Goal: Task Accomplishment & Management: Use online tool/utility

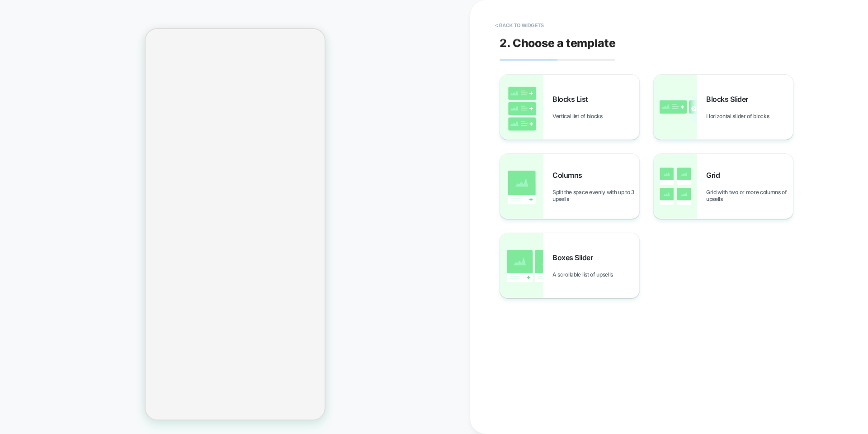
select select "**********"
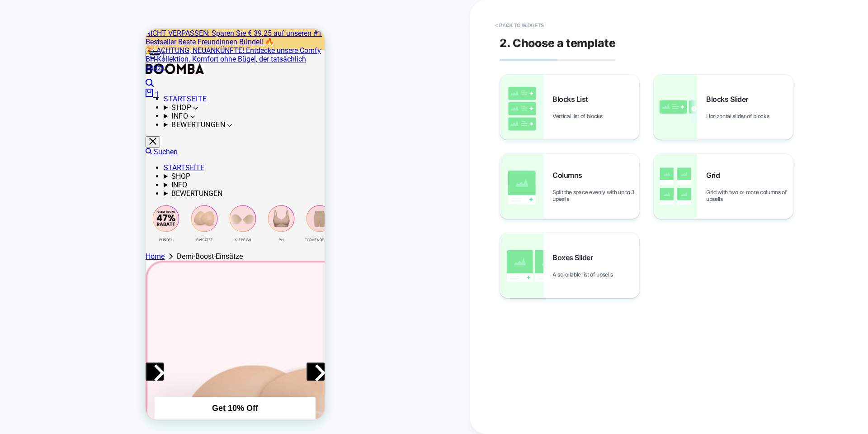
click at [521, 26] on button "< Back to widgets" at bounding box center [520, 25] width 58 height 14
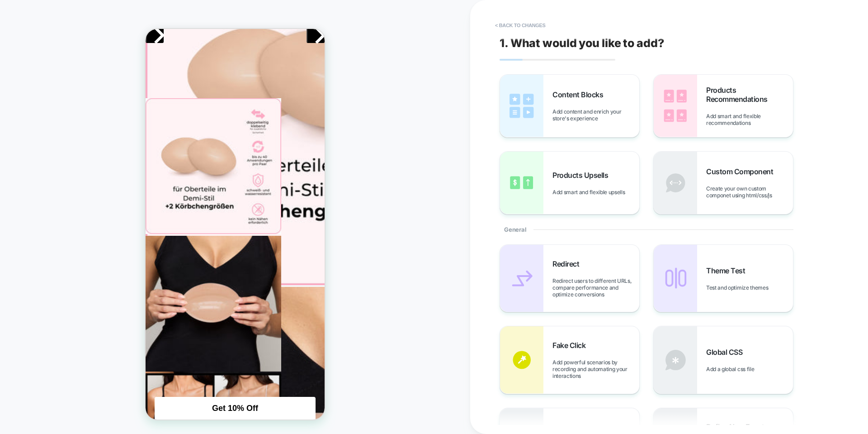
scroll to position [335, 0]
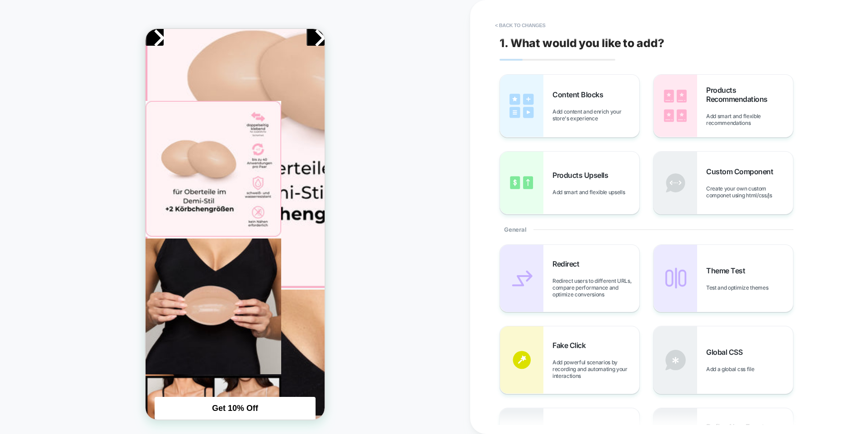
click at [521, 26] on button "< Back to changes" at bounding box center [521, 25] width 60 height 14
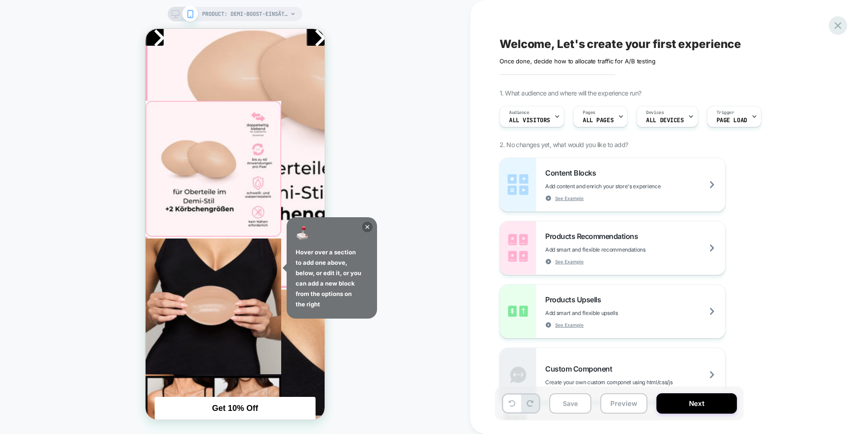
click at [839, 27] on icon at bounding box center [838, 25] width 12 height 12
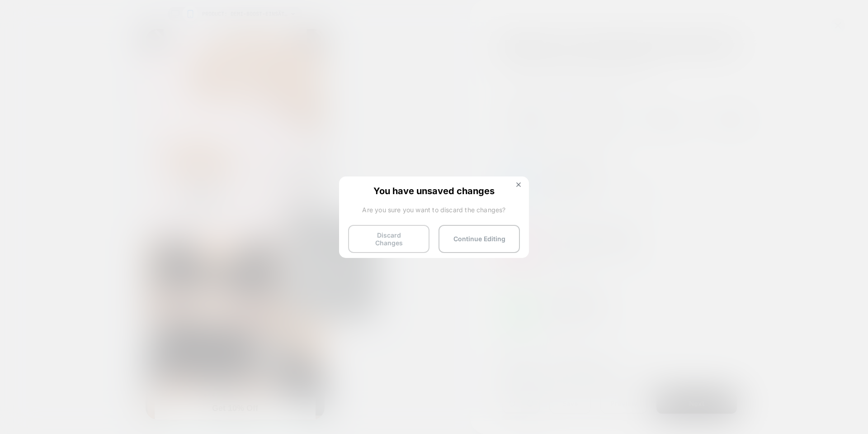
click at [408, 235] on button "Discard Changes" at bounding box center [388, 239] width 81 height 28
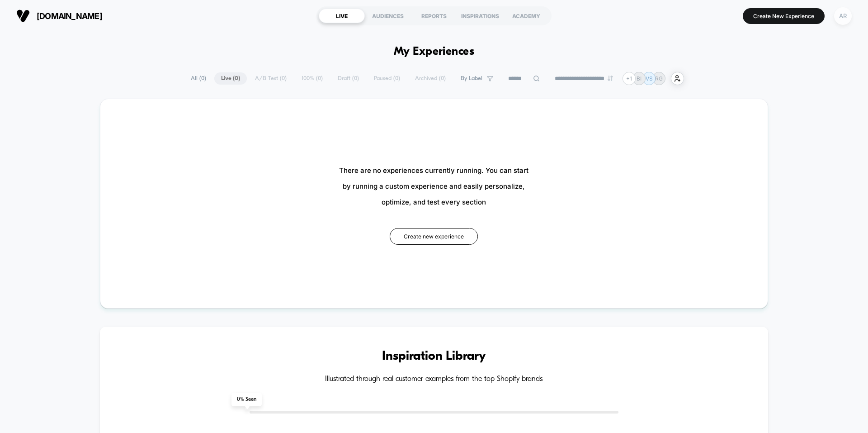
click at [839, 22] on div "AR" at bounding box center [843, 16] width 18 height 18
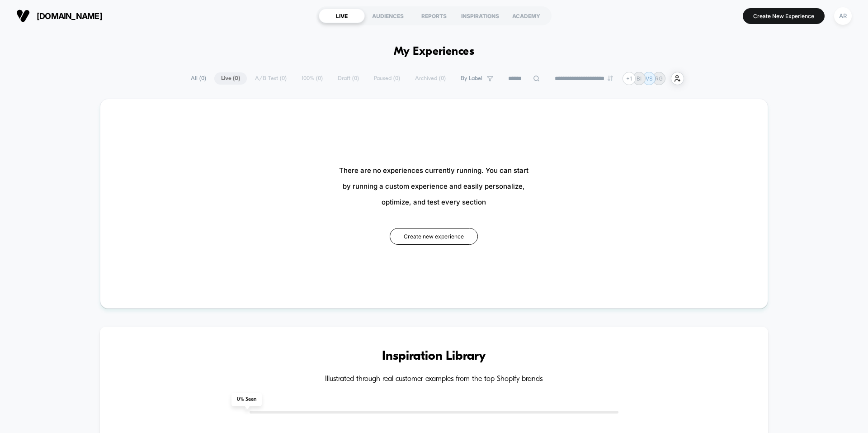
click at [195, 80] on span "All ( 0 )" at bounding box center [198, 78] width 29 height 12
click at [519, 18] on div "ACADEMY" at bounding box center [526, 16] width 46 height 14
click at [845, 17] on div "AR" at bounding box center [843, 16] width 18 height 18
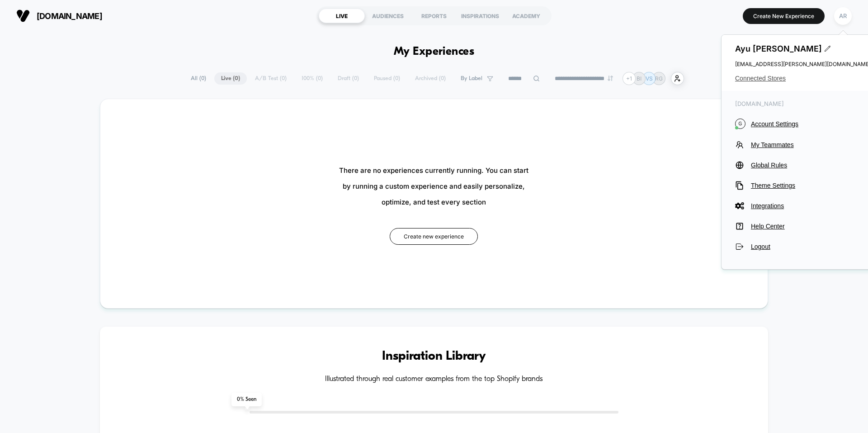
click at [775, 80] on span "Connected Stores" at bounding box center [803, 78] width 136 height 7
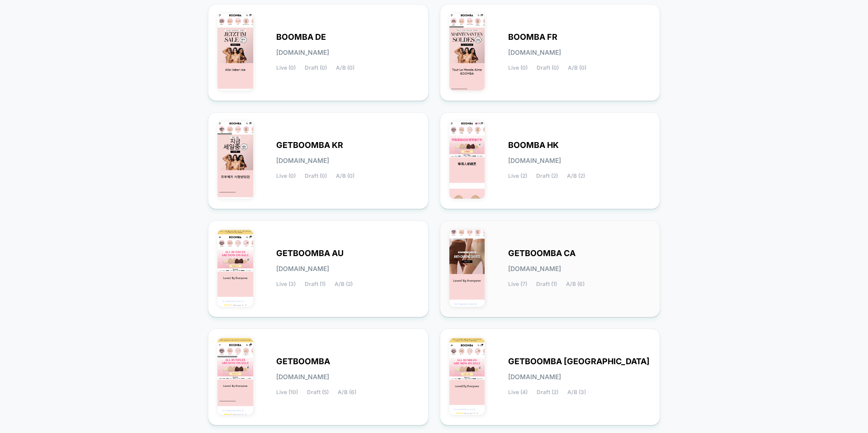
scroll to position [137, 0]
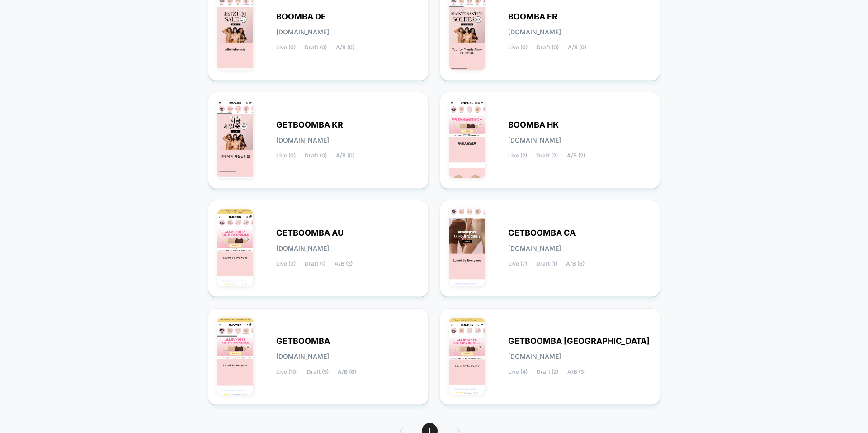
drag, startPoint x: 573, startPoint y: 253, endPoint x: 783, endPoint y: 374, distance: 242.1
click at [785, 374] on div "< Back to Homepage Connected Stores Click on the store you want to manage New T…" at bounding box center [434, 181] width 868 height 575
click at [561, 251] on span "[DOMAIN_NAME]" at bounding box center [534, 248] width 53 height 6
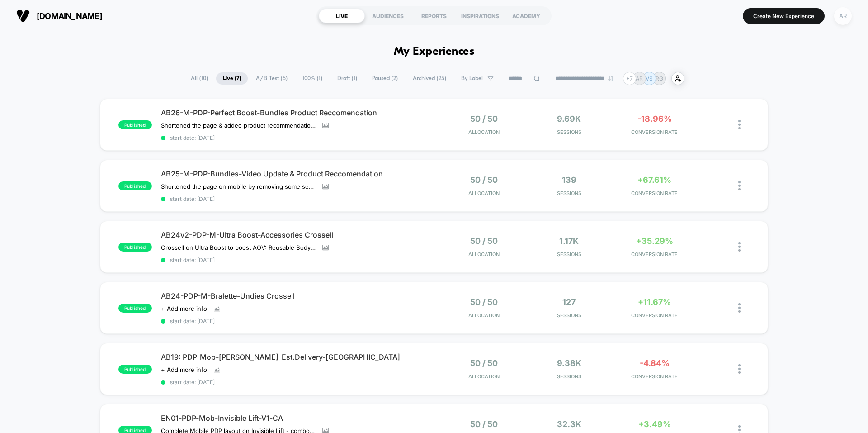
click at [845, 19] on div "AR" at bounding box center [843, 16] width 18 height 18
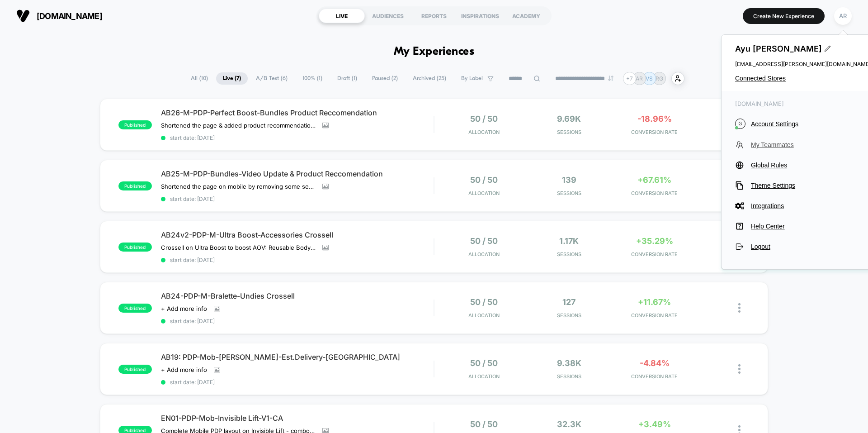
click at [772, 145] on span "My Teammates" at bounding box center [811, 144] width 120 height 7
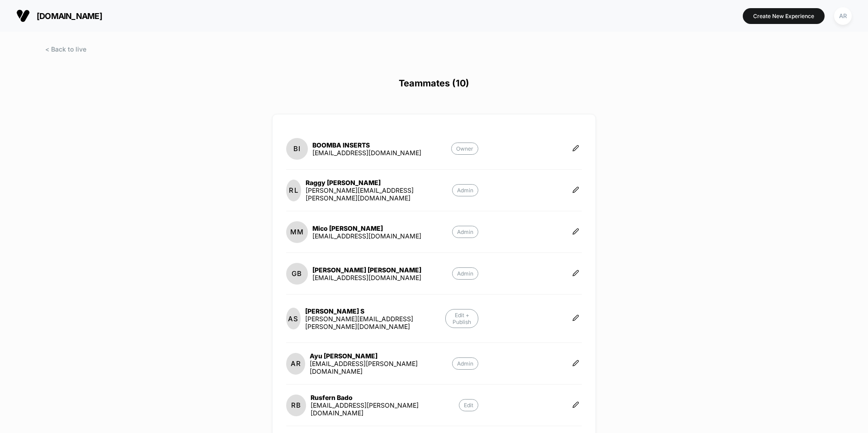
click at [66, 53] on div at bounding box center [434, 57] width 868 height 23
click at [63, 51] on span at bounding box center [65, 49] width 41 height 8
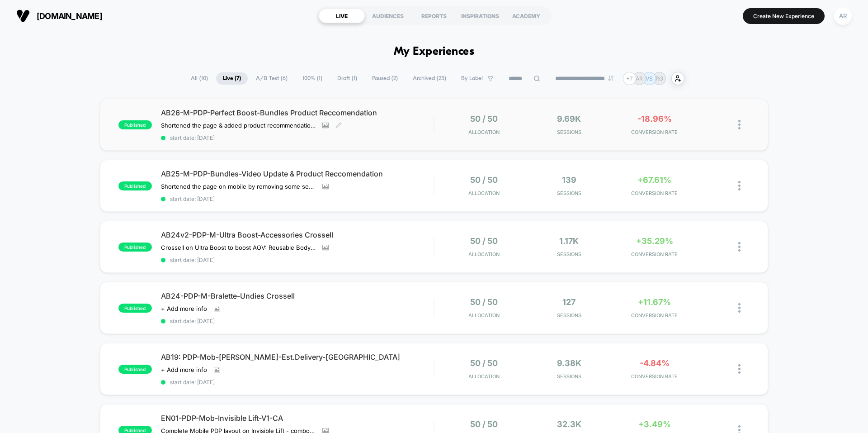
scroll to position [136, 0]
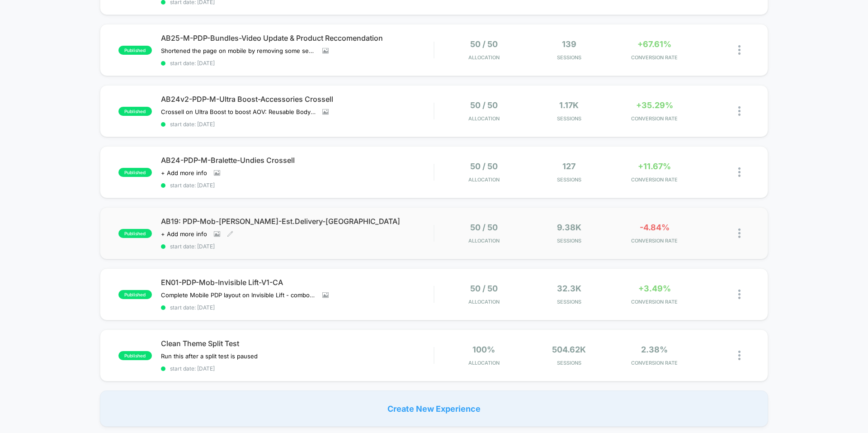
click at [404, 231] on div "AB19: PDP-Mob-Demi Boost-Est.Delivery-CA Click to view images Click to edit exp…" at bounding box center [297, 233] width 273 height 33
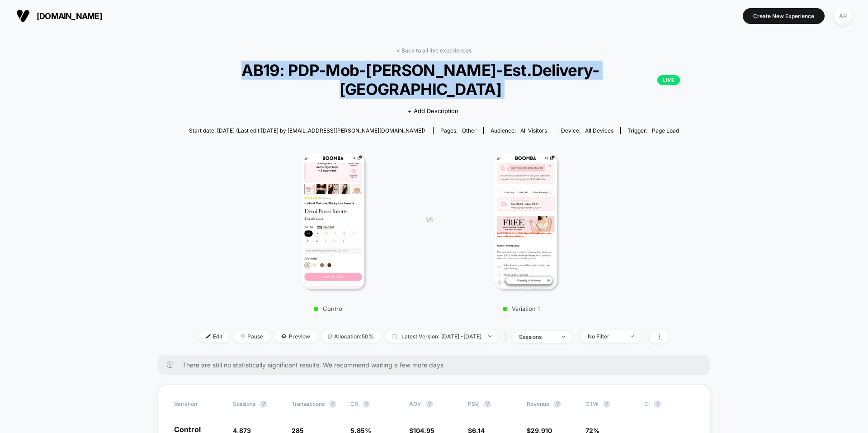
drag, startPoint x: 247, startPoint y: 75, endPoint x: 667, endPoint y: 64, distance: 419.3
click at [667, 64] on div "< Back to all live experiences AB19: PDP-Mob-Demi Boost-Est.Delivery-CA LIVE Cl…" at bounding box center [434, 200] width 547 height 307
click at [308, 77] on span "AB19: PDP-Mob-Demi Boost-Est.Delivery-CA LIVE" at bounding box center [434, 80] width 492 height 38
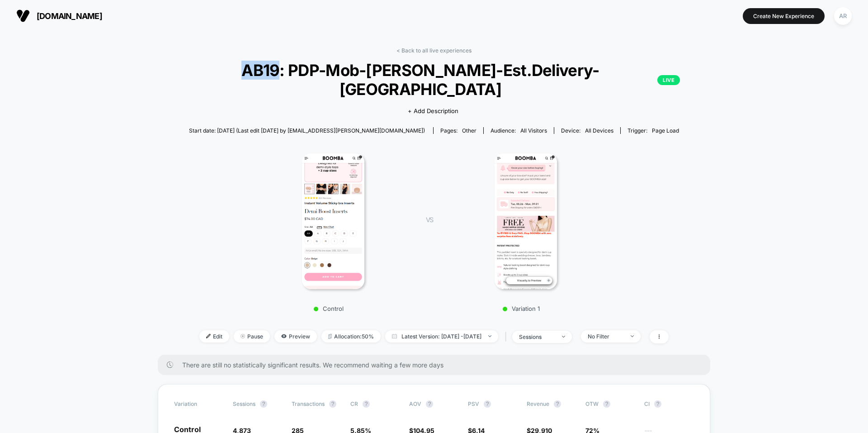
drag, startPoint x: 290, startPoint y: 69, endPoint x: 251, endPoint y: 68, distance: 39.8
click at [251, 68] on span "AB19: PDP-Mob-Demi Boost-Est.Delivery-CA LIVE" at bounding box center [434, 80] width 492 height 38
click at [292, 73] on span "AB19: PDP-Mob-Demi Boost-Est.Delivery-CA LIVE" at bounding box center [434, 80] width 492 height 38
click at [254, 78] on span "AB19: PDP-Mob-Demi Boost-Est.Delivery-CA LIVE" at bounding box center [434, 80] width 492 height 38
click at [252, 75] on span "AB19: PDP-Mob-Demi Boost-Est.Delivery-CA LIVE" at bounding box center [434, 80] width 492 height 38
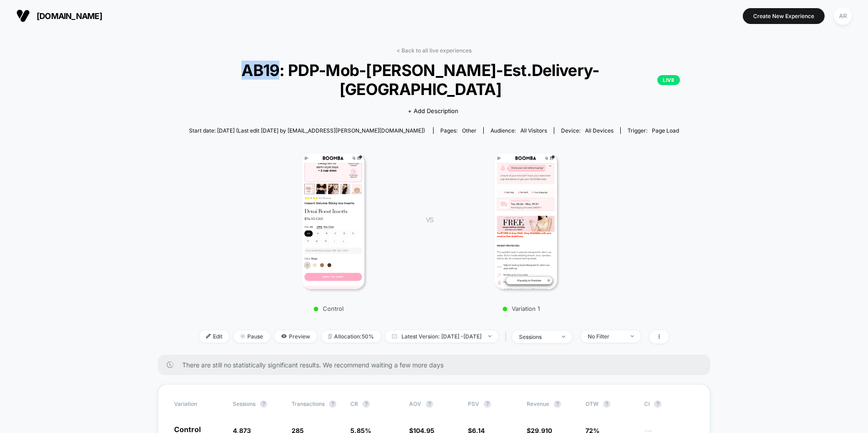
drag, startPoint x: 252, startPoint y: 74, endPoint x: 288, endPoint y: 74, distance: 36.2
click at [288, 74] on span "AB19: PDP-Mob-Demi Boost-Est.Delivery-CA LIVE" at bounding box center [434, 80] width 492 height 38
drag, startPoint x: 389, startPoint y: 71, endPoint x: 448, endPoint y: 76, distance: 58.5
click at [448, 76] on span "AB19: PDP-Mob-Demi Boost-Est.Delivery-CA LIVE" at bounding box center [434, 80] width 492 height 38
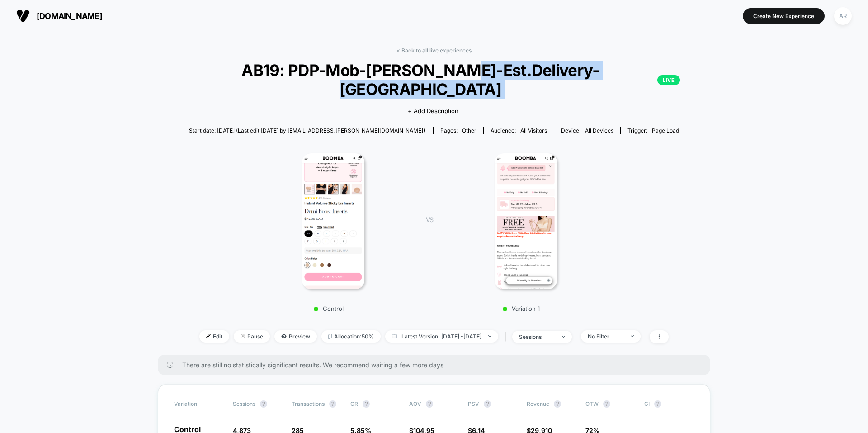
drag, startPoint x: 470, startPoint y: 77, endPoint x: 594, endPoint y: 72, distance: 124.0
click at [594, 72] on span "AB19: PDP-Mob-Demi Boost-Est.Delivery-CA LIVE" at bounding box center [434, 80] width 492 height 38
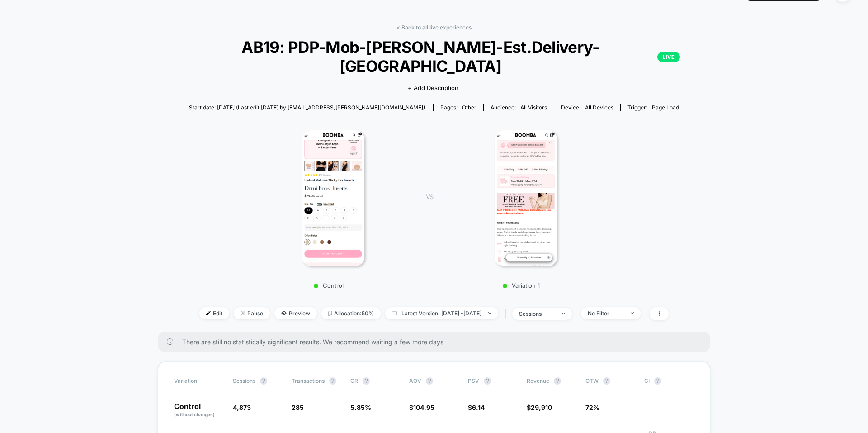
scroll to position [45, 0]
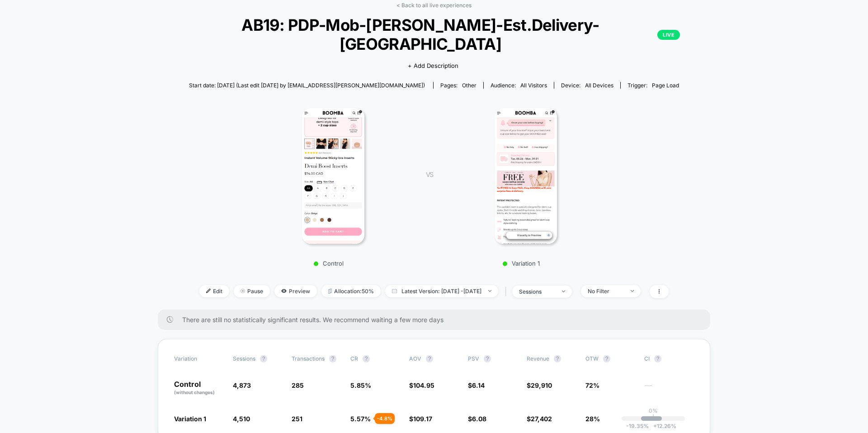
click at [328, 160] on img at bounding box center [333, 176] width 63 height 136
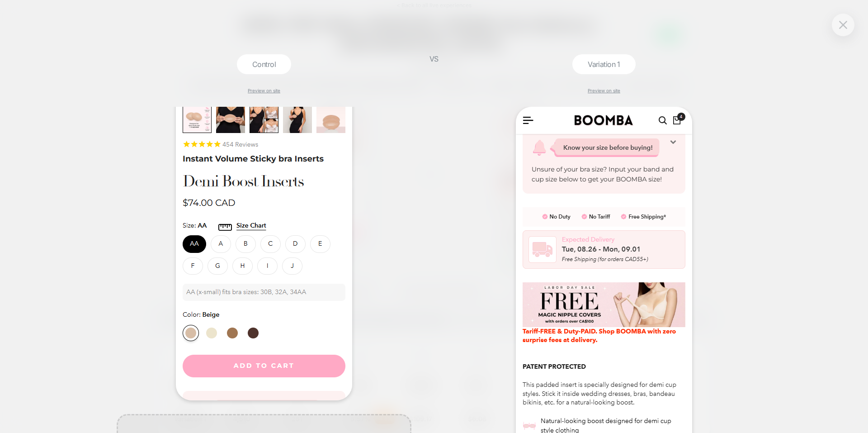
scroll to position [137, 0]
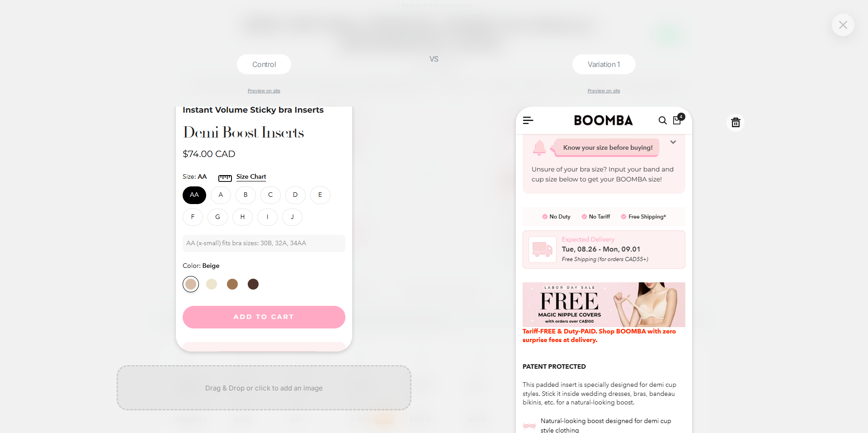
click at [651, 242] on img at bounding box center [604, 298] width 176 height 382
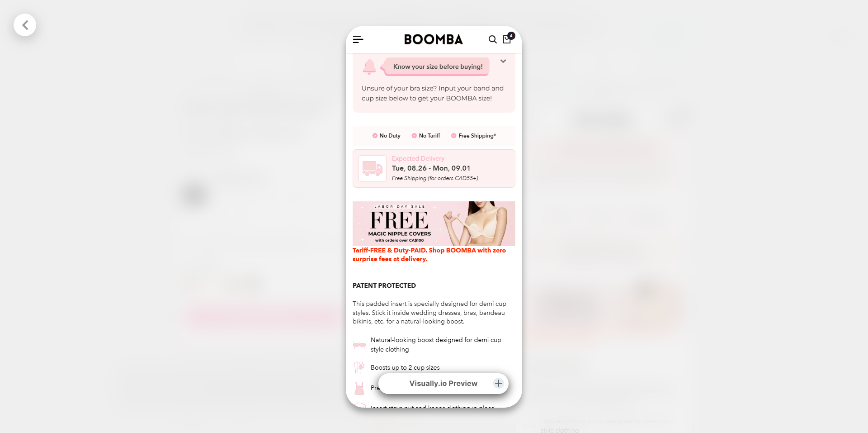
click at [655, 202] on div at bounding box center [434, 216] width 868 height 433
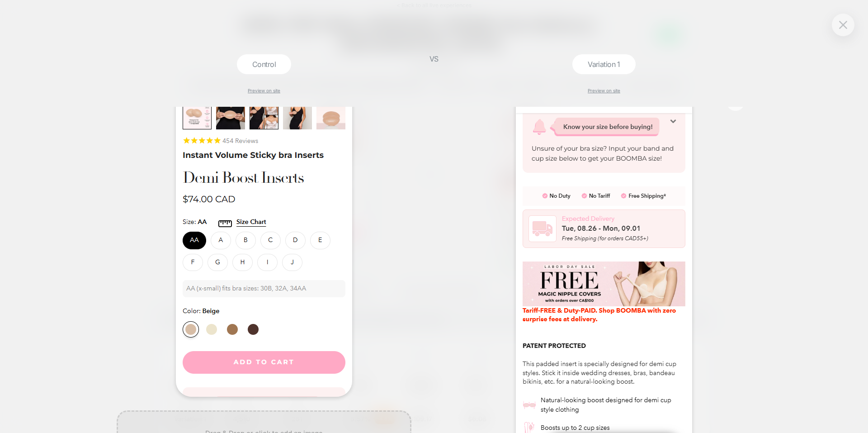
scroll to position [0, 0]
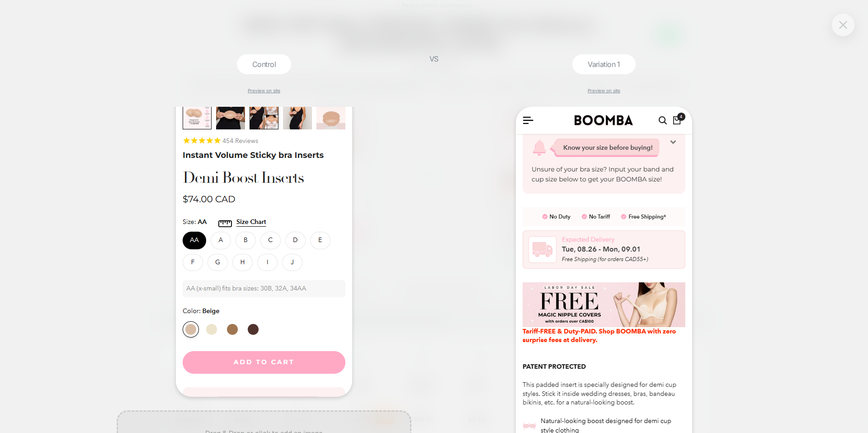
click at [844, 26] on img at bounding box center [843, 25] width 8 height 8
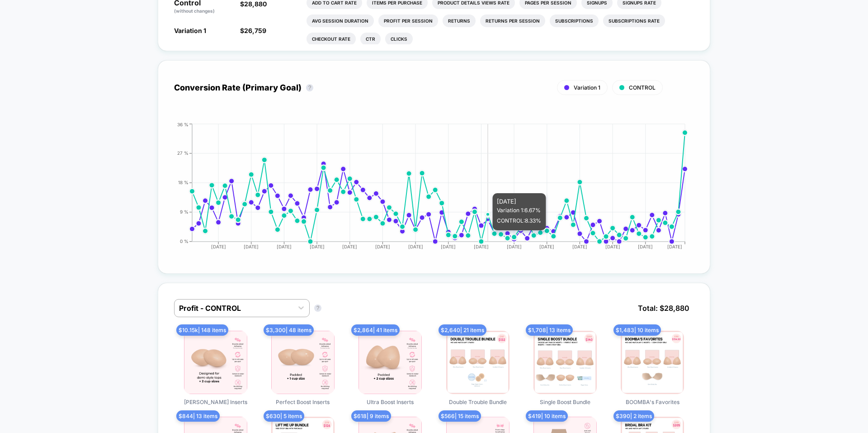
scroll to position [588, 0]
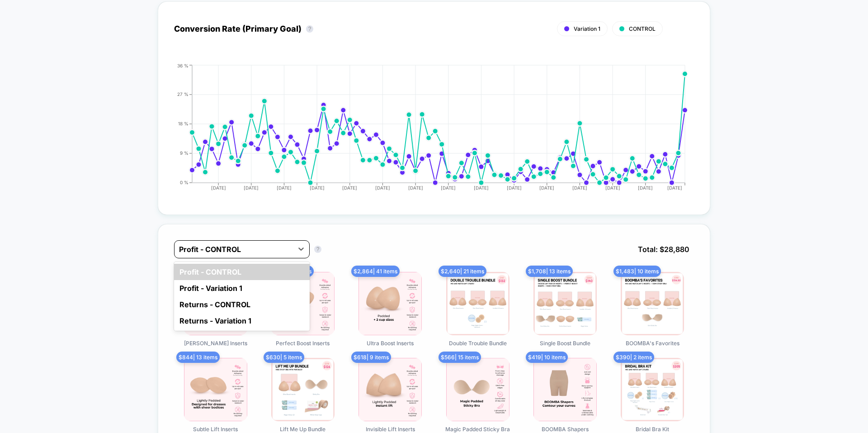
click at [253, 244] on div at bounding box center [233, 249] width 109 height 11
click at [264, 280] on div "Profit - Variation 1" at bounding box center [242, 288] width 136 height 16
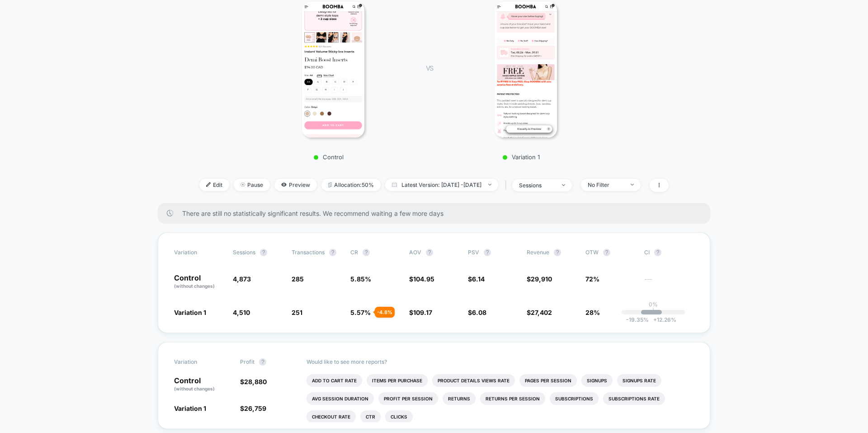
scroll to position [136, 0]
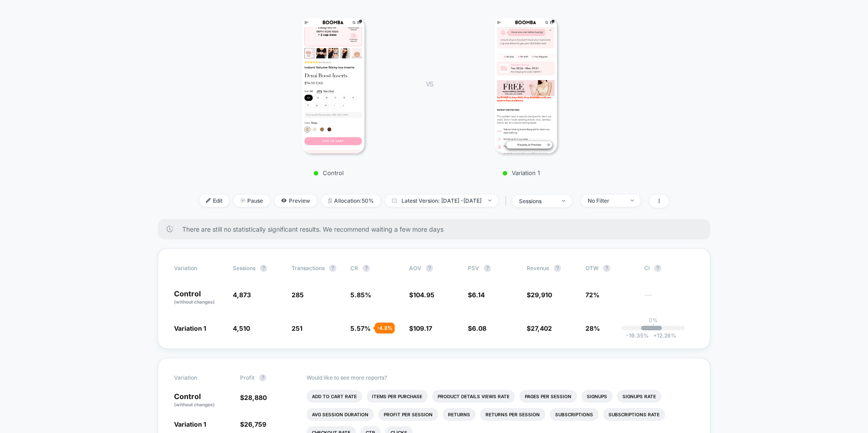
click at [528, 99] on img at bounding box center [526, 86] width 63 height 136
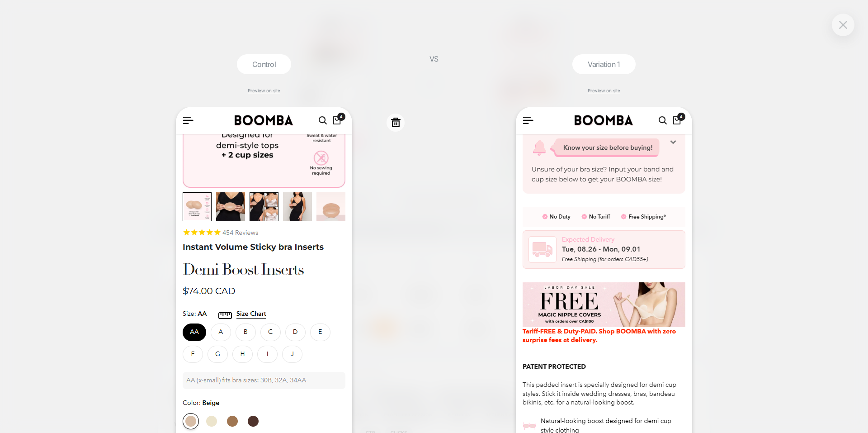
scroll to position [45, 0]
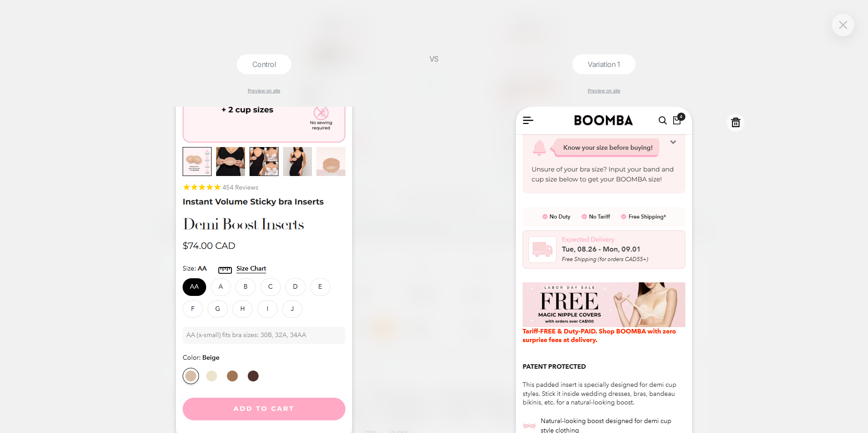
click at [747, 215] on div at bounding box center [604, 298] width 295 height 382
click at [851, 28] on div at bounding box center [843, 25] width 23 height 23
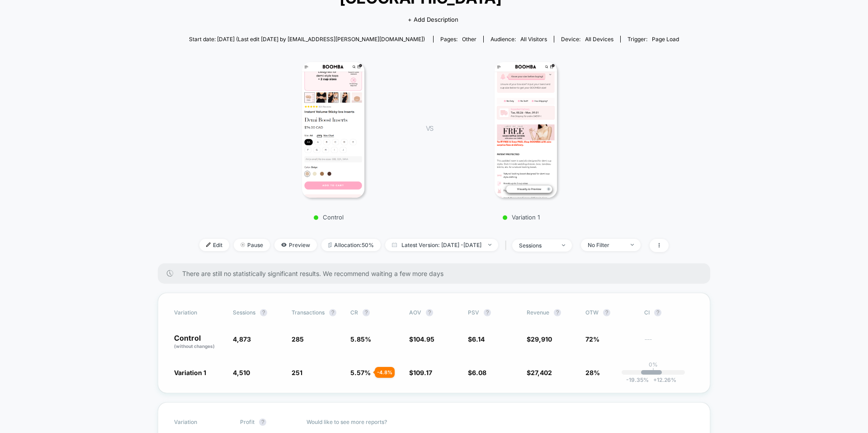
scroll to position [90, 0]
click at [515, 110] on img at bounding box center [526, 131] width 63 height 136
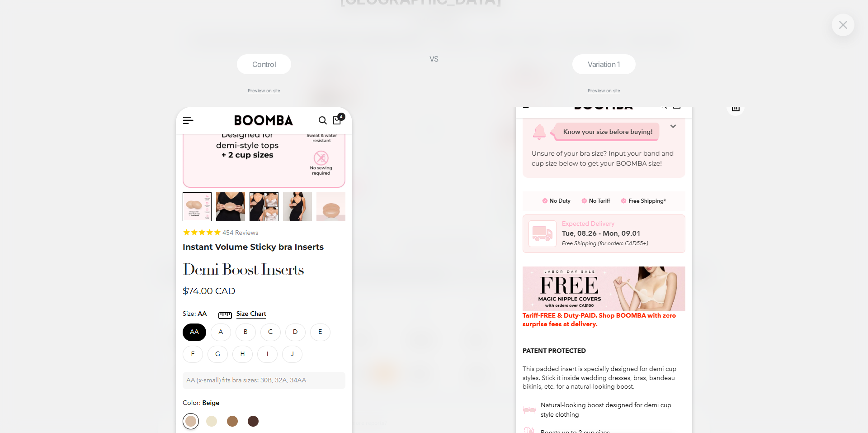
scroll to position [0, 0]
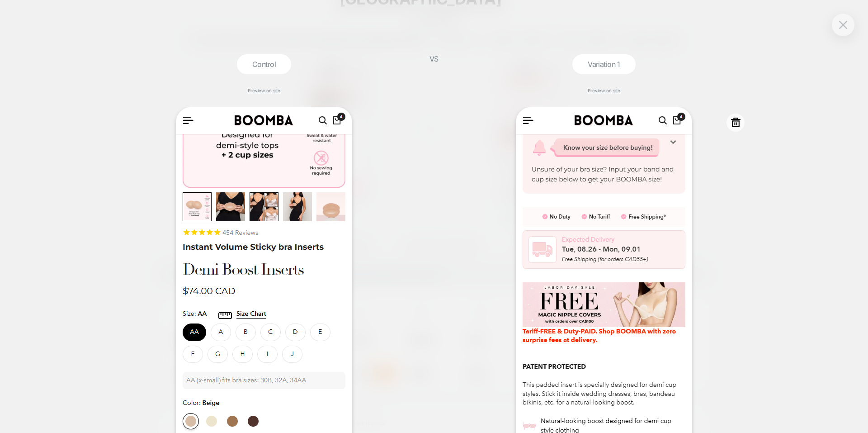
click at [721, 228] on div at bounding box center [604, 298] width 295 height 382
click at [846, 19] on button at bounding box center [844, 25] width 14 height 14
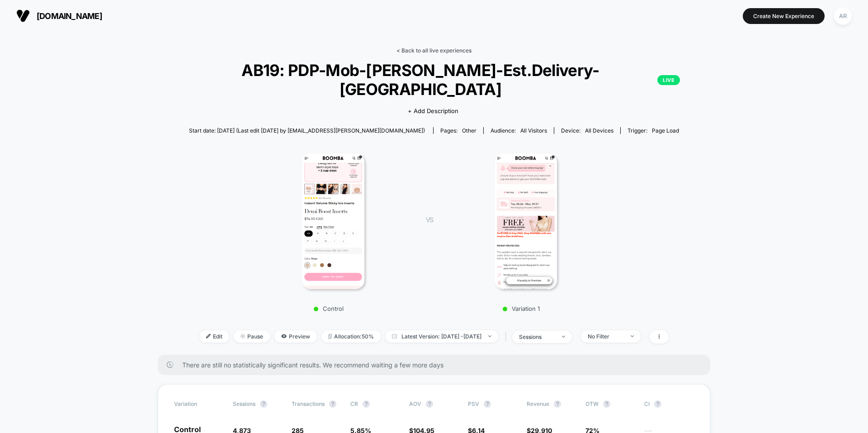
click at [418, 47] on link "< Back to all live experiences" at bounding box center [434, 50] width 75 height 7
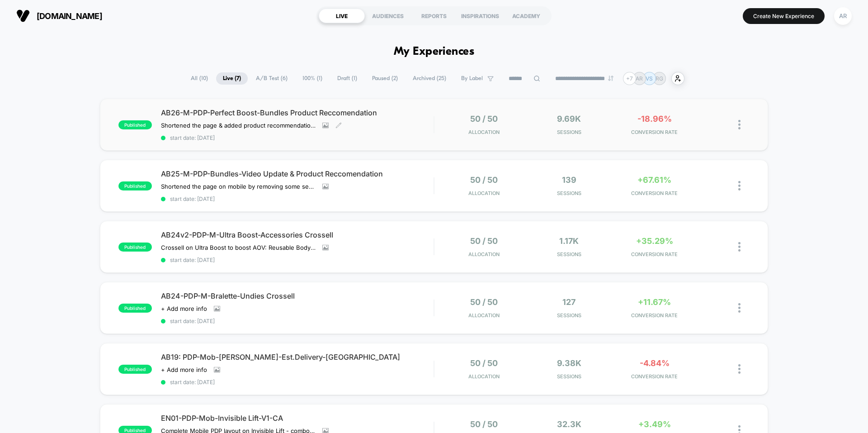
click at [398, 130] on div "AB26-M-PDP-Perfect Boost-Bundles Product Reccomendation Shortened the page & ad…" at bounding box center [297, 124] width 273 height 33
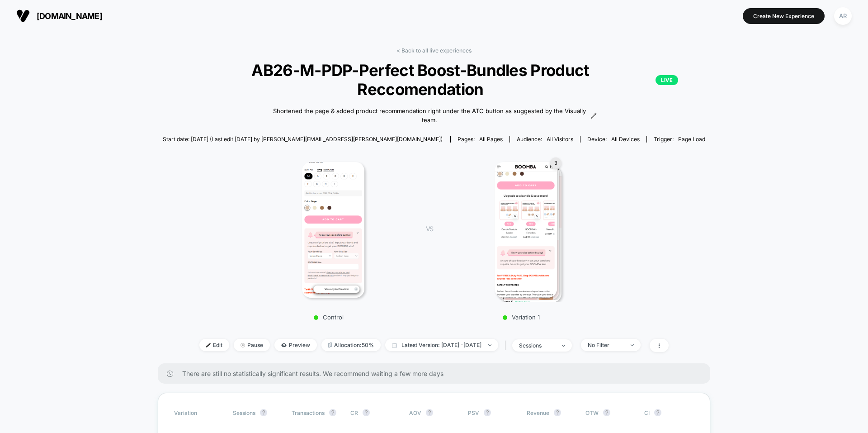
drag, startPoint x: 346, startPoint y: 72, endPoint x: 356, endPoint y: 72, distance: 9.9
click at [348, 72] on span "AB26-M-PDP-Perfect Boost-Bundles Product Reccomendation LIVE" at bounding box center [434, 80] width 488 height 38
click at [360, 72] on span "AB26-M-PDP-Perfect Boost-Bundles Product Reccomendation LIVE" at bounding box center [434, 80] width 488 height 38
drag, startPoint x: 302, startPoint y: 72, endPoint x: 317, endPoint y: 72, distance: 14.9
click at [317, 72] on span "AB26-M-PDP-Perfect Boost-Bundles Product Reccomendation LIVE" at bounding box center [434, 80] width 488 height 38
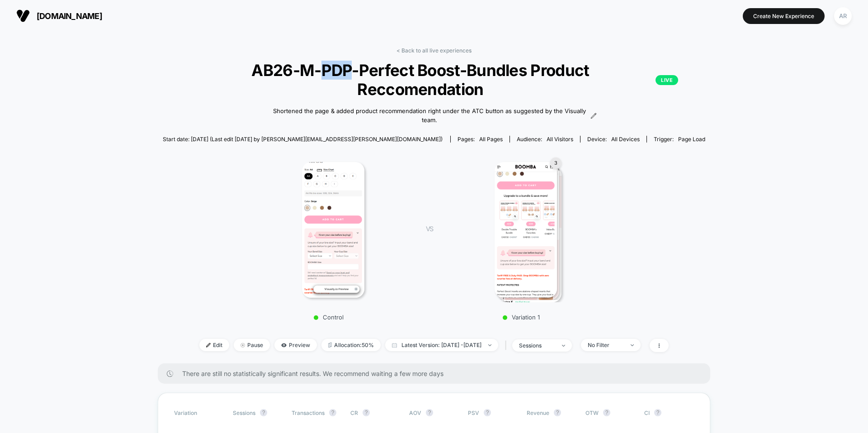
drag, startPoint x: 321, startPoint y: 72, endPoint x: 349, endPoint y: 72, distance: 27.6
click at [349, 72] on span "AB26-M-PDP-Perfect Boost-Bundles Product Reccomendation LIVE" at bounding box center [434, 80] width 488 height 38
drag, startPoint x: 356, startPoint y: 73, endPoint x: 461, endPoint y: 76, distance: 104.5
click at [461, 76] on span "AB26-M-PDP-Perfect Boost-Bundles Product Reccomendation LIVE" at bounding box center [434, 80] width 488 height 38
click at [473, 66] on span "AB26-M-PDP-Perfect Boost-Bundles Product Reccomendation LIVE" at bounding box center [434, 80] width 488 height 38
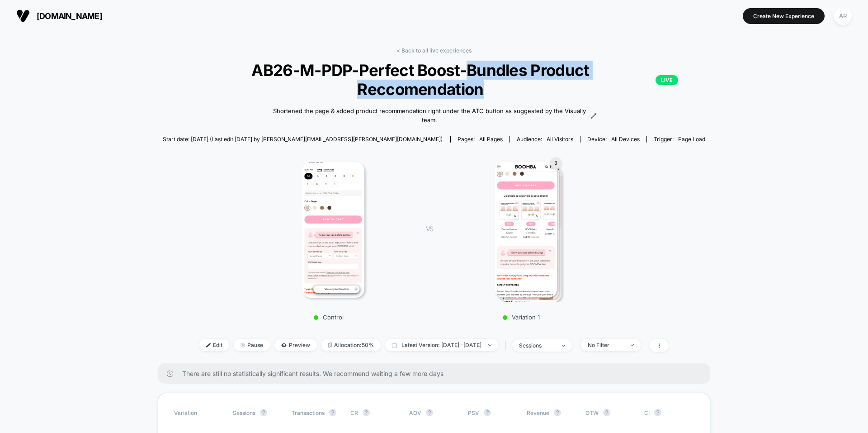
drag, startPoint x: 469, startPoint y: 66, endPoint x: 487, endPoint y: 92, distance: 30.9
click at [487, 92] on span "AB26-M-PDP-Perfect Boost-Bundles Product Reccomendation LIVE" at bounding box center [434, 80] width 488 height 38
click at [327, 214] on img at bounding box center [333, 230] width 63 height 136
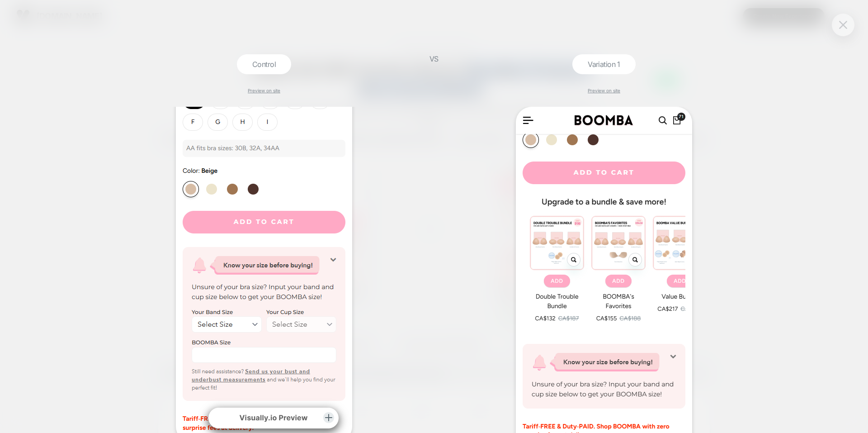
click at [846, 24] on img at bounding box center [843, 25] width 8 height 8
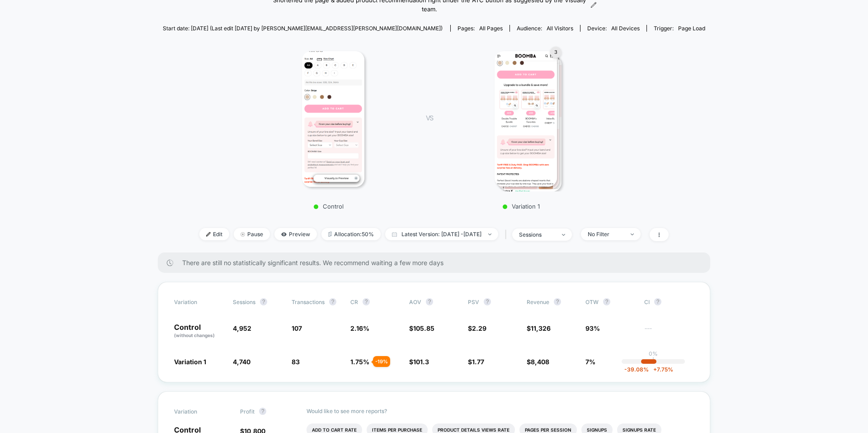
scroll to position [90, 0]
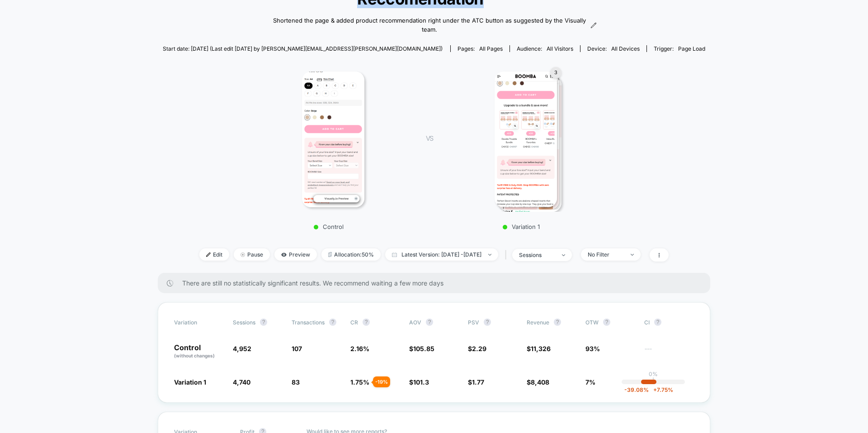
click at [533, 139] on img at bounding box center [526, 139] width 63 height 136
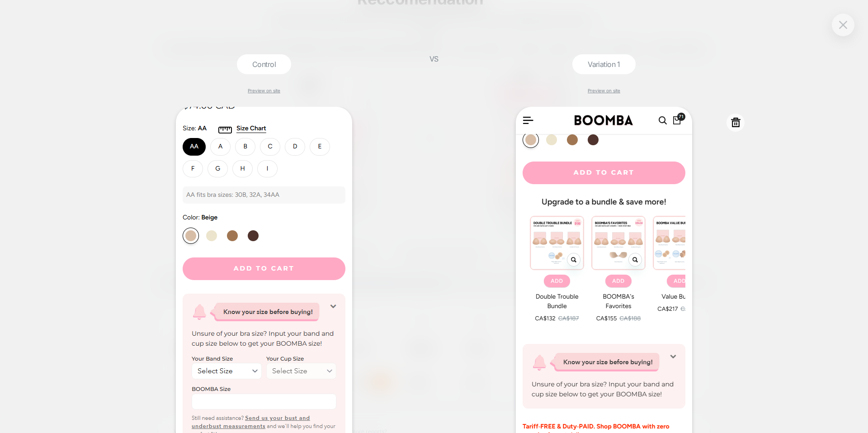
click at [743, 223] on div at bounding box center [604, 298] width 295 height 382
click at [853, 23] on div at bounding box center [843, 25] width 23 height 23
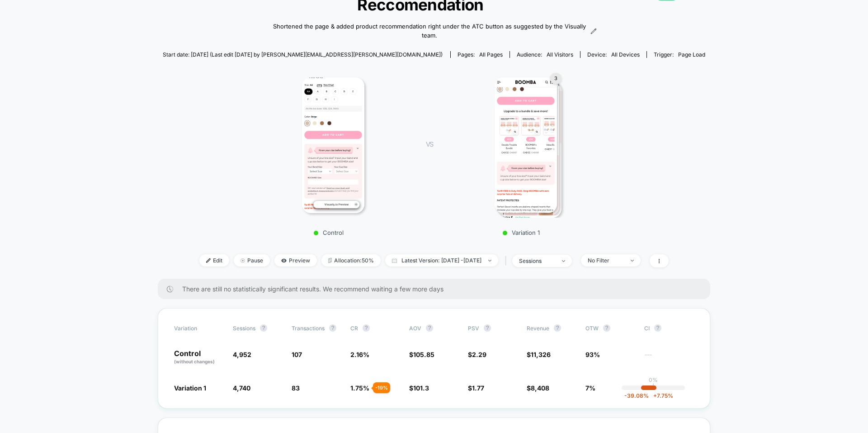
scroll to position [0, 0]
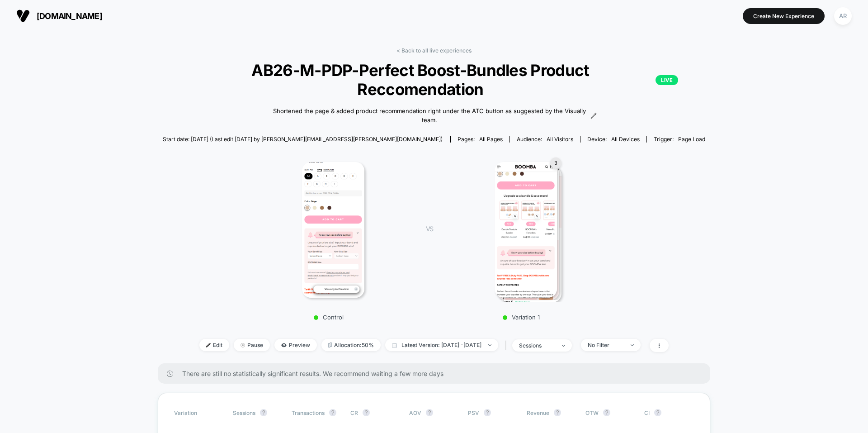
click at [518, 208] on img at bounding box center [526, 230] width 63 height 136
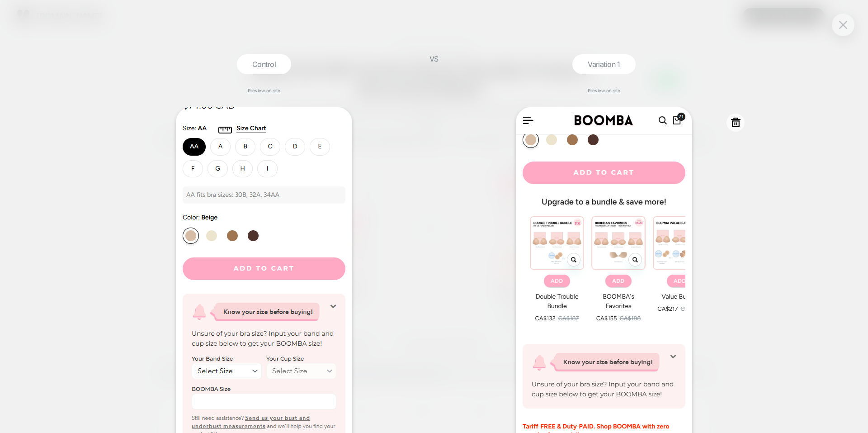
click at [736, 222] on div at bounding box center [604, 298] width 295 height 382
click at [840, 28] on img at bounding box center [843, 25] width 8 height 8
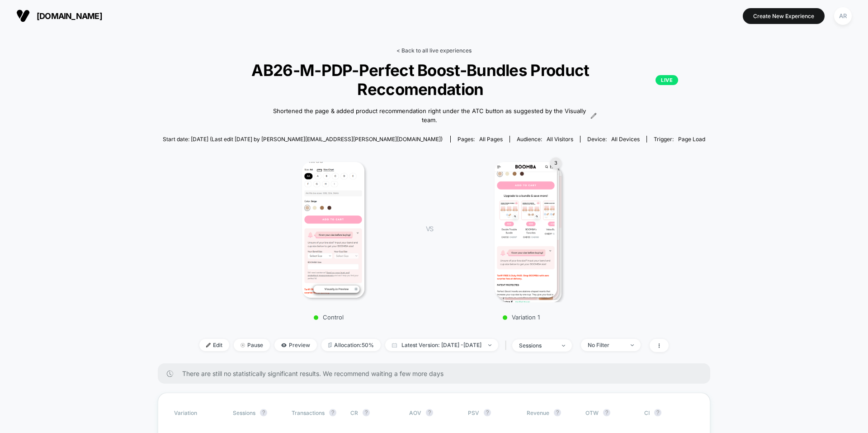
click at [440, 49] on link "< Back to all live experiences" at bounding box center [434, 50] width 75 height 7
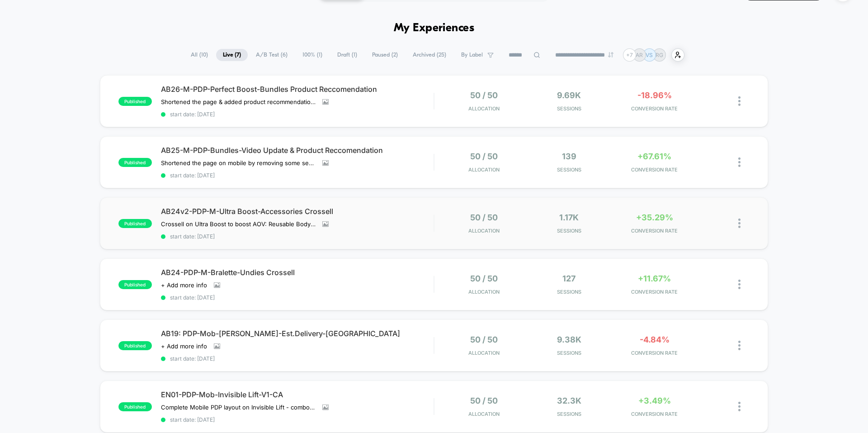
scroll to position [45, 0]
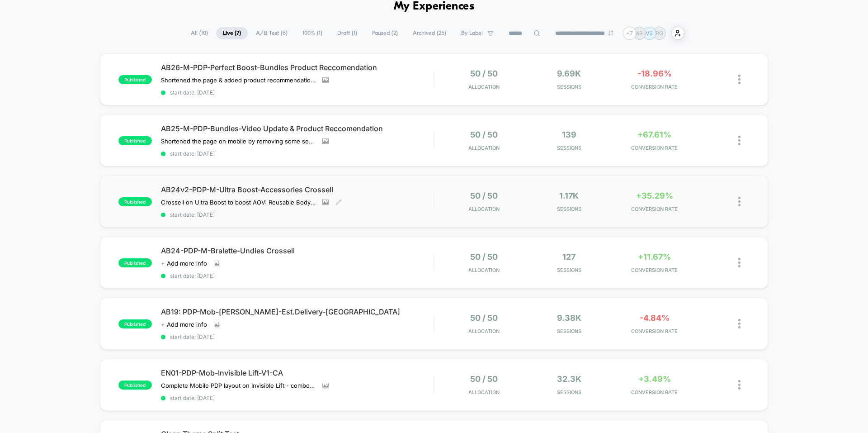
click at [254, 189] on span "AB24v2-PDP-M-Ultra Boost-Accessories Crossell" at bounding box center [297, 189] width 273 height 9
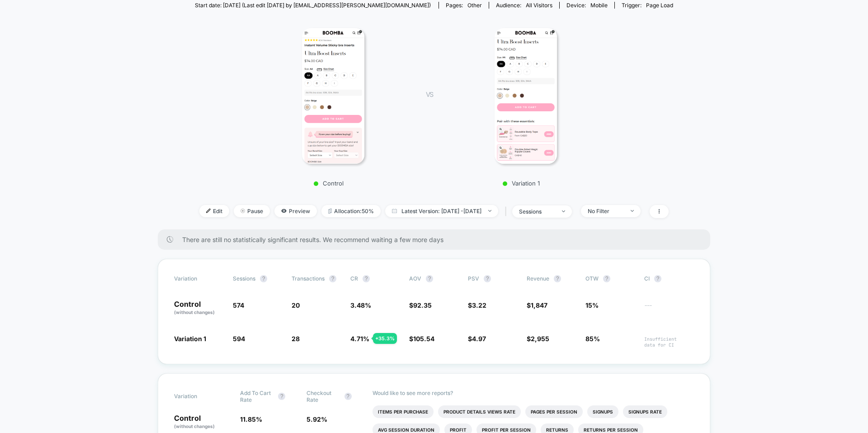
scroll to position [90, 0]
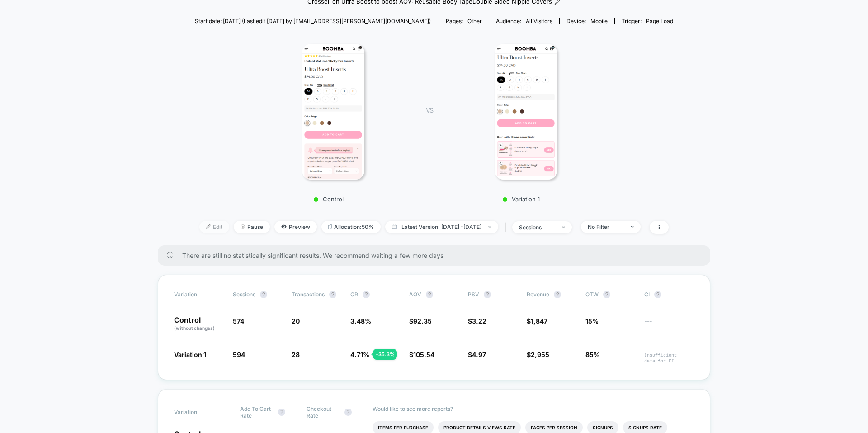
click at [203, 228] on span "Edit" at bounding box center [214, 227] width 30 height 12
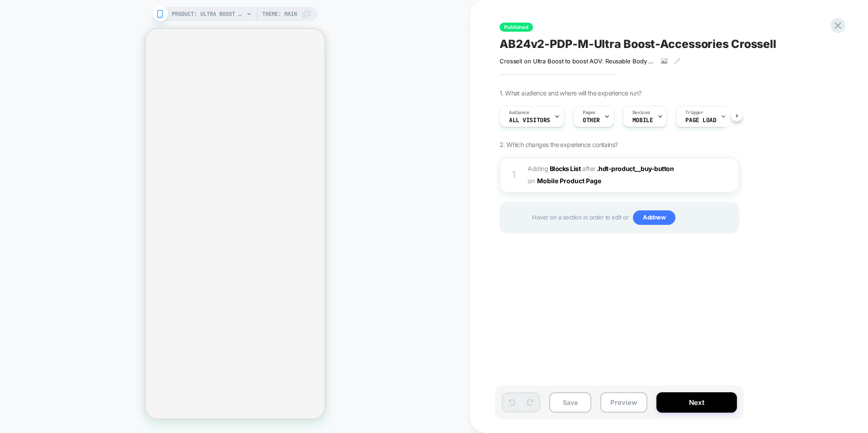
scroll to position [0, 0]
select select "**********"
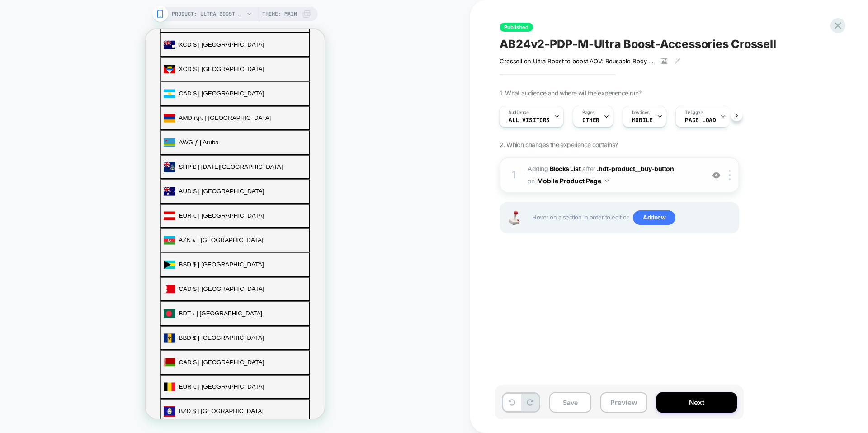
scroll to position [351, 0]
click at [565, 170] on b "Blocks List" at bounding box center [565, 169] width 31 height 8
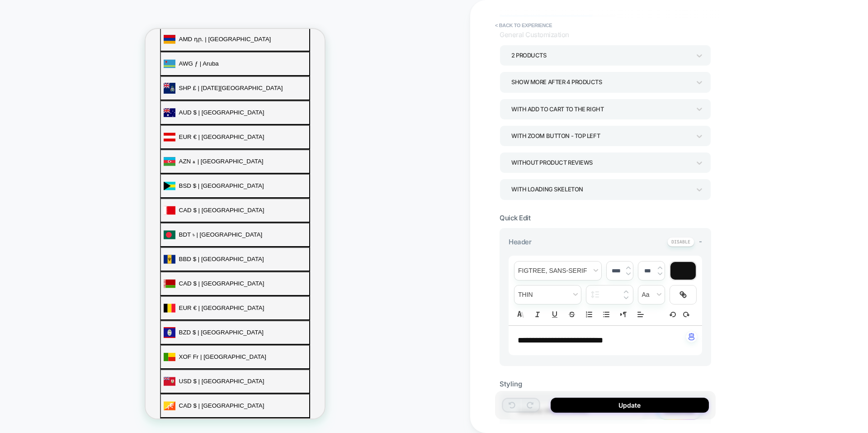
scroll to position [0, 0]
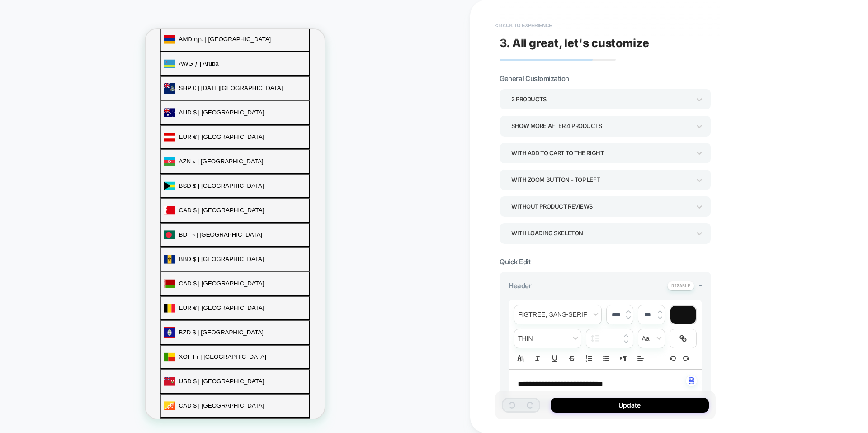
click at [500, 24] on button "< Back to experience" at bounding box center [524, 25] width 66 height 14
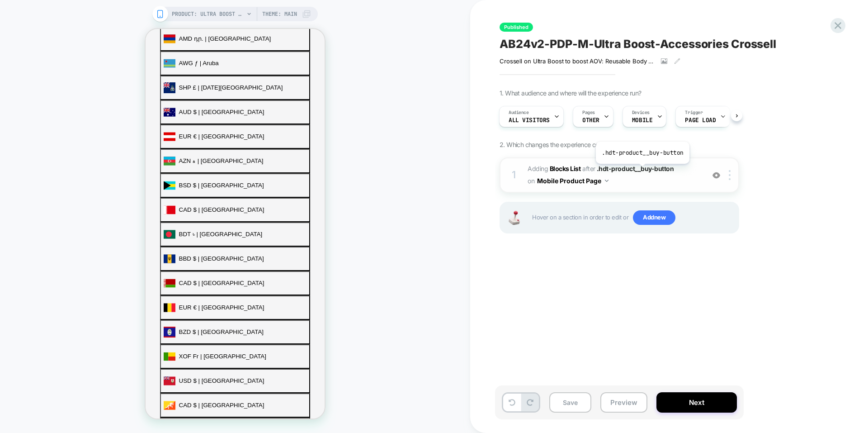
scroll to position [430, 0]
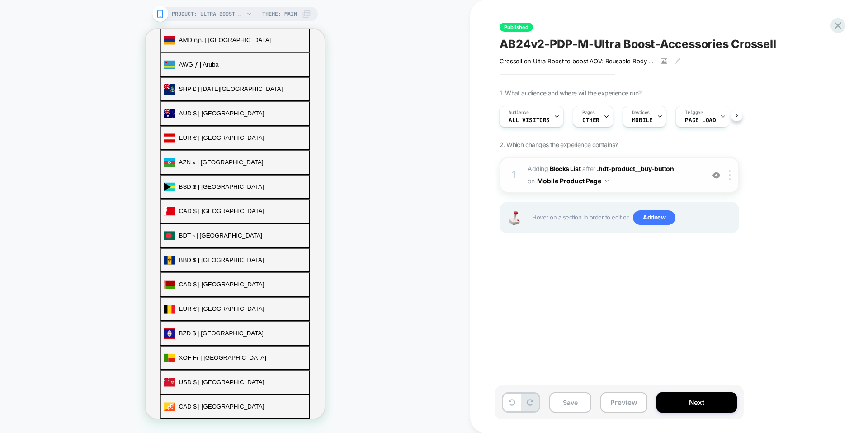
scroll to position [441, 0]
click at [840, 27] on icon at bounding box center [838, 25] width 7 height 7
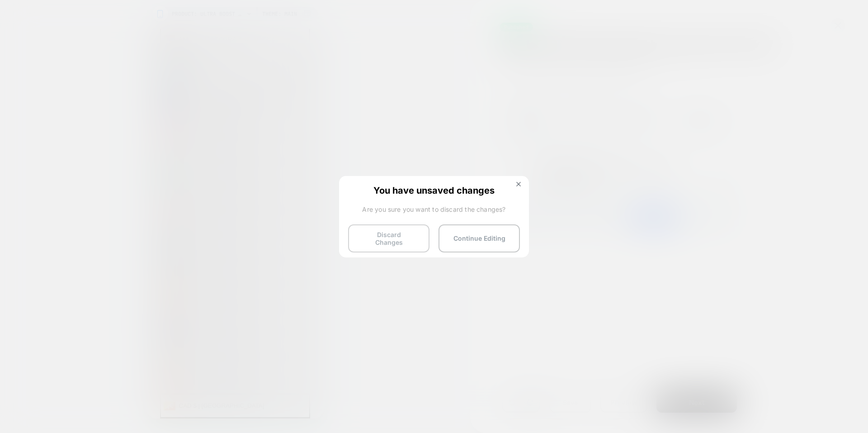
click at [406, 232] on button "Discard Changes" at bounding box center [388, 238] width 81 height 28
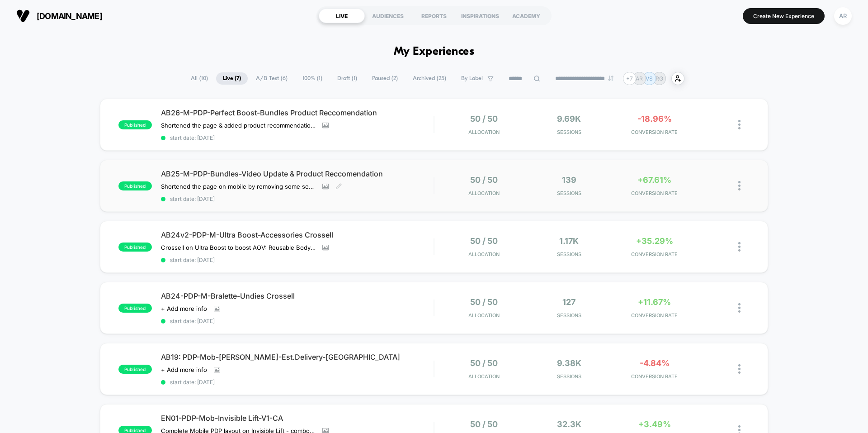
click at [292, 179] on div "AB25-M-PDP-Bundles-Video Update & Product Reccomendation Shortened the page on …" at bounding box center [297, 185] width 273 height 33
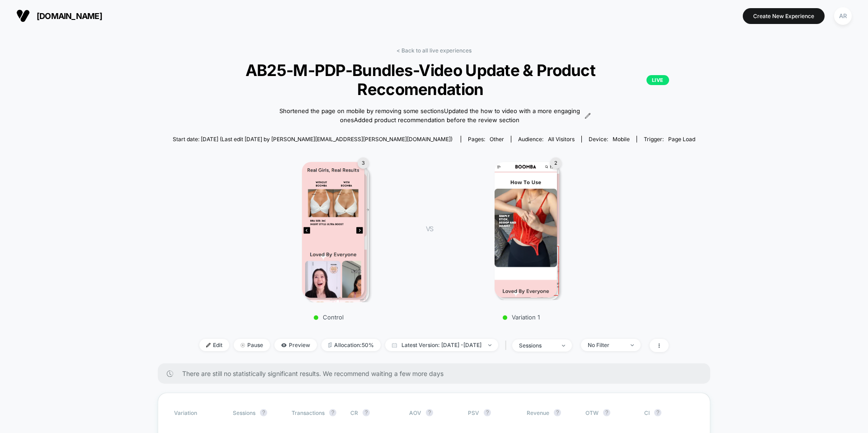
click at [536, 229] on img at bounding box center [526, 230] width 63 height 136
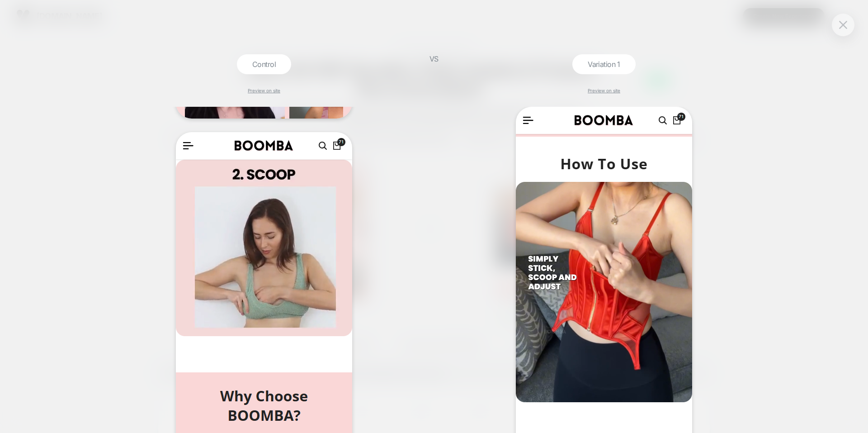
scroll to position [317, 0]
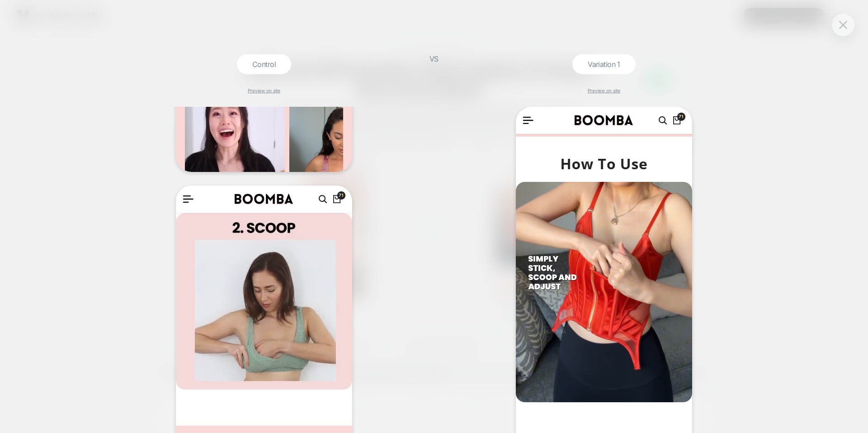
click at [765, 221] on div "Control Preview on site VS Variation 1 Preview on site" at bounding box center [434, 216] width 868 height 433
click at [848, 24] on button at bounding box center [844, 25] width 14 height 14
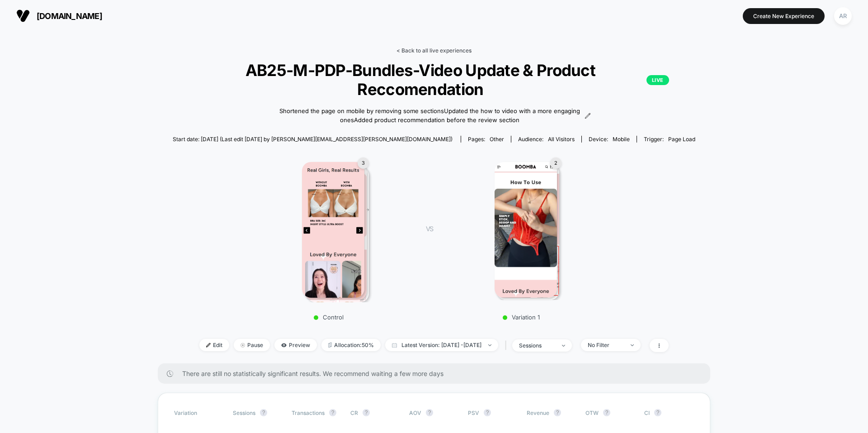
click at [420, 51] on link "< Back to all live experiences" at bounding box center [434, 50] width 75 height 7
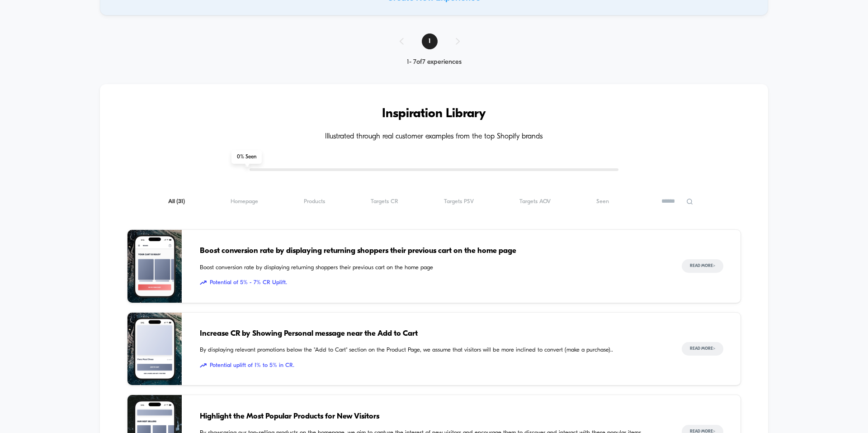
scroll to position [588, 0]
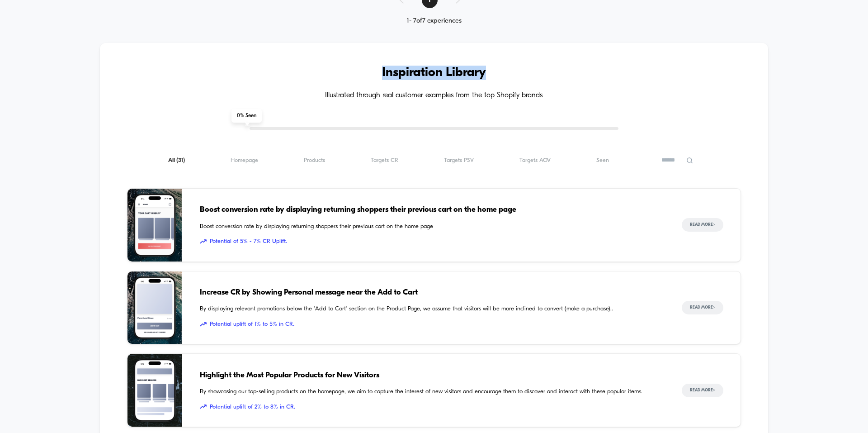
drag, startPoint x: 377, startPoint y: 74, endPoint x: 517, endPoint y: 67, distance: 140.8
click at [517, 67] on h3 "Inspiration Library" at bounding box center [434, 73] width 614 height 14
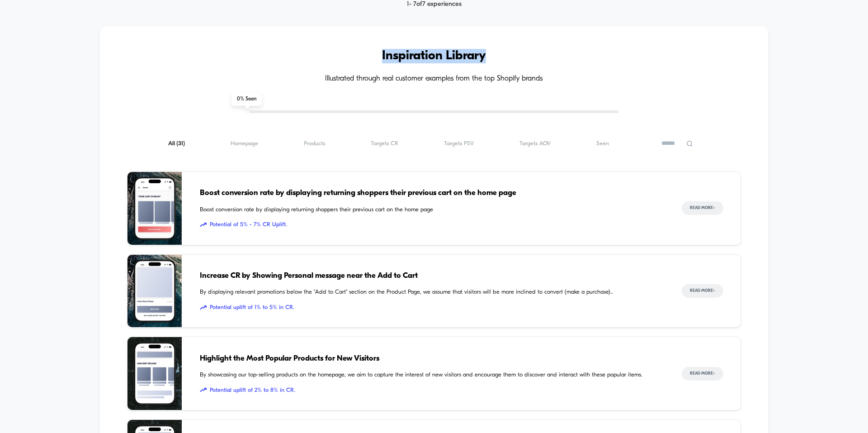
scroll to position [633, 0]
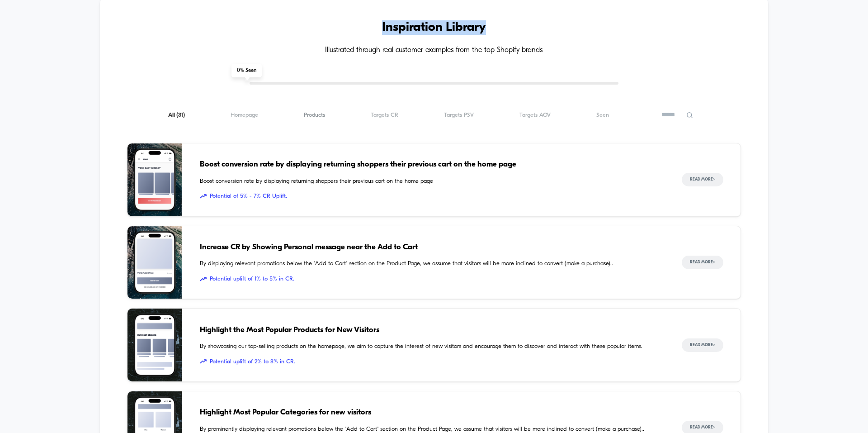
click at [316, 114] on span "Products ( 31 )" at bounding box center [314, 115] width 21 height 7
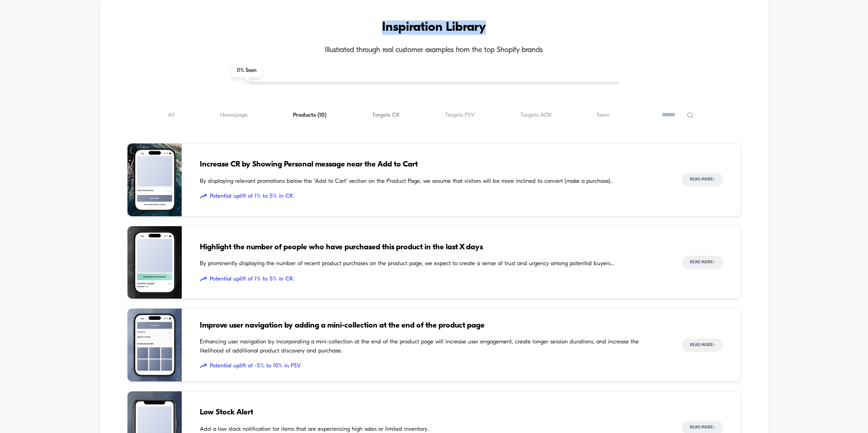
click at [393, 115] on span "Targets CR ( 10 )" at bounding box center [386, 115] width 28 height 7
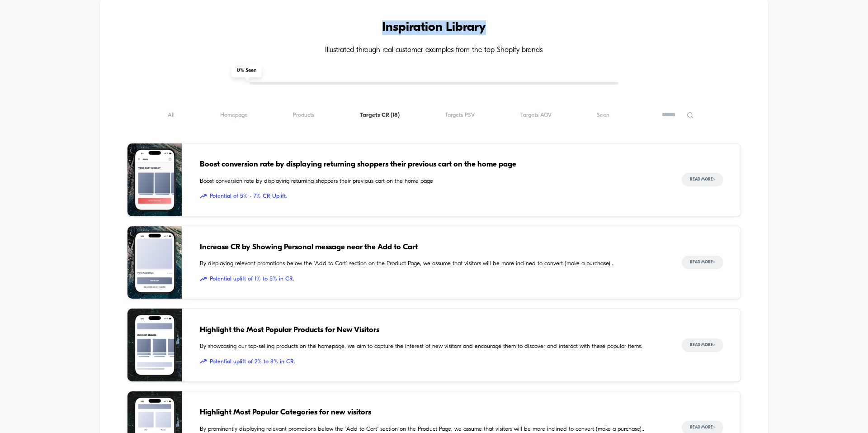
click at [159, 194] on img at bounding box center [155, 179] width 54 height 73
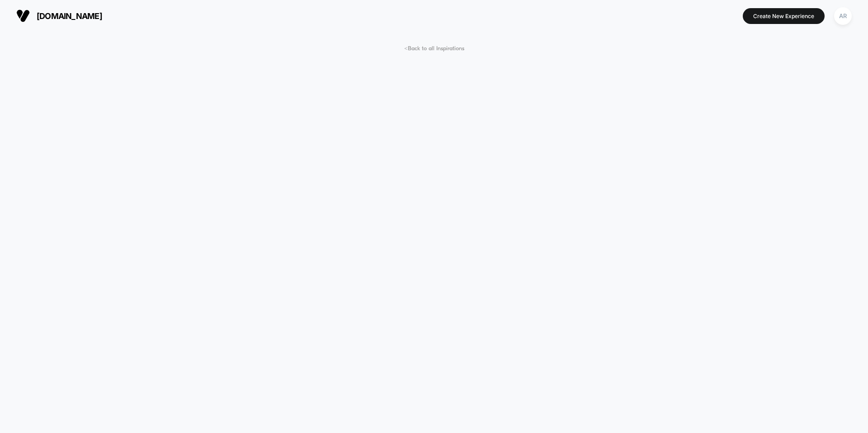
click at [458, 48] on span "< Back to all Inspirations" at bounding box center [434, 48] width 60 height 7
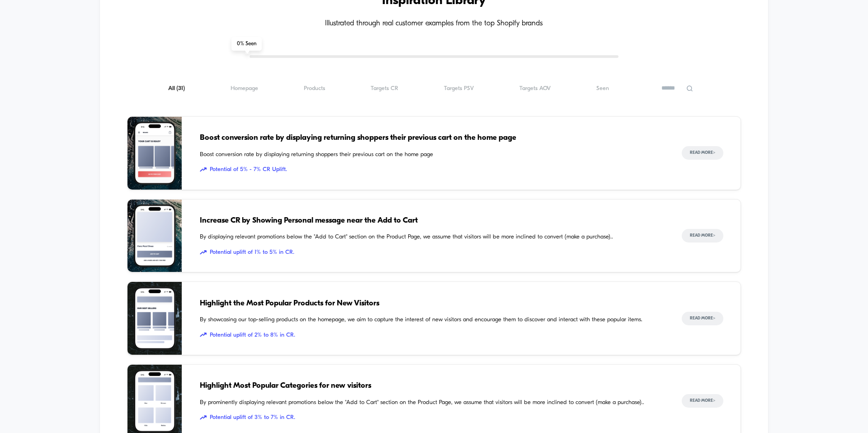
scroll to position [676, 0]
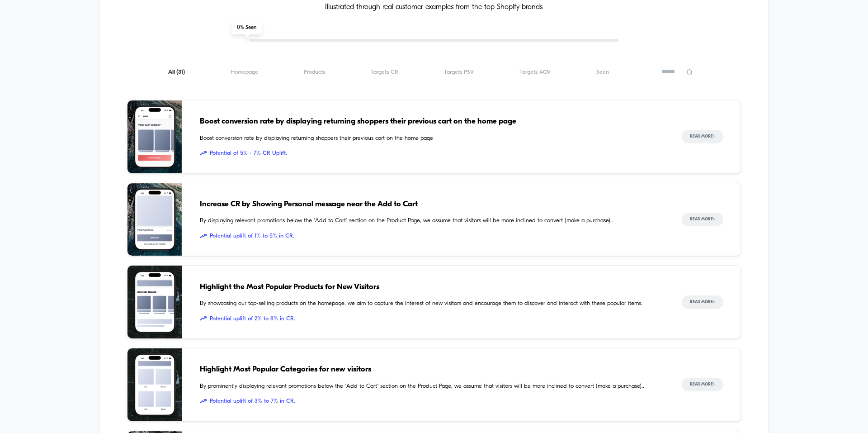
click at [259, 80] on div "Inspiration Library Illustrated through real customer examples from the top Sho…" at bounding box center [434, 309] width 668 height 709
click at [315, 75] on span "Products ( 31 )" at bounding box center [314, 72] width 21 height 7
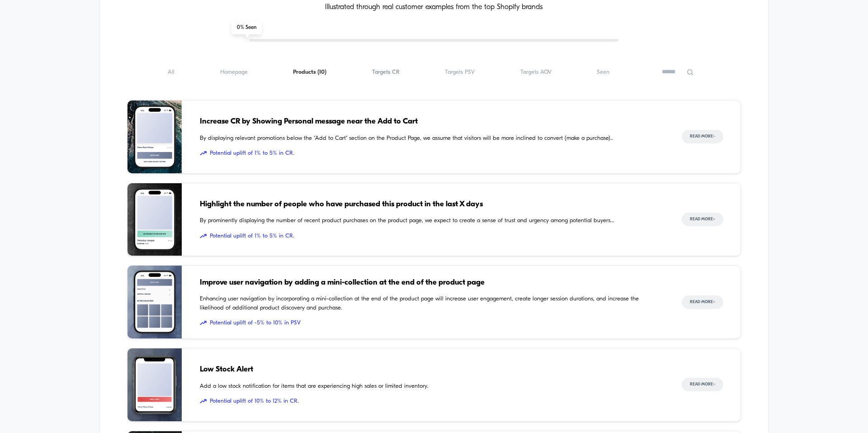
click at [379, 73] on span "Targets CR ( 10 )" at bounding box center [386, 72] width 28 height 7
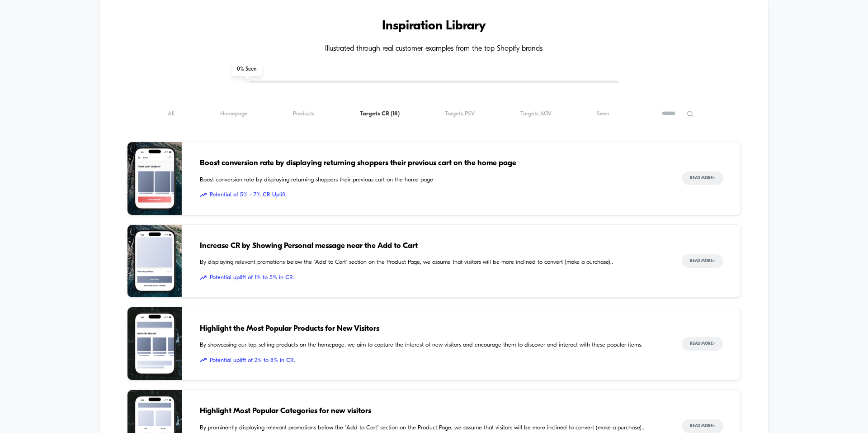
scroll to position [631, 0]
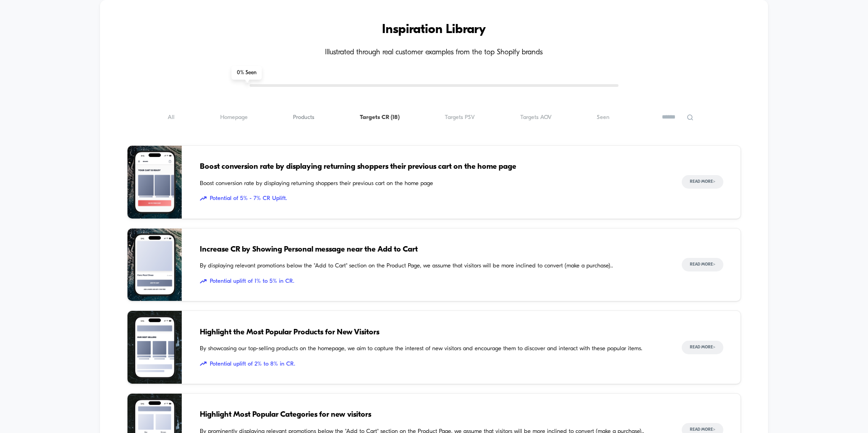
click at [308, 118] on span "Products ( 18 )" at bounding box center [303, 117] width 21 height 7
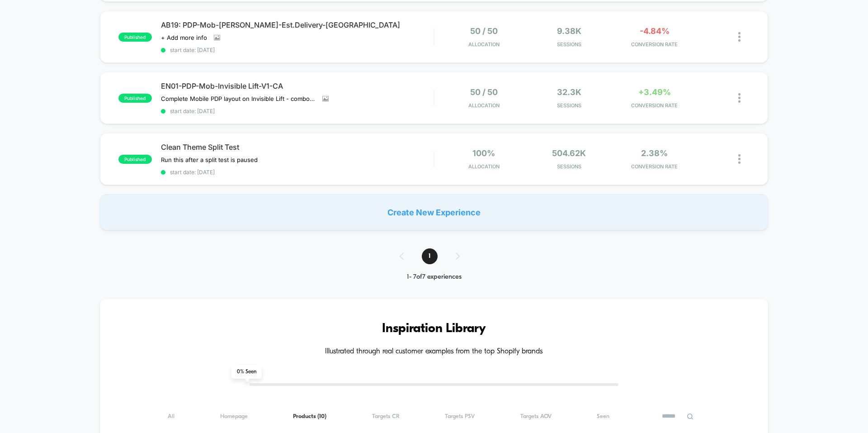
scroll to position [588, 0]
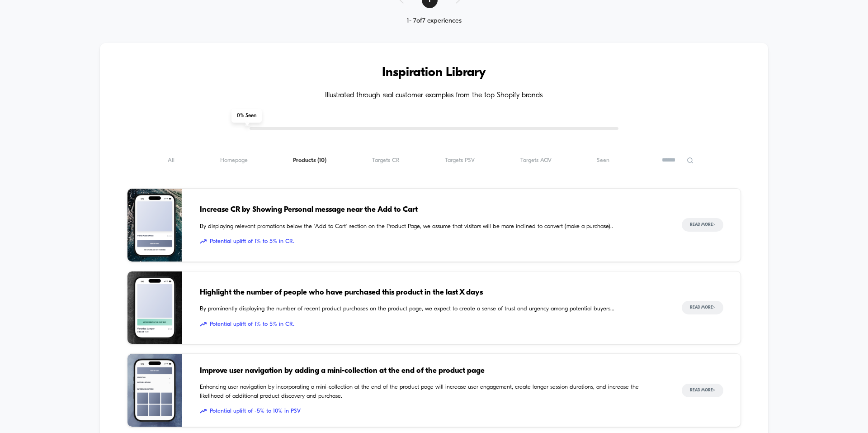
click at [253, 241] on span "Potential uplift of 1% to 5% in CR." at bounding box center [432, 241] width 464 height 9
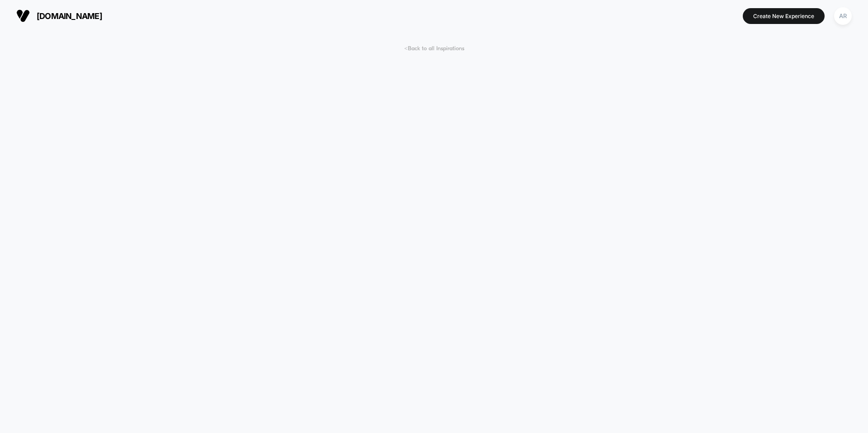
click at [432, 46] on span "< Back to all Inspirations" at bounding box center [434, 48] width 60 height 7
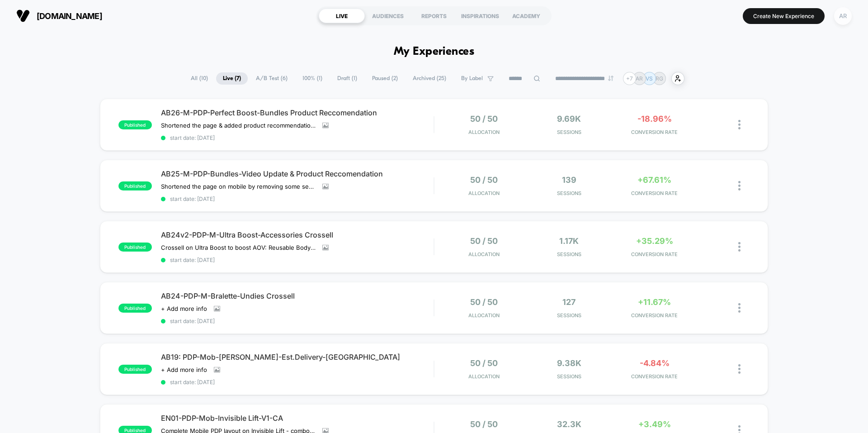
click at [841, 22] on div "AR" at bounding box center [843, 16] width 18 height 18
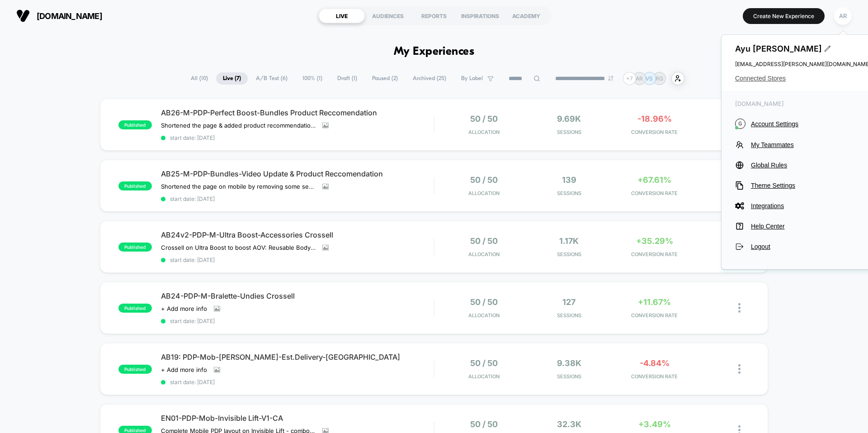
click at [762, 81] on span "Connected Stores" at bounding box center [803, 78] width 136 height 7
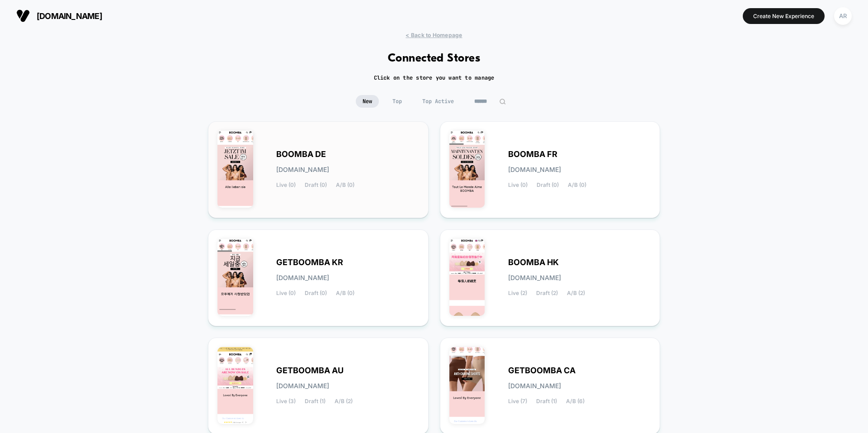
click at [335, 150] on div "BOOMBA DE [DOMAIN_NAME] Live (0) Draft (0) A/B (0)" at bounding box center [318, 170] width 202 height 78
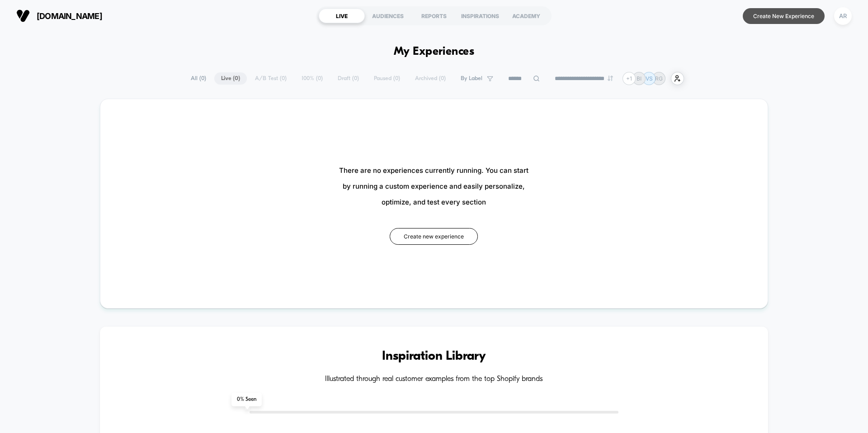
click at [780, 13] on button "Create New Experience" at bounding box center [784, 16] width 82 height 16
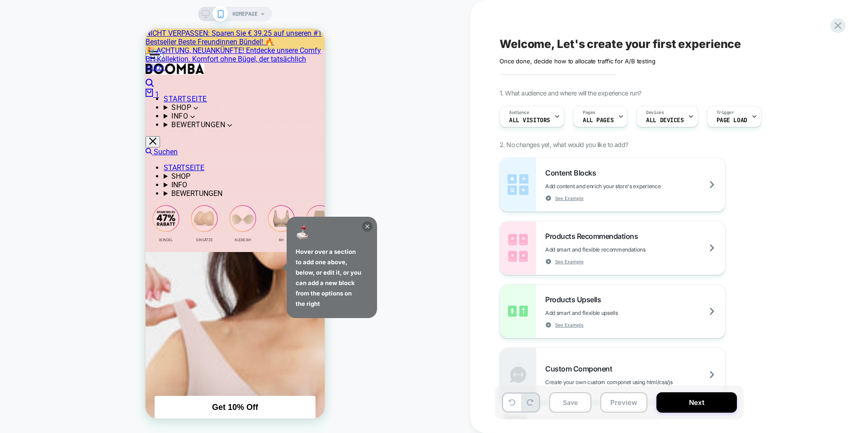
click at [368, 227] on icon at bounding box center [367, 226] width 10 height 10
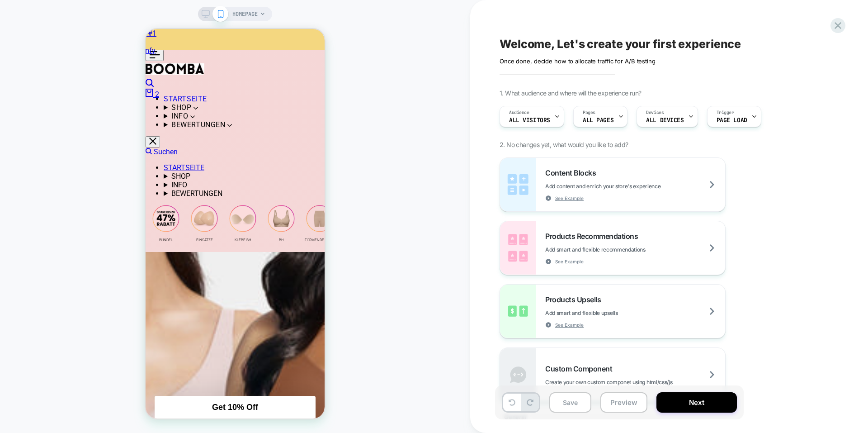
click at [250, 12] on span "HOMEPAGE" at bounding box center [244, 14] width 25 height 14
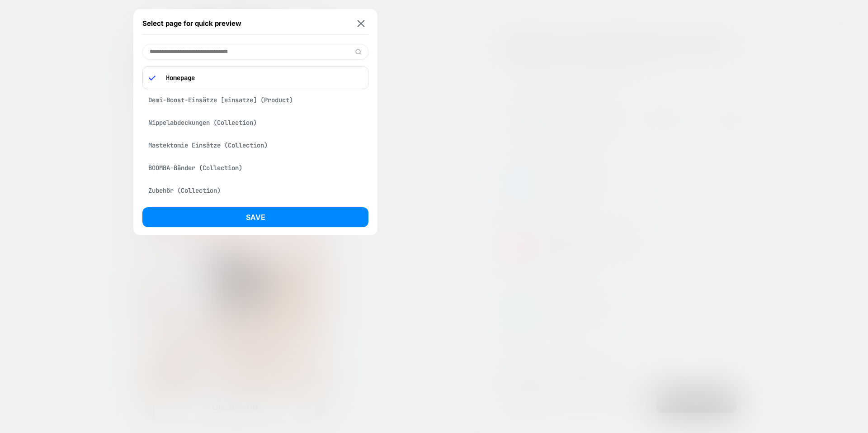
click at [232, 98] on div "Demi-Boost-Einsätze [einsatze] (Product)" at bounding box center [255, 99] width 226 height 17
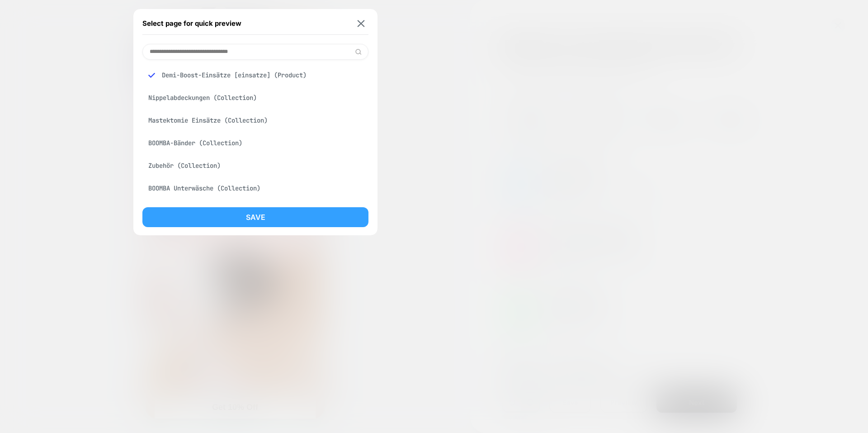
click at [284, 217] on button "Save" at bounding box center [255, 217] width 226 height 20
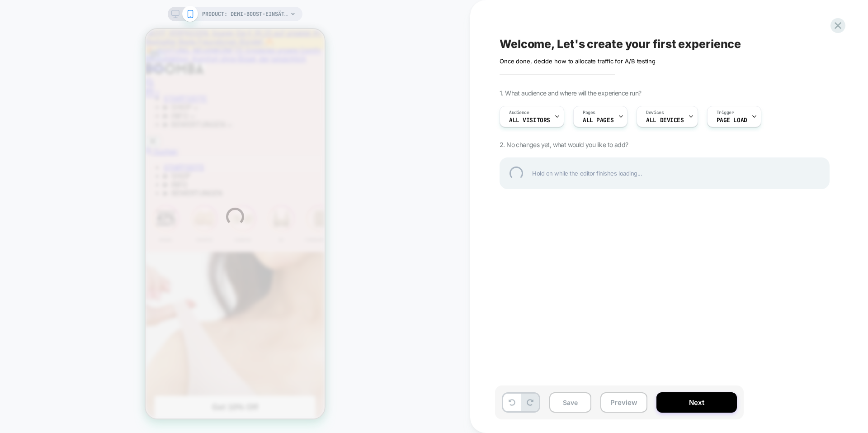
click at [286, 17] on div "PRODUCT: Demi-Boost-Einsätze [einsatze] PRODUCT: Demi-Boost-Einsätze [einsatze]…" at bounding box center [434, 216] width 868 height 433
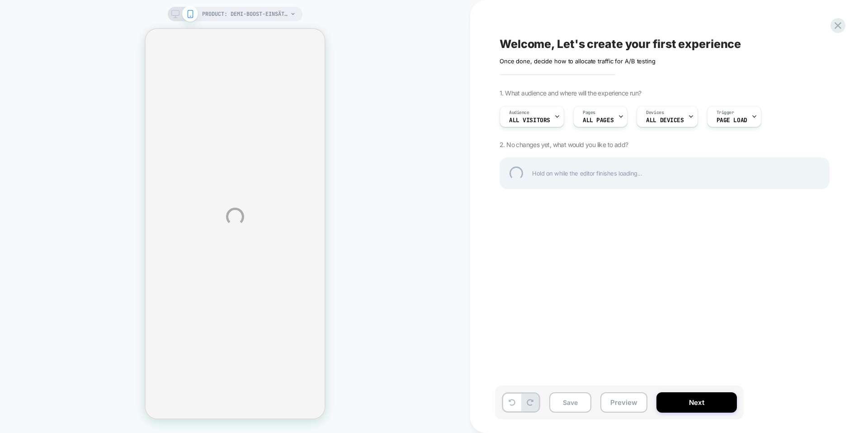
select select "**********"
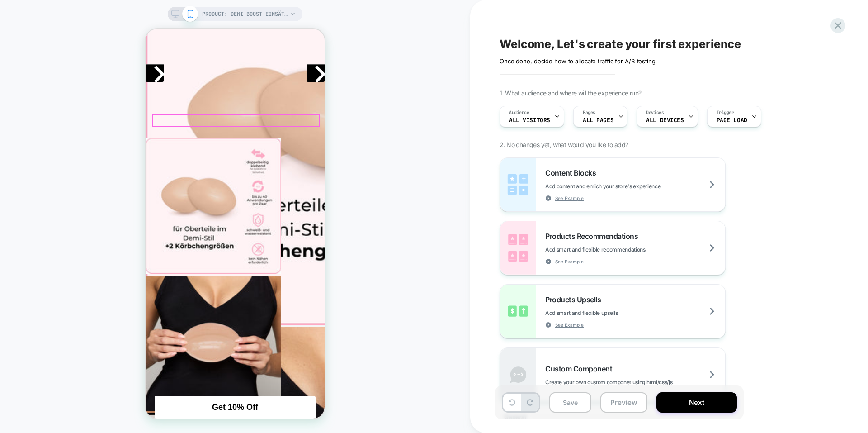
scroll to position [317, 0]
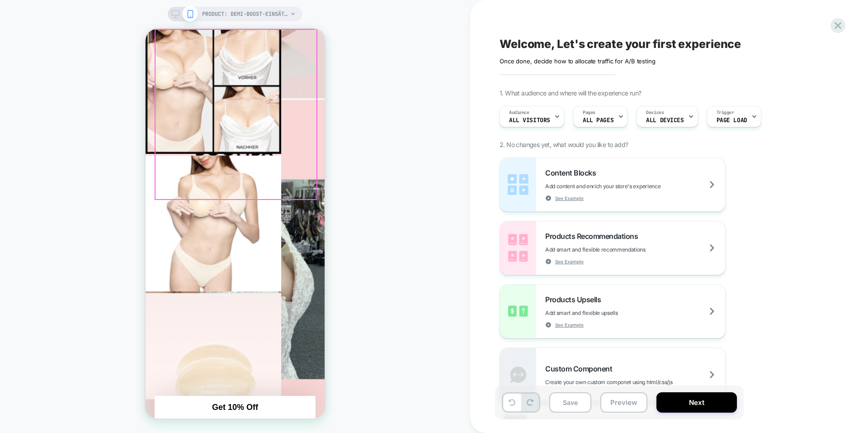
scroll to position [2467, 0]
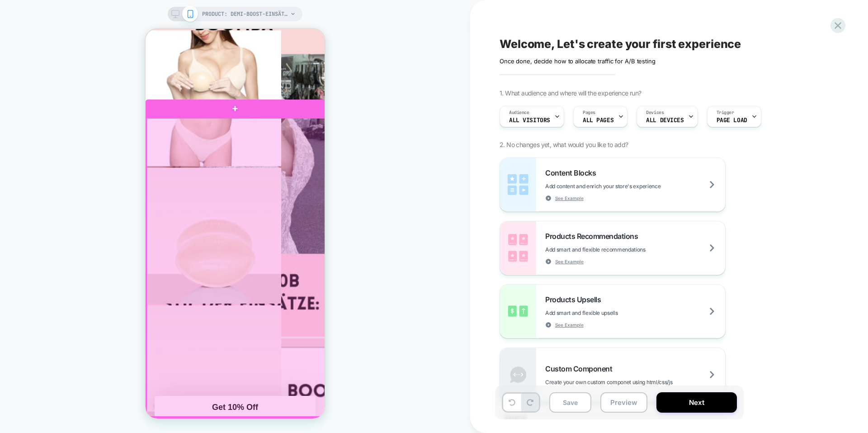
click at [284, 131] on div at bounding box center [236, 268] width 179 height 300
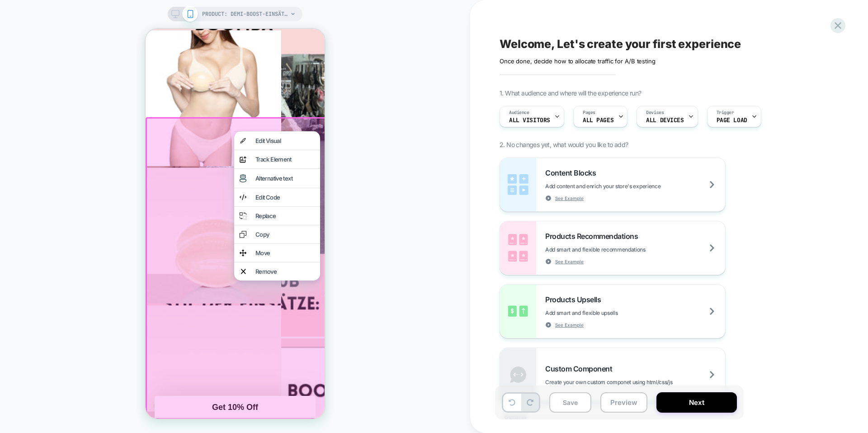
click at [291, 121] on div at bounding box center [237, 268] width 182 height 303
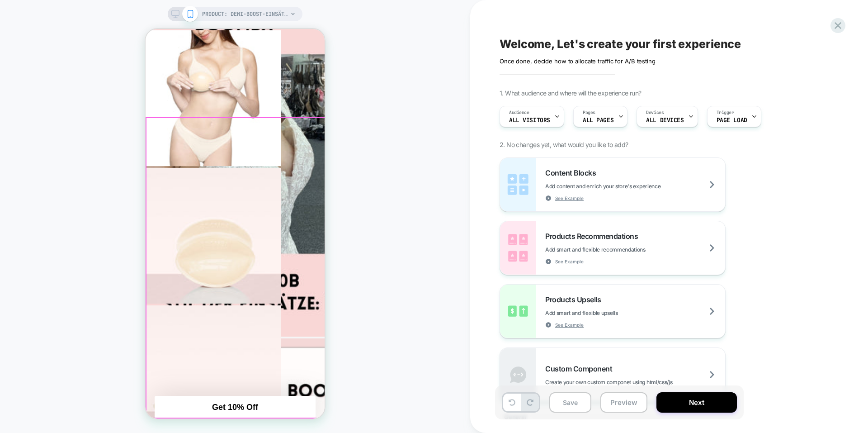
click at [291, 121] on div at bounding box center [236, 268] width 179 height 300
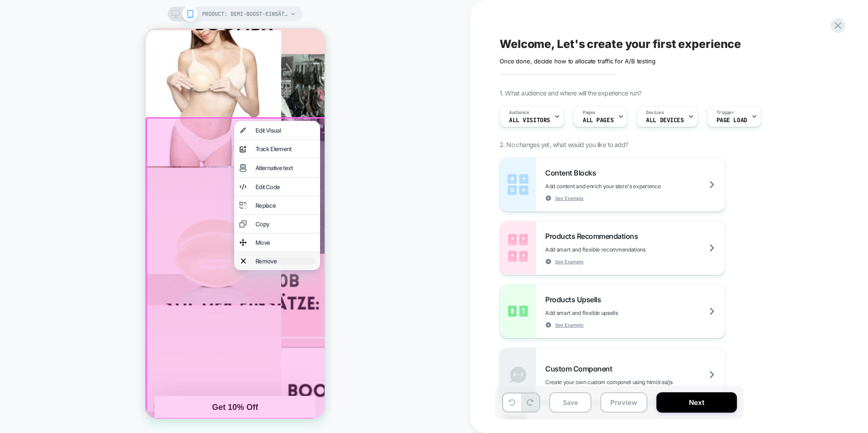
click at [267, 265] on div "Remove" at bounding box center [284, 260] width 59 height 7
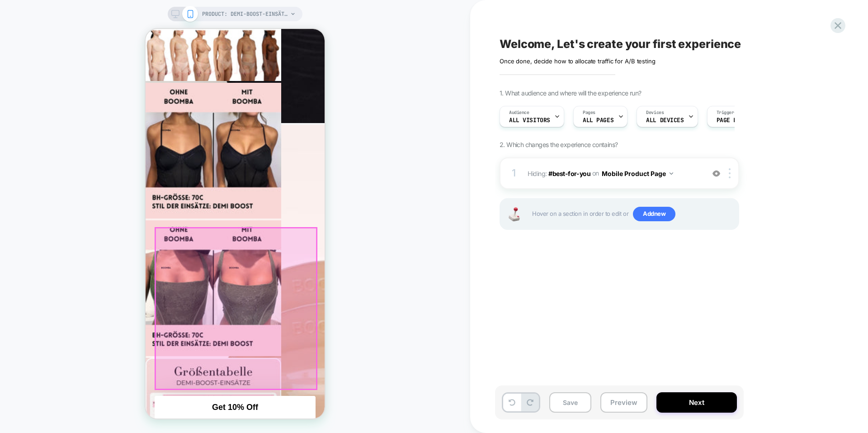
scroll to position [1472, 0]
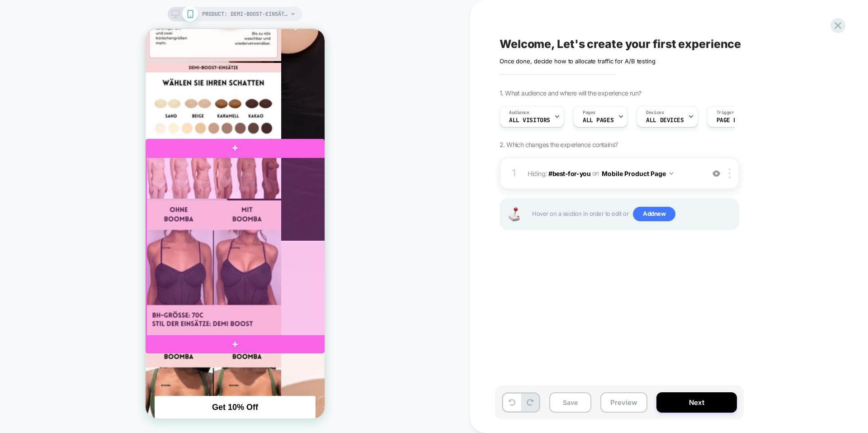
click at [233, 227] on div at bounding box center [236, 246] width 179 height 179
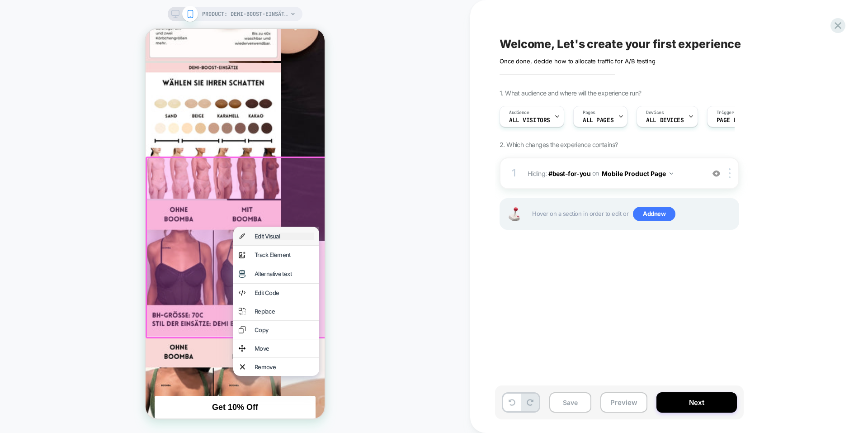
click at [289, 240] on div "Edit Visual" at bounding box center [284, 235] width 59 height 7
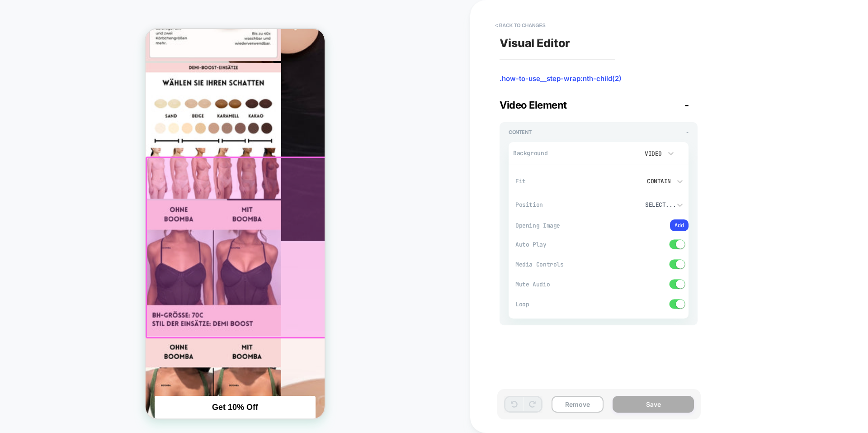
scroll to position [1479, 0]
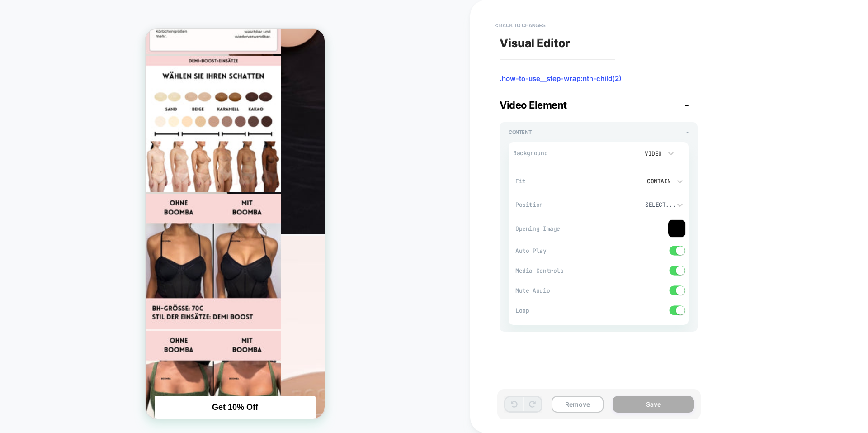
click at [662, 154] on div "Video" at bounding box center [652, 154] width 19 height 8
click at [667, 153] on div at bounding box center [434, 216] width 868 height 433
click at [629, 156] on video at bounding box center [624, 153] width 20 height 16
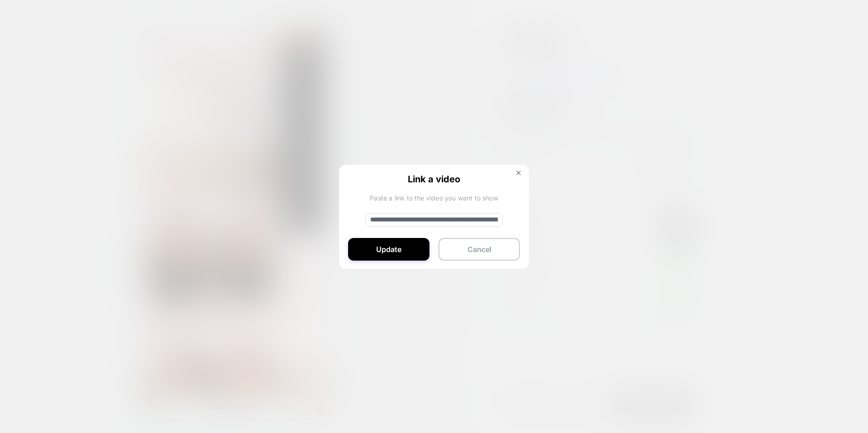
click at [421, 221] on input "**********" at bounding box center [433, 220] width 137 height 14
paste input
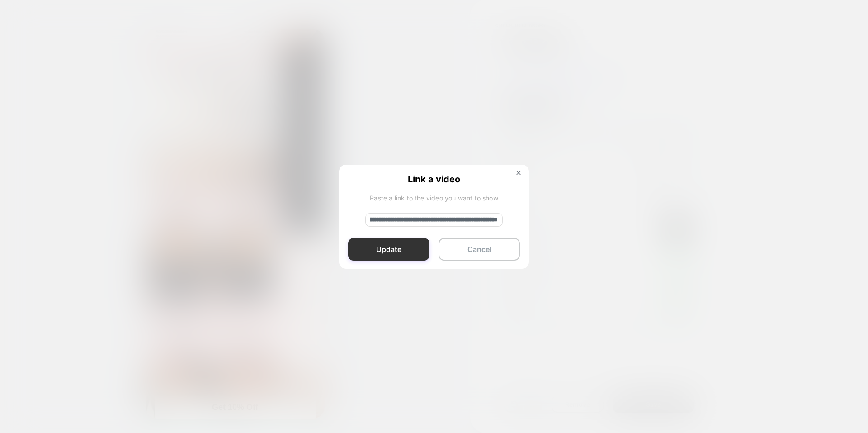
type input "**********"
click at [397, 249] on button "Update" at bounding box center [388, 249] width 81 height 23
click at [397, 249] on div "PRODUCT: Demi-Boost-Einsätze [einsatze] PRODUCT: Demi-Boost-Einsätze [einsatze]" at bounding box center [235, 216] width 470 height 415
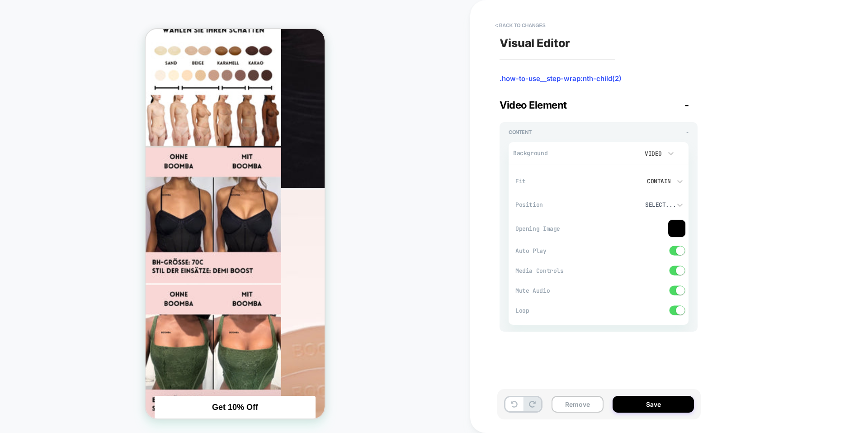
scroll to position [1524, 0]
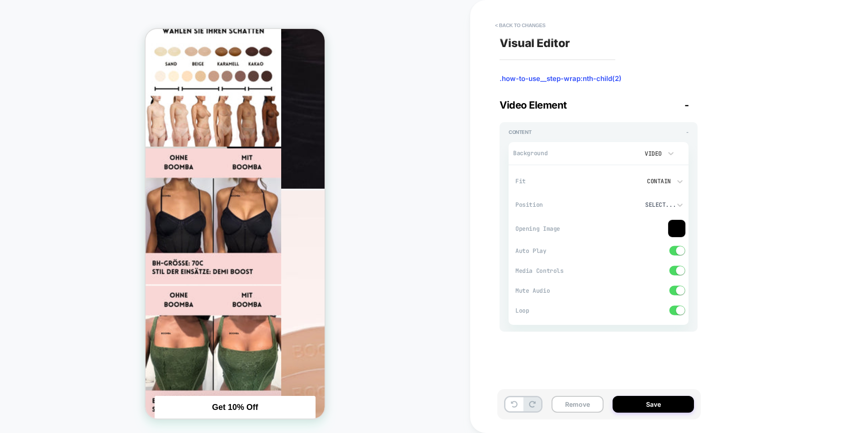
click at [671, 180] on div "Contain" at bounding box center [658, 180] width 35 height 9
click at [666, 239] on div "Cover" at bounding box center [662, 242] width 45 height 19
click at [680, 180] on icon at bounding box center [680, 181] width 9 height 9
drag, startPoint x: 659, startPoint y: 222, endPoint x: 689, endPoint y: 202, distance: 36.0
click at [689, 202] on div "None Contain Cover" at bounding box center [663, 223] width 52 height 68
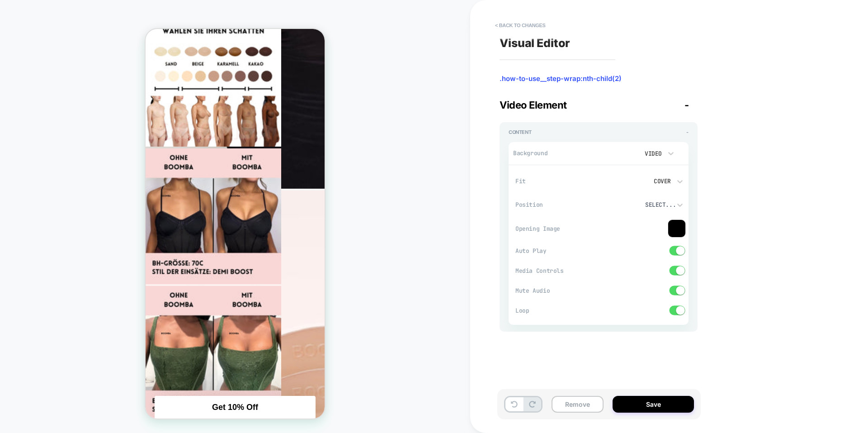
click at [711, 197] on div "Visual Editor .how-to-use__step-wrap:nth-child(2) Video Element - Content - Bac…" at bounding box center [664, 216] width 339 height 415
click at [678, 206] on icon at bounding box center [680, 204] width 9 height 9
click at [720, 352] on div at bounding box center [434, 216] width 868 height 433
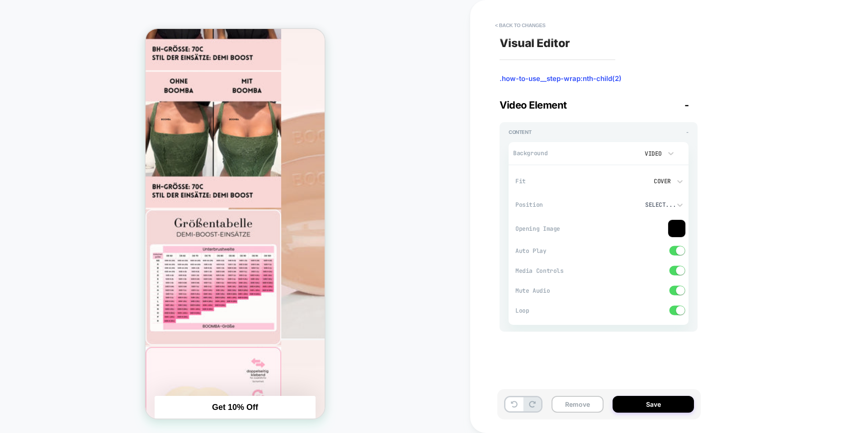
scroll to position [1796, 0]
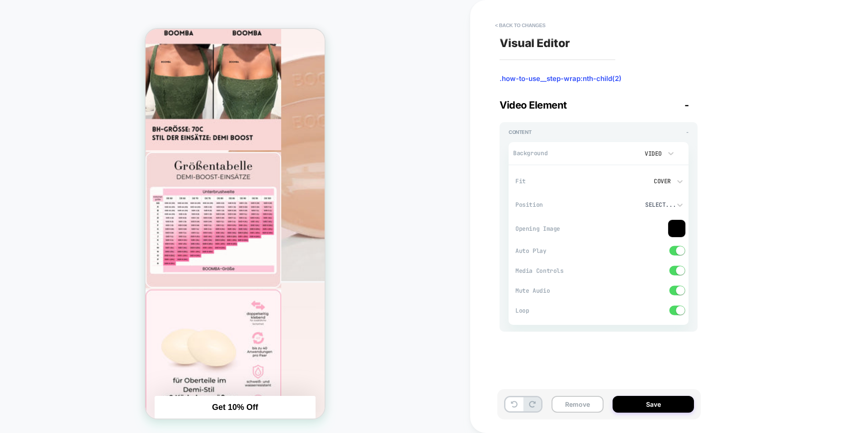
click at [689, 106] on span "-" at bounding box center [687, 105] width 5 height 12
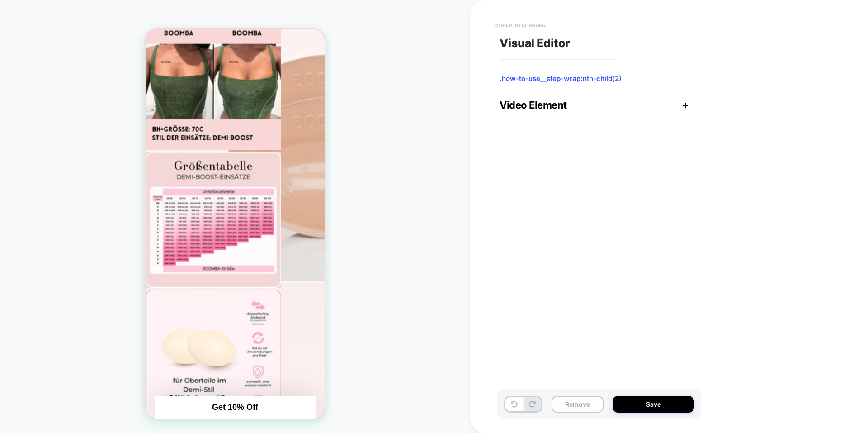
click at [513, 26] on button "< Back to changes" at bounding box center [521, 25] width 60 height 14
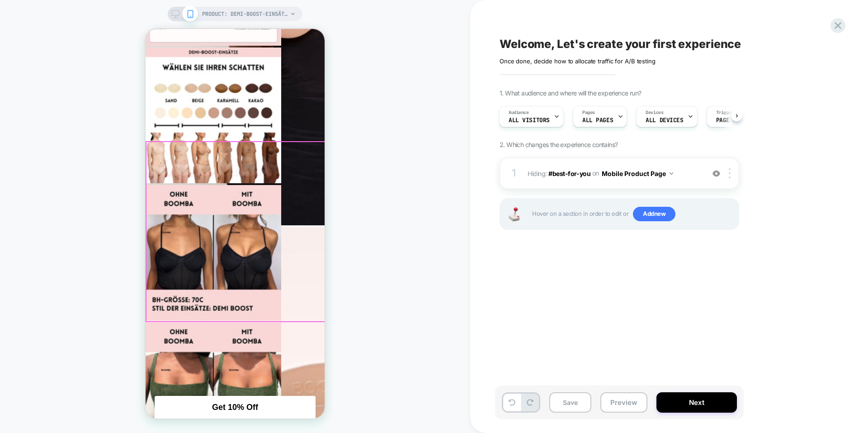
scroll to position [1479, 0]
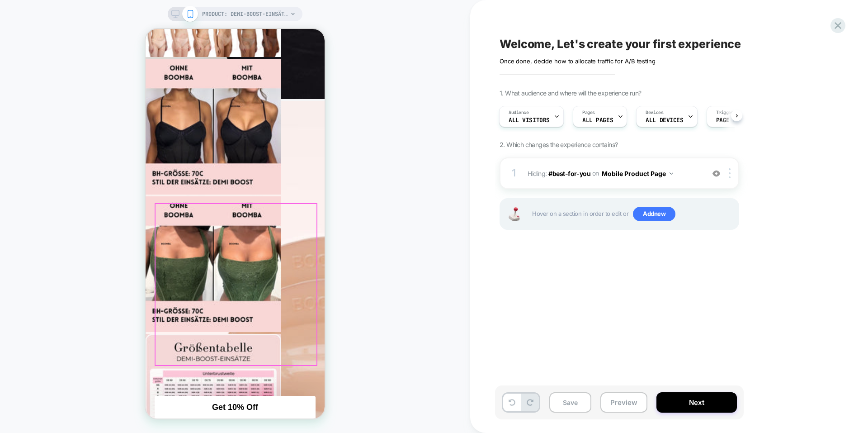
scroll to position [1615, 0]
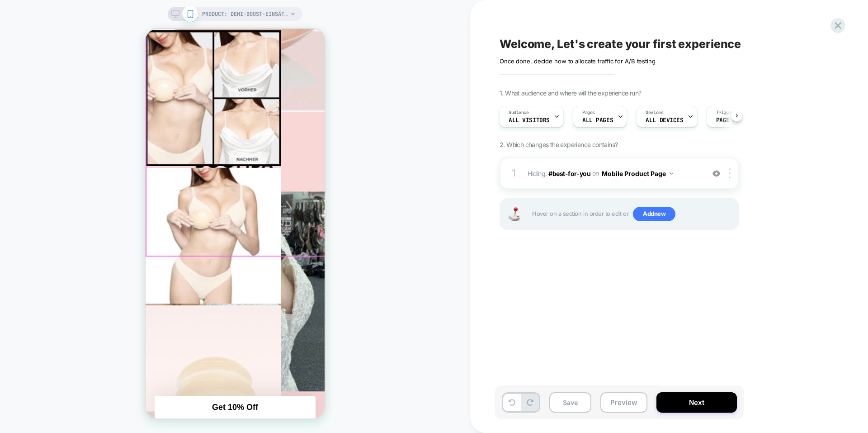
scroll to position [2248, 0]
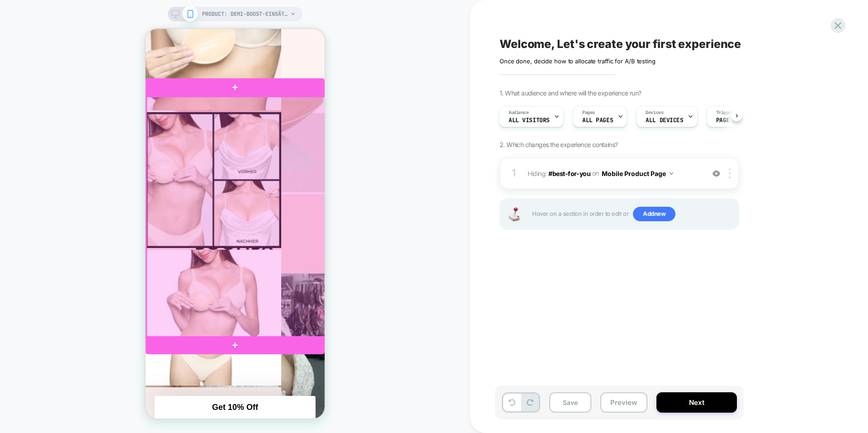
click at [318, 120] on div at bounding box center [236, 217] width 179 height 240
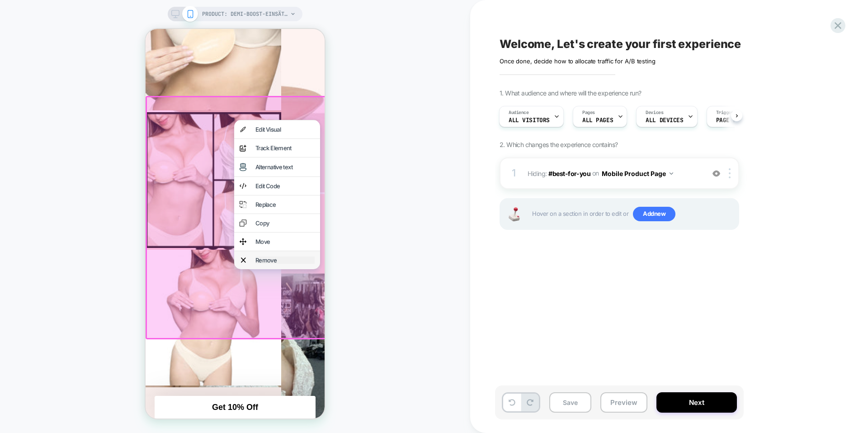
click at [274, 264] on div "Remove" at bounding box center [284, 259] width 59 height 7
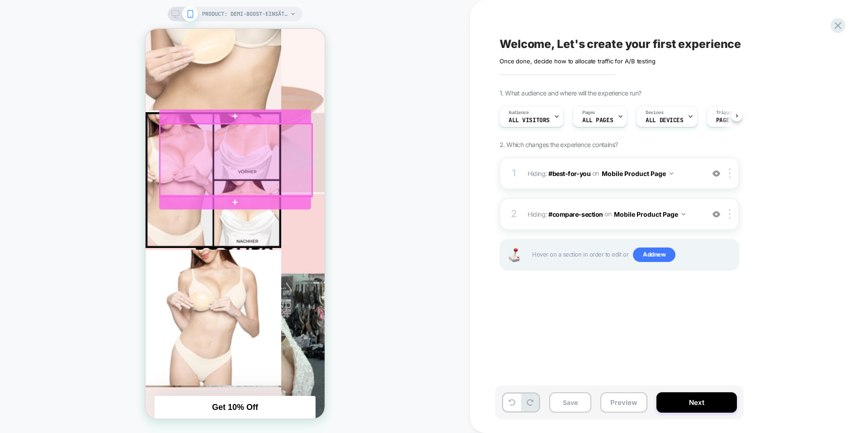
drag, startPoint x: 286, startPoint y: 157, endPoint x: 268, endPoint y: 159, distance: 18.2
click at [268, 159] on div at bounding box center [236, 160] width 152 height 72
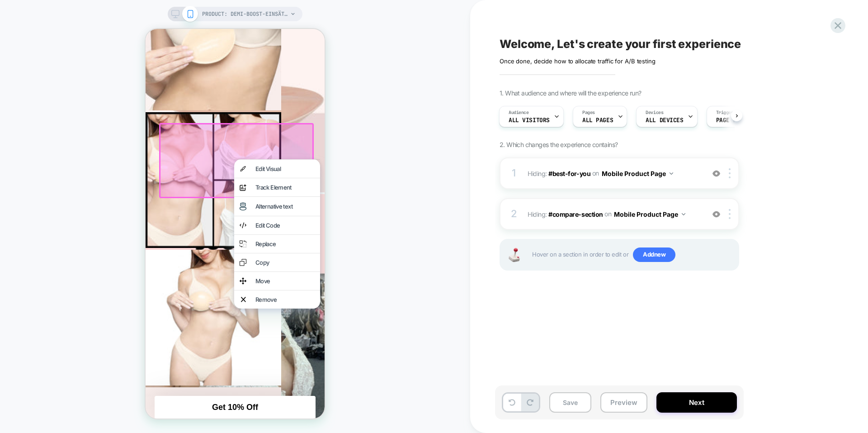
drag, startPoint x: 268, startPoint y: 159, endPoint x: 288, endPoint y: 147, distance: 24.0
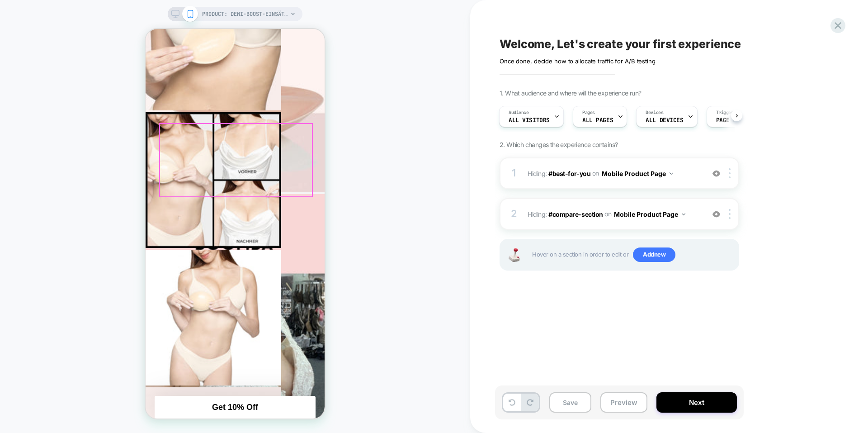
click at [244, 142] on div at bounding box center [236, 160] width 152 height 72
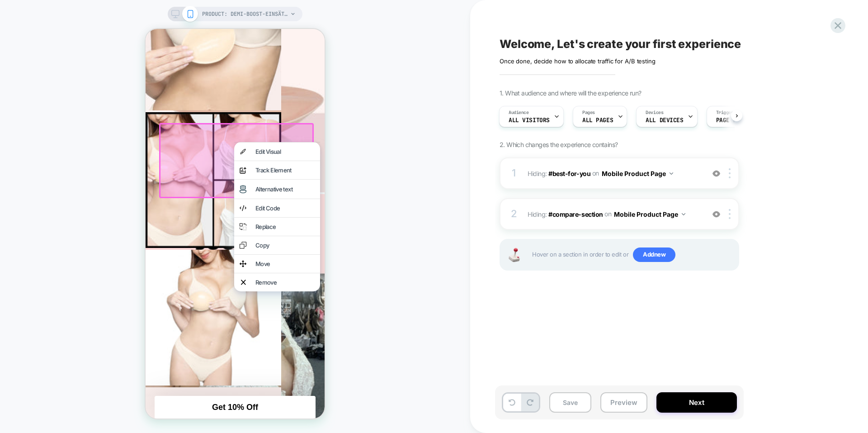
click at [244, 142] on div at bounding box center [277, 142] width 86 height 0
click at [258, 152] on div "Edit Visual" at bounding box center [284, 151] width 59 height 7
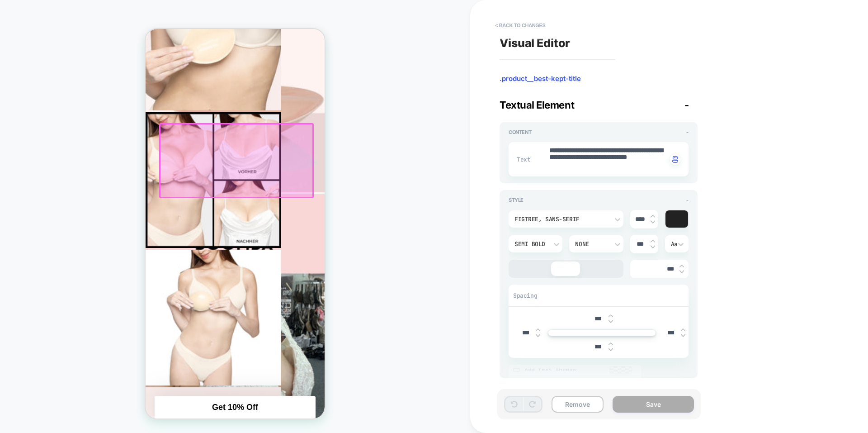
scroll to position [2168, 0]
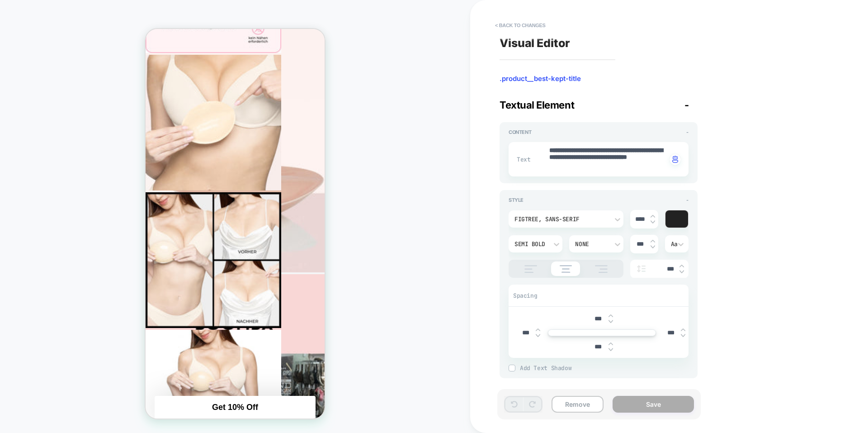
type textarea "*"
click at [628, 156] on textarea "**********" at bounding box center [607, 159] width 118 height 26
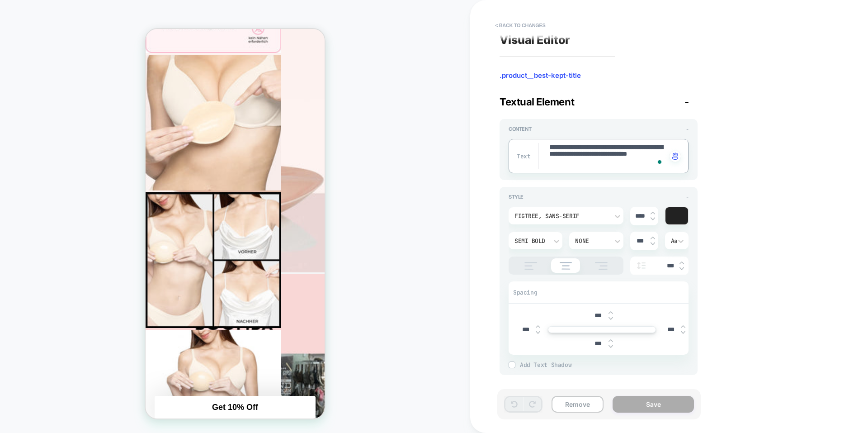
scroll to position [4, 0]
click at [617, 156] on textarea "**********" at bounding box center [607, 155] width 118 height 26
type textarea "**"
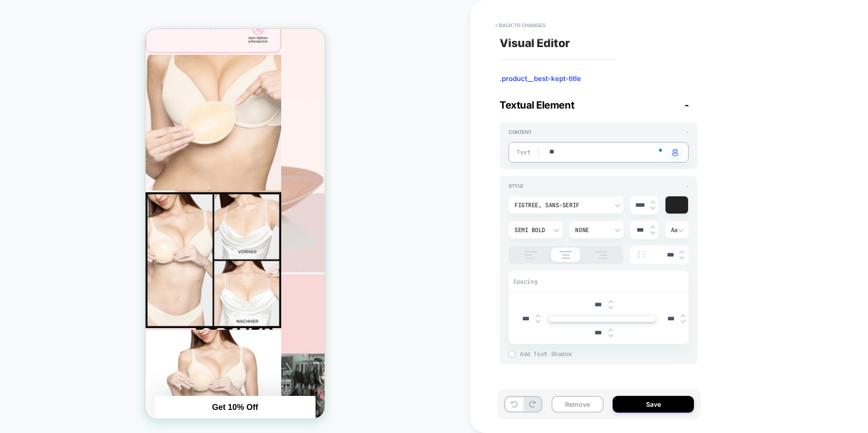
scroll to position [0, 0]
type textarea "*"
type textarea "***"
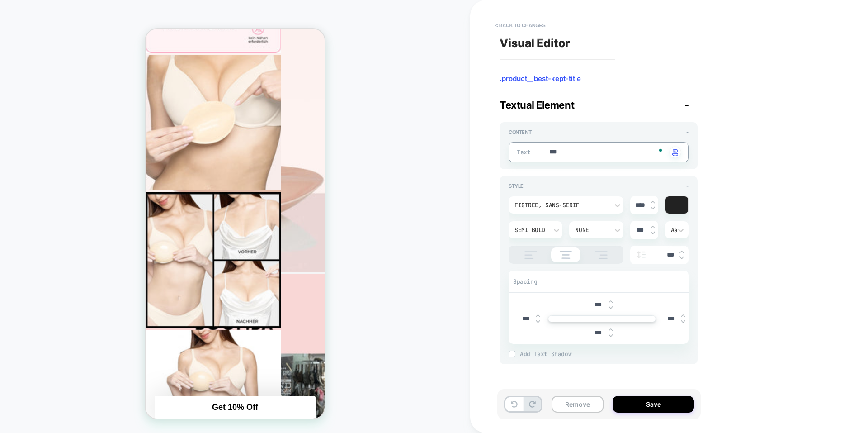
type textarea "*"
type textarea "****"
type textarea "*"
type textarea "*****"
type textarea "*"
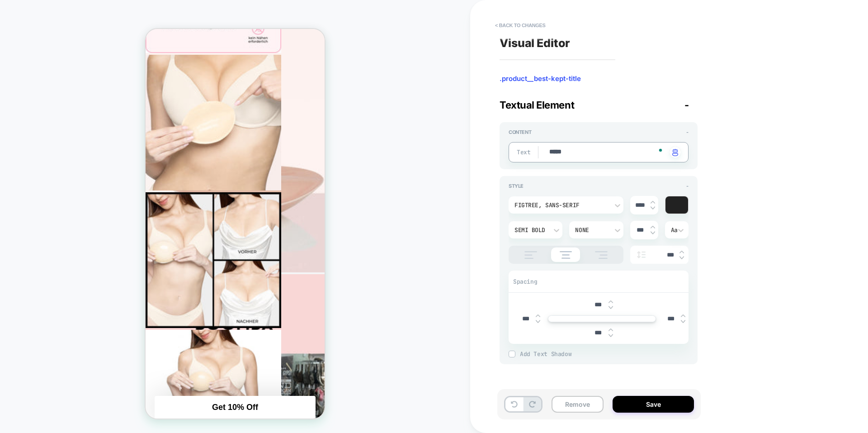
type textarea "****"
type textarea "*"
type textarea "***"
type textarea "*"
type textarea "**"
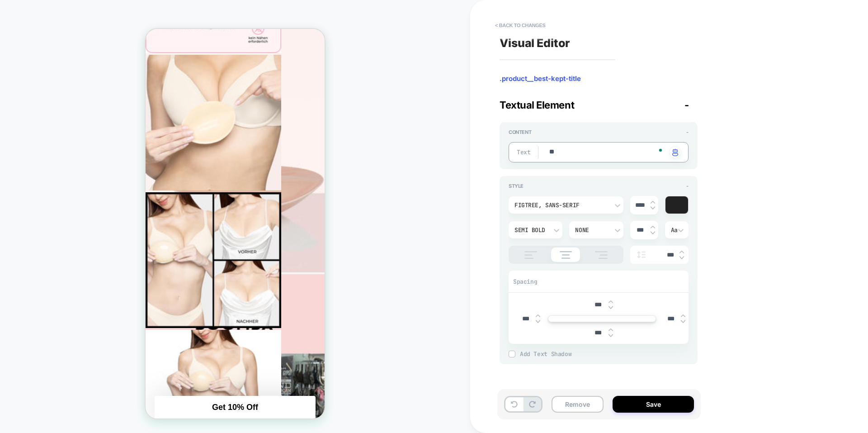
type textarea "*"
type textarea "**"
type textarea "*"
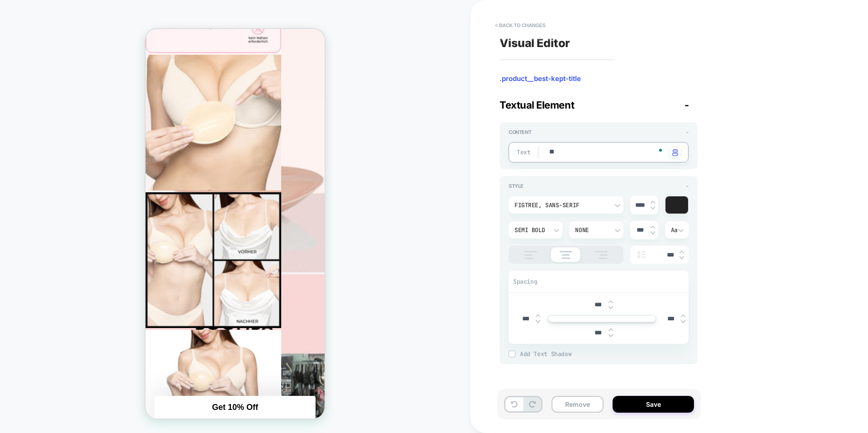
type textarea "***"
type textarea "*"
type textarea "****"
type textarea "*"
type textarea "*****"
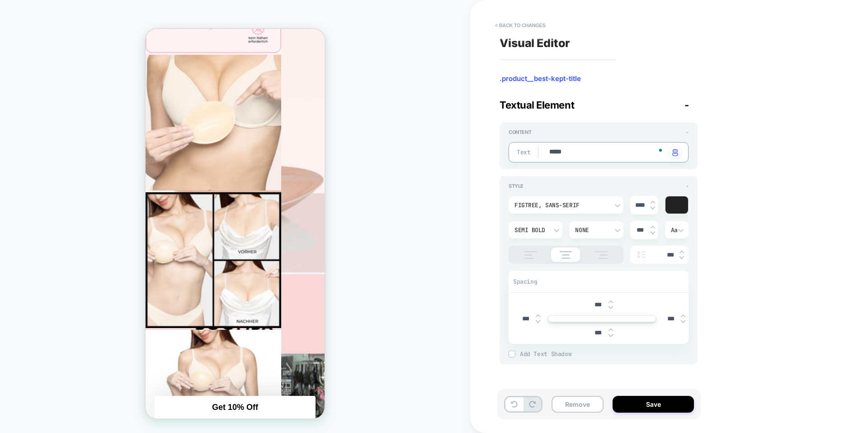
type textarea "*"
type textarea "****"
type textarea "*"
type textarea "***"
type textarea "*"
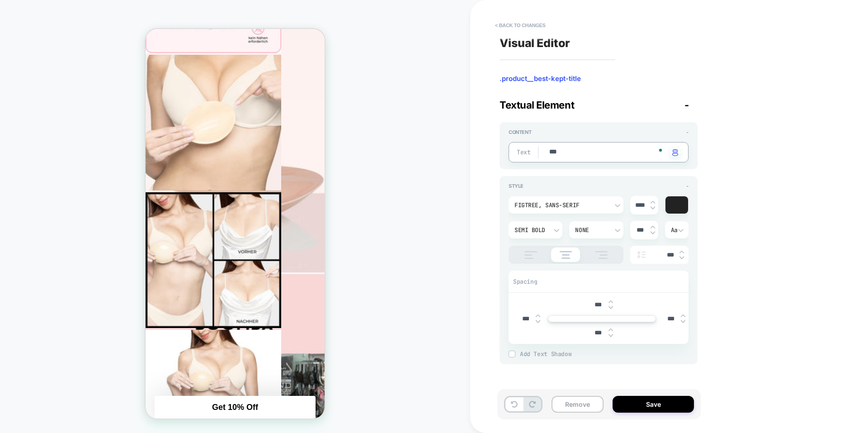
type textarea "**"
type textarea "*"
click at [682, 105] on div "Textual Element -" at bounding box center [599, 105] width 198 height 12
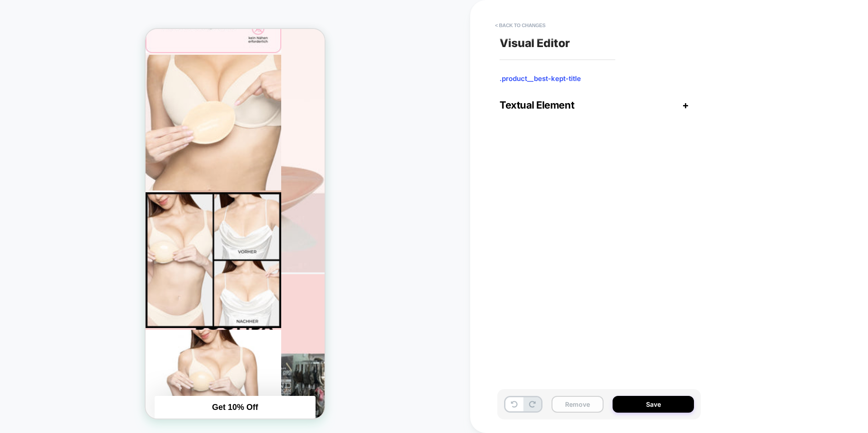
click at [571, 400] on button "Remove" at bounding box center [578, 404] width 52 height 17
click at [518, 404] on button at bounding box center [515, 404] width 18 height 14
click at [515, 407] on icon at bounding box center [514, 404] width 7 height 7
type textarea "*"
click at [522, 28] on button "< Back to changes" at bounding box center [521, 25] width 60 height 14
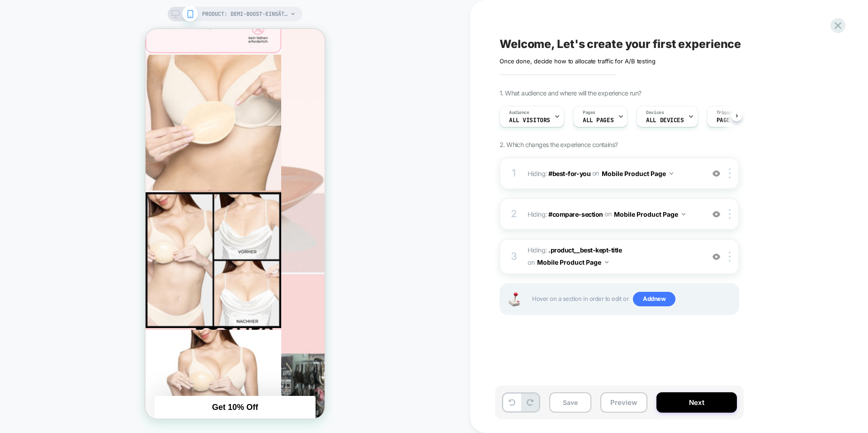
scroll to position [0, 0]
click at [513, 402] on icon at bounding box center [512, 402] width 7 height 7
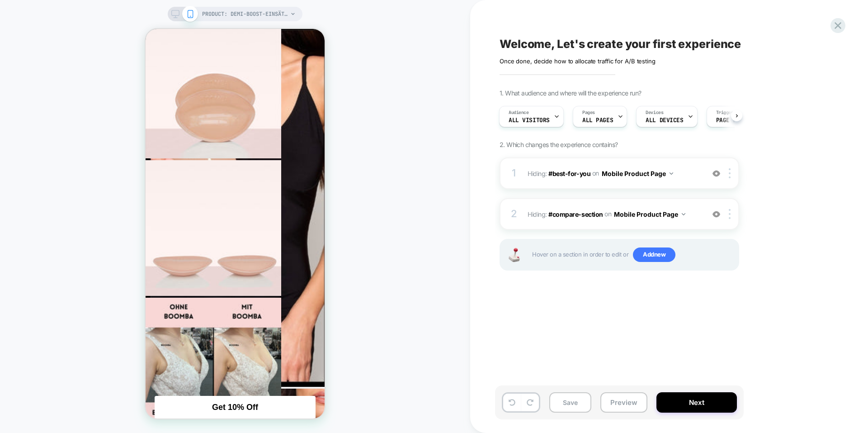
scroll to position [947, 0]
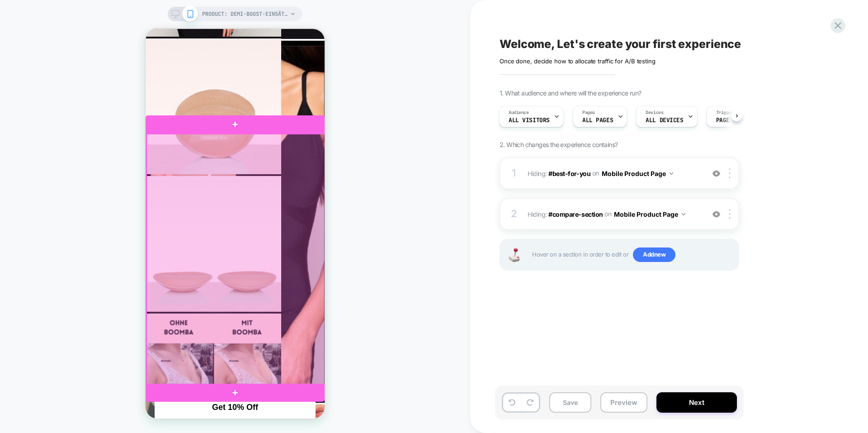
click at [285, 209] on div at bounding box center [236, 259] width 179 height 251
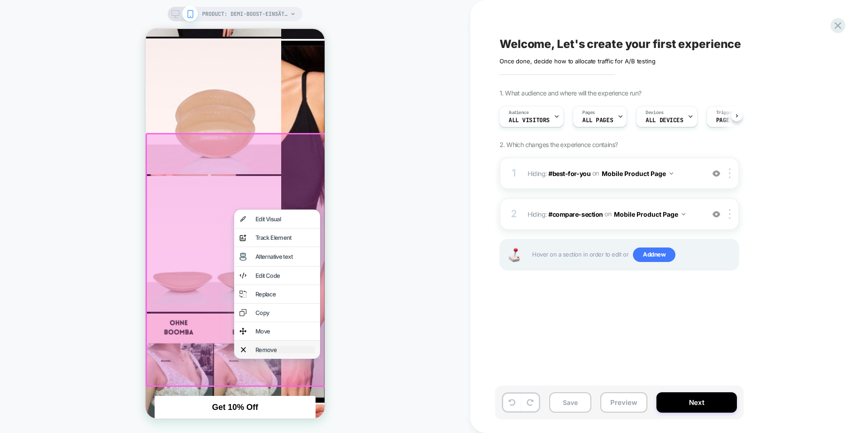
click at [269, 353] on div "Remove" at bounding box center [284, 349] width 59 height 7
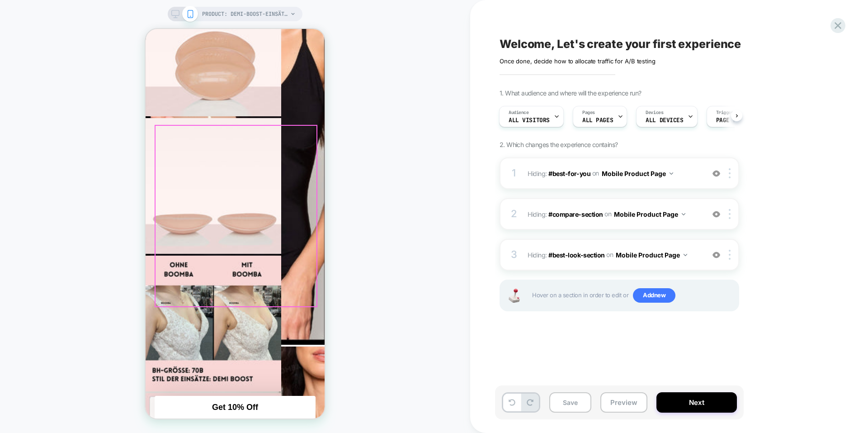
scroll to position [1083, 0]
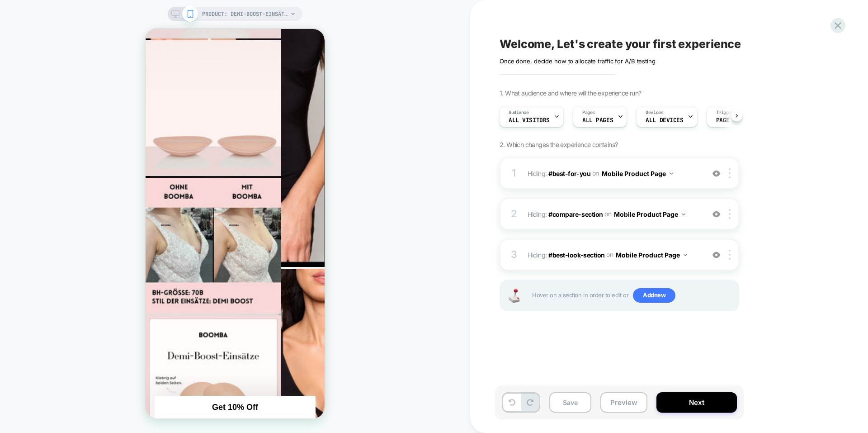
click at [528, 60] on div "Click to edit experience details Once done, decide how to allocate traffic for …" at bounding box center [599, 58] width 198 height 14
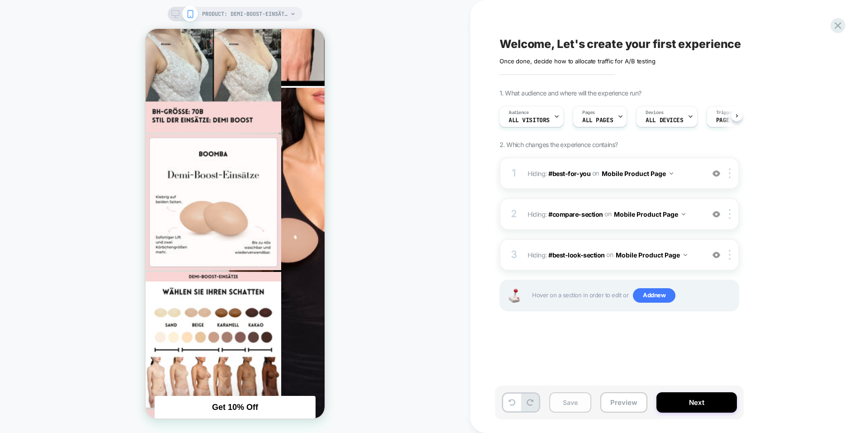
click at [568, 402] on button "Save" at bounding box center [570, 402] width 42 height 20
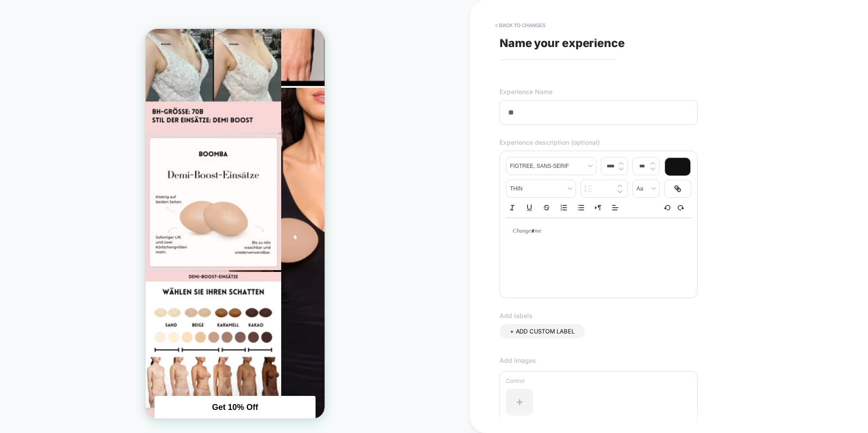
type input "*"
click at [532, 111] on input "**********" at bounding box center [599, 112] width 198 height 25
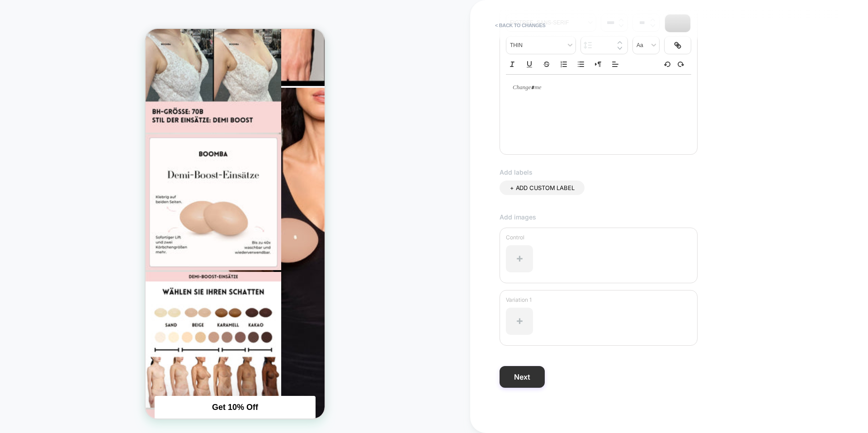
type input "**********"
click at [516, 375] on button "Next" at bounding box center [522, 377] width 45 height 22
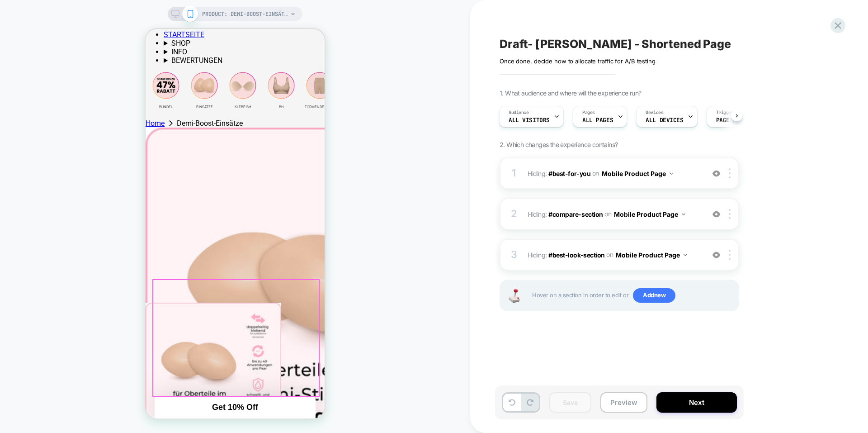
scroll to position [0, 0]
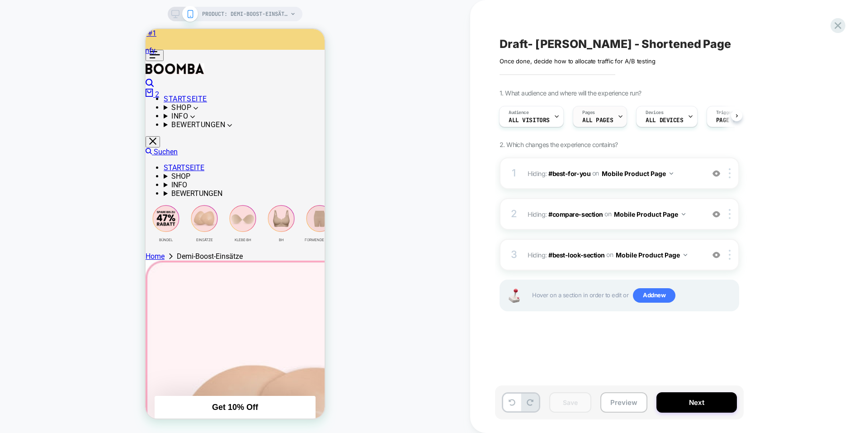
click at [607, 115] on div "Pages ALL PAGES" at bounding box center [597, 116] width 49 height 20
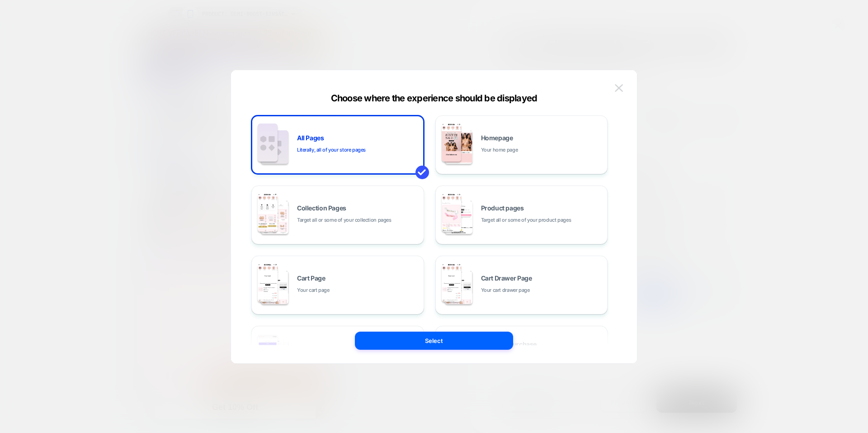
click at [621, 85] on img at bounding box center [619, 88] width 8 height 8
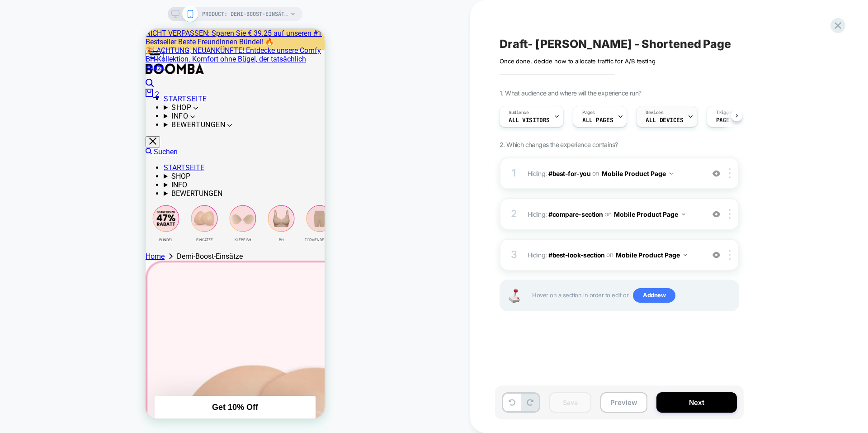
click at [667, 118] on span "ALL DEVICES" at bounding box center [665, 120] width 38 height 6
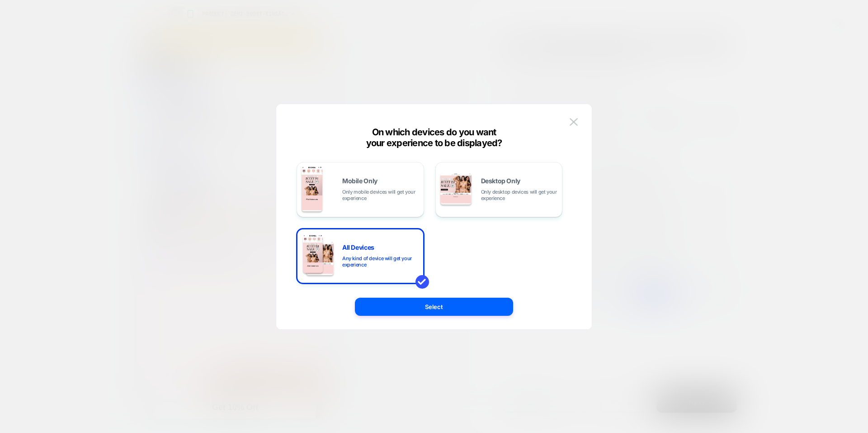
click at [493, 245] on div "Mobile Only Only mobile devices will get your experience Desktop Only Only desk…" at bounding box center [430, 223] width 266 height 122
click at [285, 176] on div "Mobile Only Only mobile devices will get your experience Desktop Only Only desk…" at bounding box center [429, 216] width 288 height 189
click at [327, 180] on div "Mobile Only Only mobile devices will get your experience" at bounding box center [361, 189] width 118 height 46
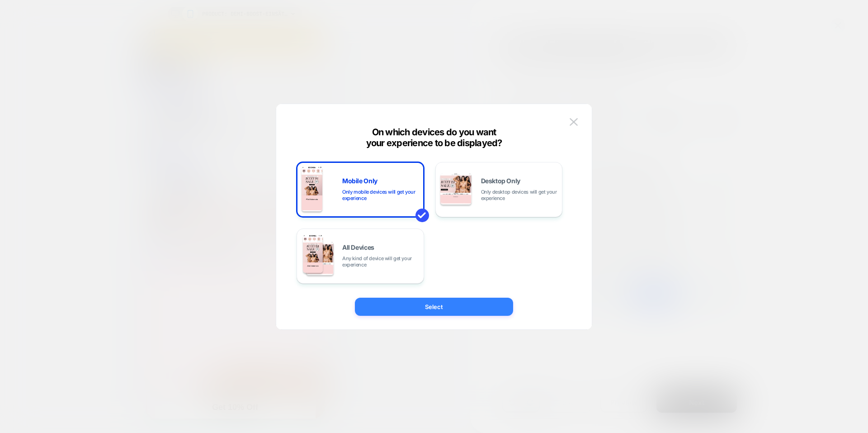
click at [434, 302] on button "Select" at bounding box center [434, 307] width 158 height 18
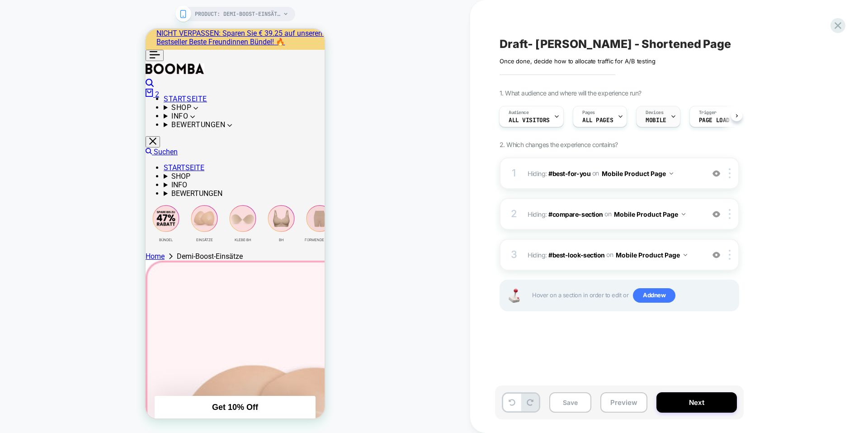
drag, startPoint x: 684, startPoint y: 115, endPoint x: 663, endPoint y: 116, distance: 20.8
click at [663, 116] on div "Audience All Visitors Pages ALL PAGES Devices MOBILE Trigger Page Load" at bounding box center [615, 116] width 240 height 30
click at [736, 117] on icon at bounding box center [737, 115] width 2 height 3
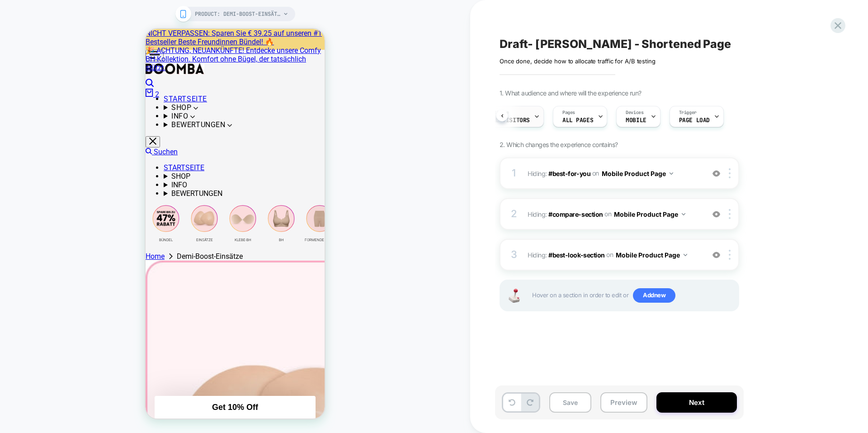
scroll to position [0, 17]
click at [496, 116] on div "Audience All Visitors" at bounding box center [512, 116] width 59 height 20
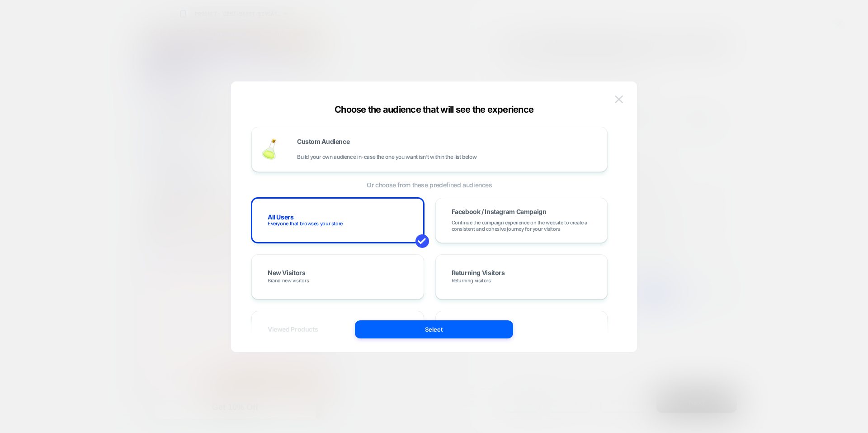
click at [623, 100] on img at bounding box center [619, 99] width 8 height 8
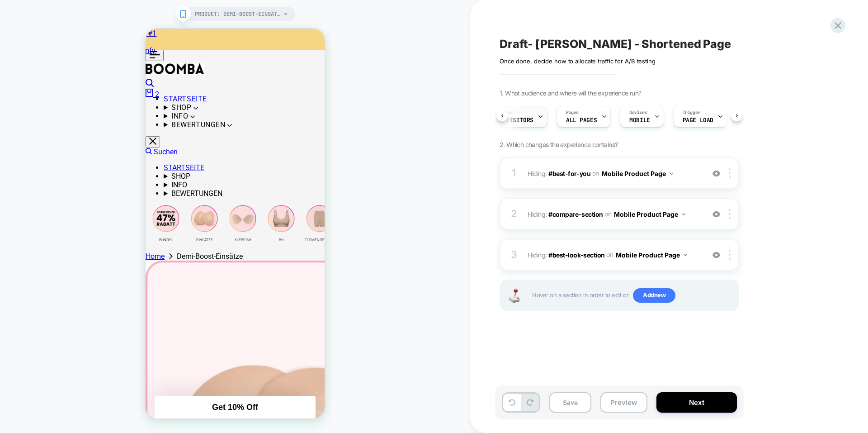
scroll to position [0, 9]
click at [647, 118] on span "MOBILE" at bounding box center [648, 120] width 20 height 6
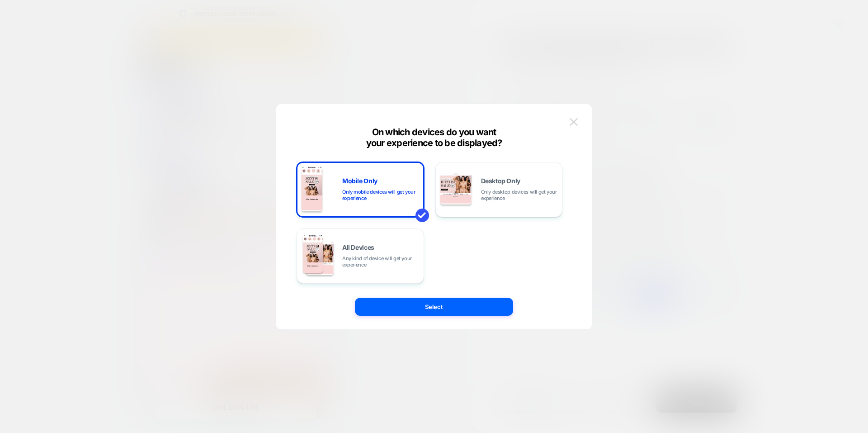
click at [575, 123] on img at bounding box center [574, 122] width 8 height 8
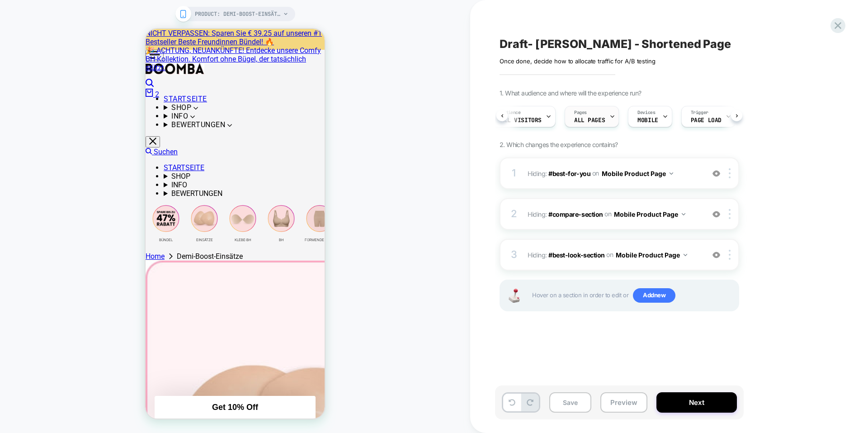
click at [596, 119] on span "ALL PAGES" at bounding box center [589, 120] width 31 height 6
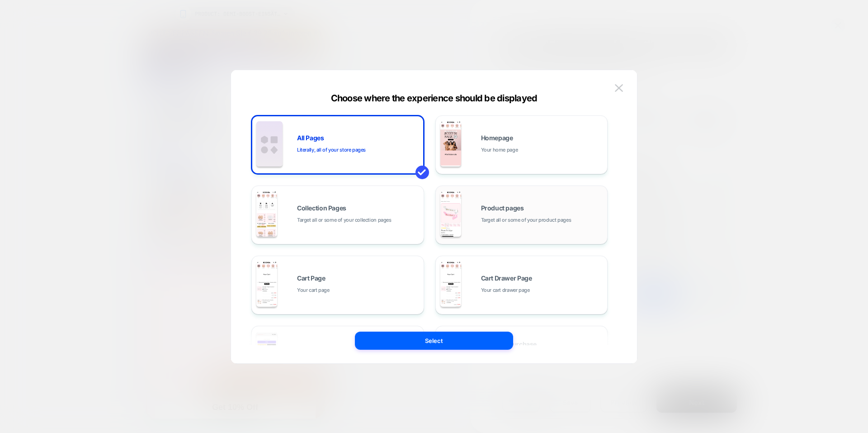
click at [507, 213] on div "Product pages Target all or some of your product pages" at bounding box center [542, 214] width 122 height 19
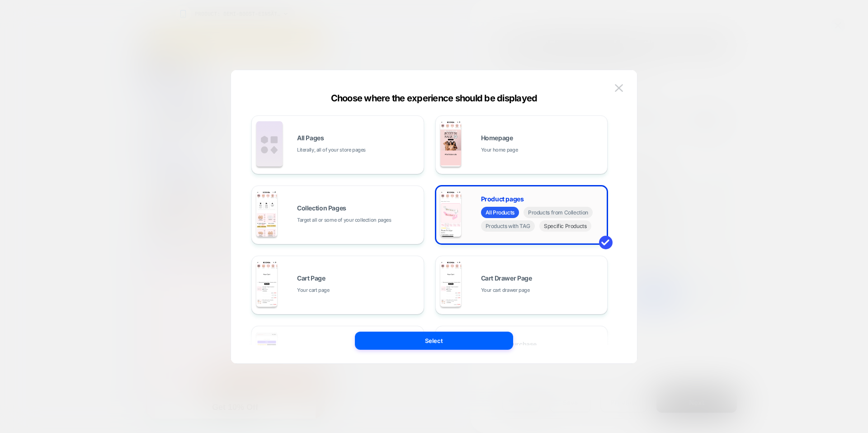
click at [567, 230] on span "Specific Products" at bounding box center [565, 225] width 52 height 11
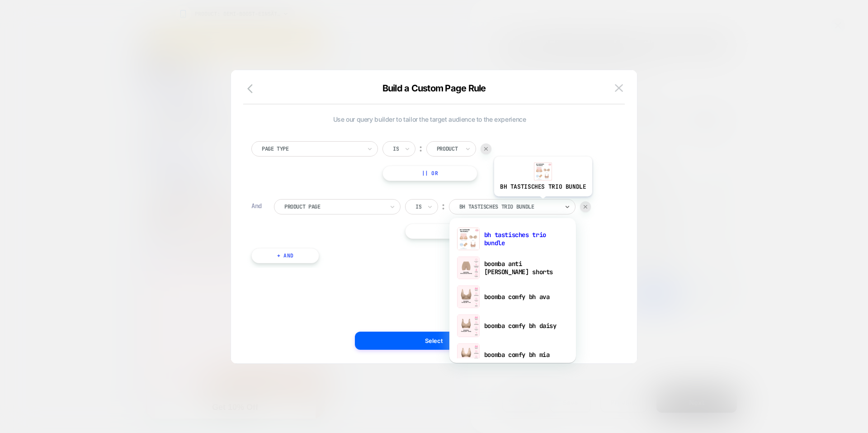
click at [542, 203] on div at bounding box center [508, 207] width 99 height 8
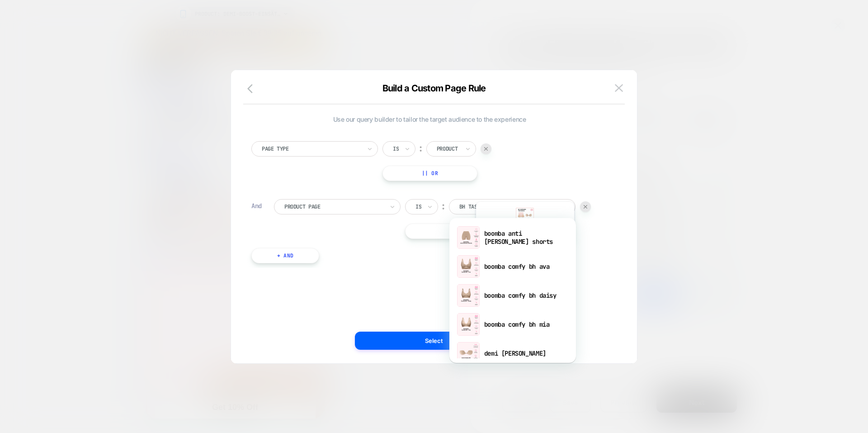
scroll to position [45, 0]
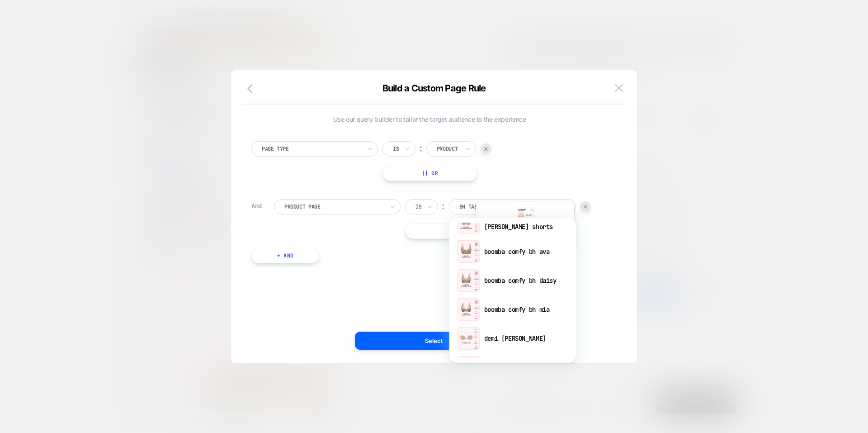
click at [601, 222] on div "Product Page Is ︰ option bh tastisches trio bundle focused, 1 of 62. 62 results…" at bounding box center [441, 219] width 334 height 40
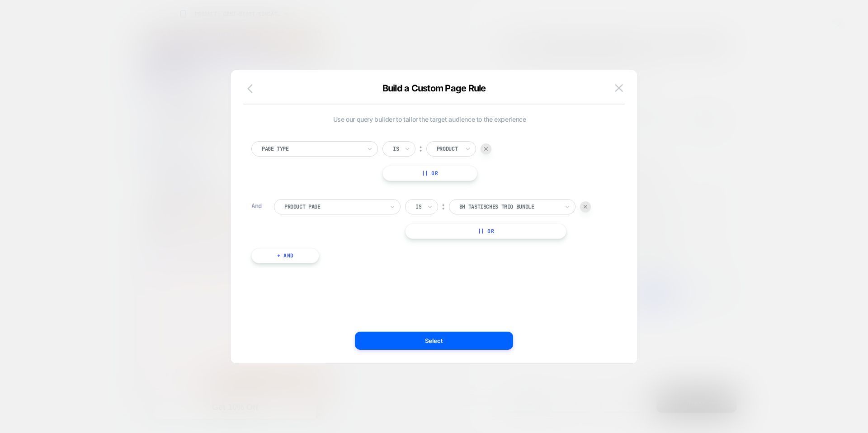
click at [250, 89] on icon "button" at bounding box center [252, 88] width 11 height 11
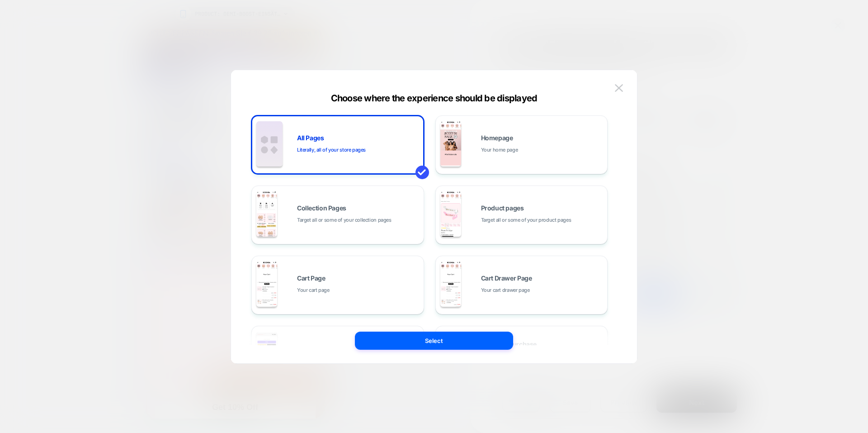
drag, startPoint x: 621, startPoint y: 89, endPoint x: 614, endPoint y: 91, distance: 7.6
click at [621, 89] on img at bounding box center [619, 88] width 8 height 8
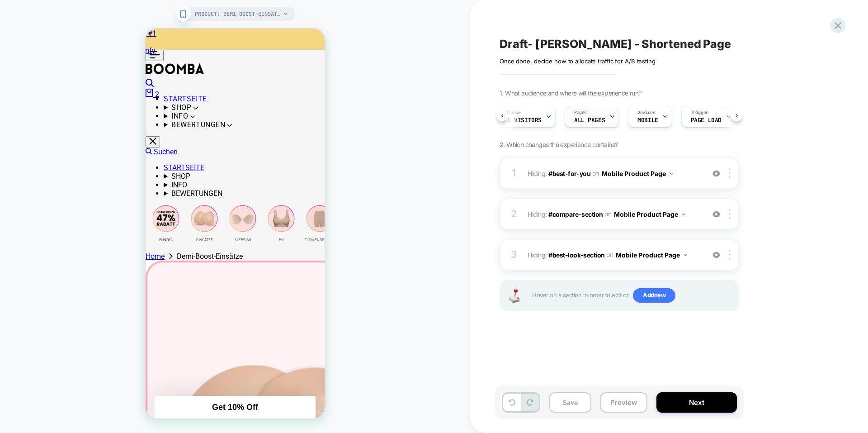
click at [594, 120] on span "ALL PAGES" at bounding box center [589, 120] width 31 height 6
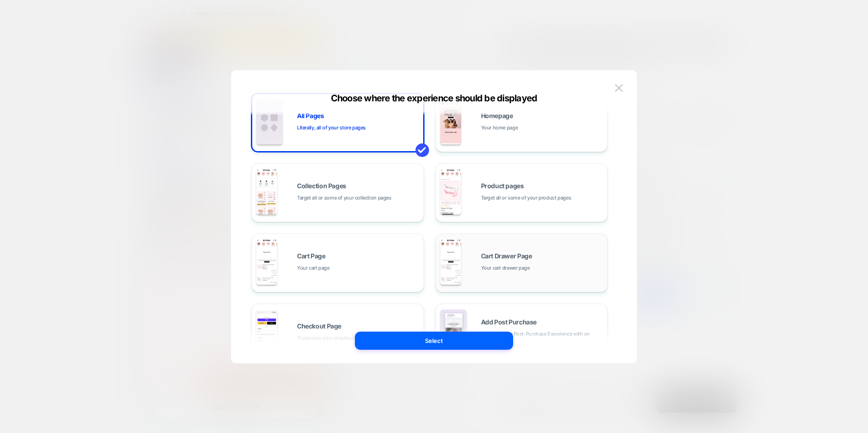
scroll to position [1, 0]
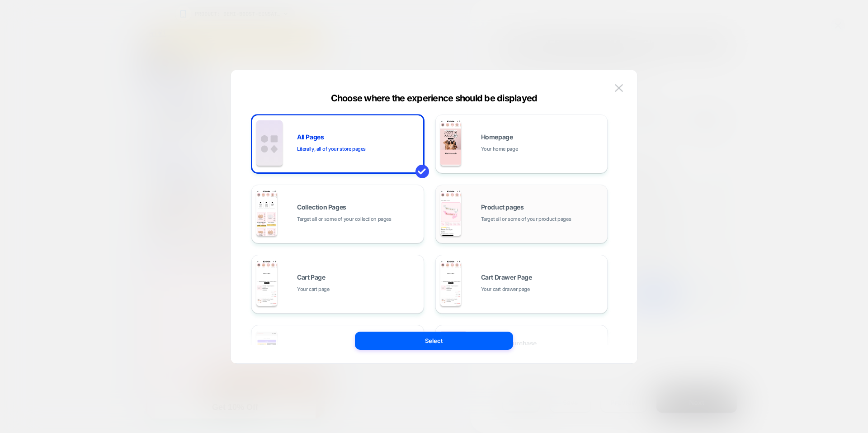
click at [512, 206] on span "Product pages" at bounding box center [502, 207] width 43 height 6
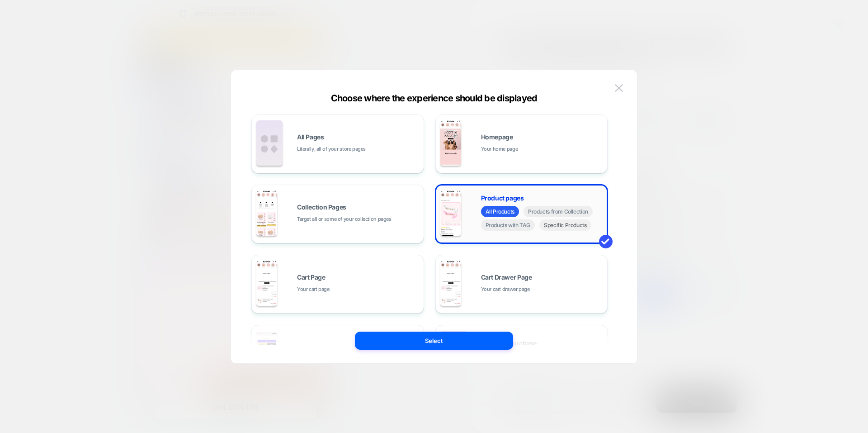
click at [559, 230] on span "Specific Products" at bounding box center [565, 224] width 52 height 11
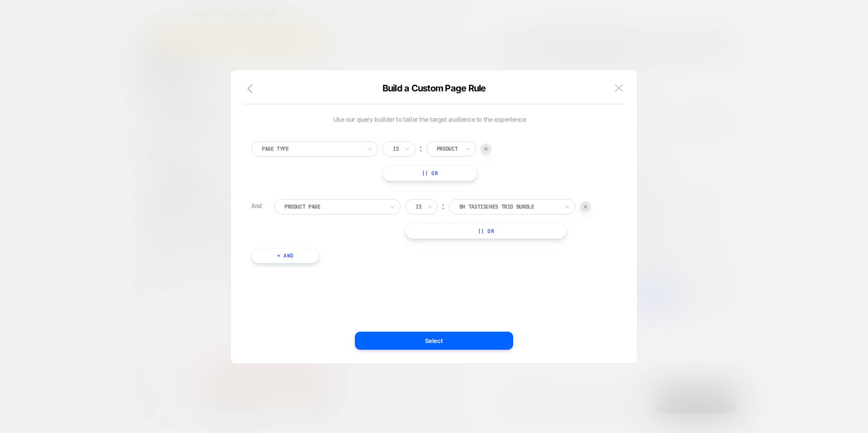
scroll to position [0, 0]
click at [485, 201] on div "bh tastisches trio bundle" at bounding box center [512, 206] width 127 height 15
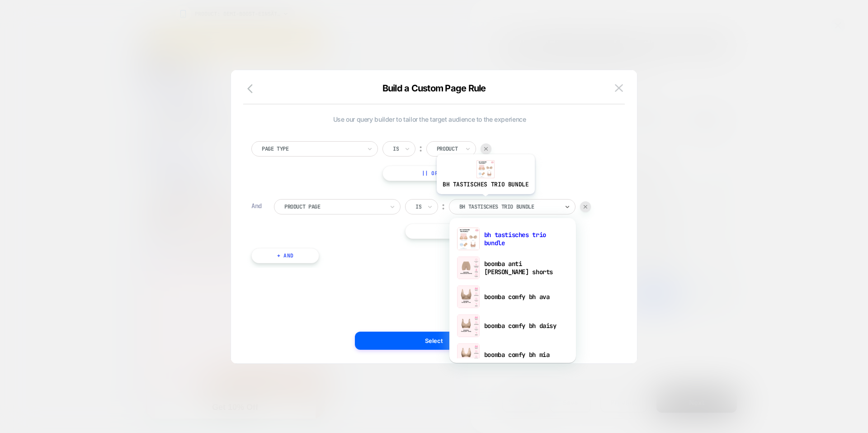
click at [485, 201] on div "bh tastisches trio bundle" at bounding box center [512, 206] width 127 height 15
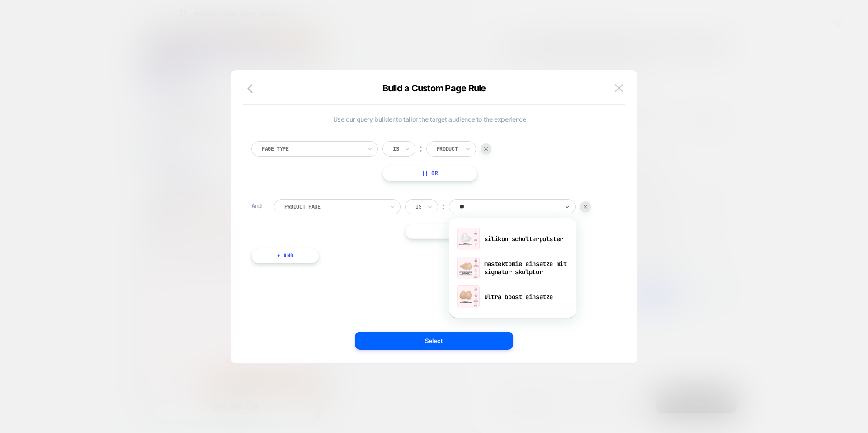
type input "*"
type input "****"
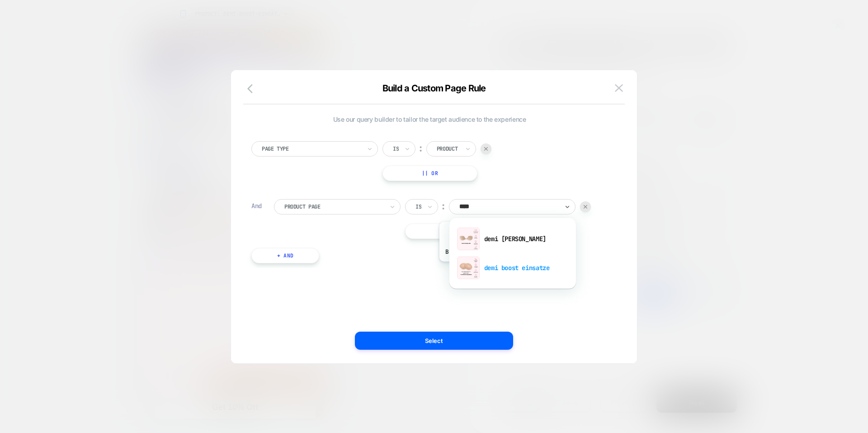
click at [487, 268] on div "demi boost einsatze" at bounding box center [513, 267] width 118 height 29
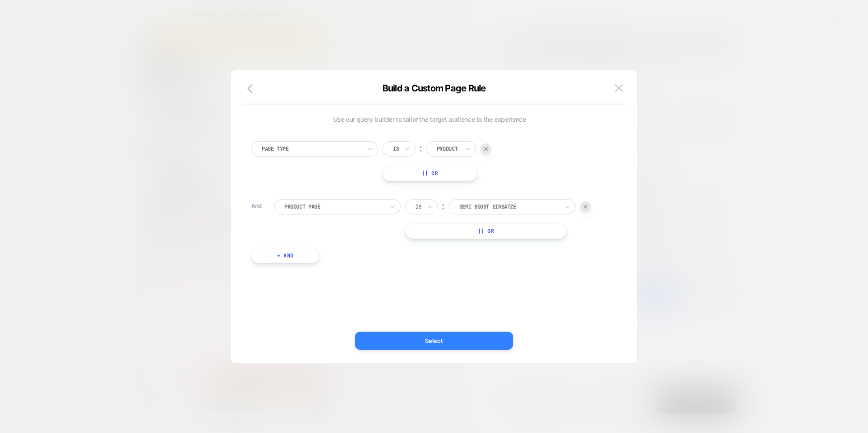
click at [470, 341] on button "Select" at bounding box center [434, 340] width 158 height 18
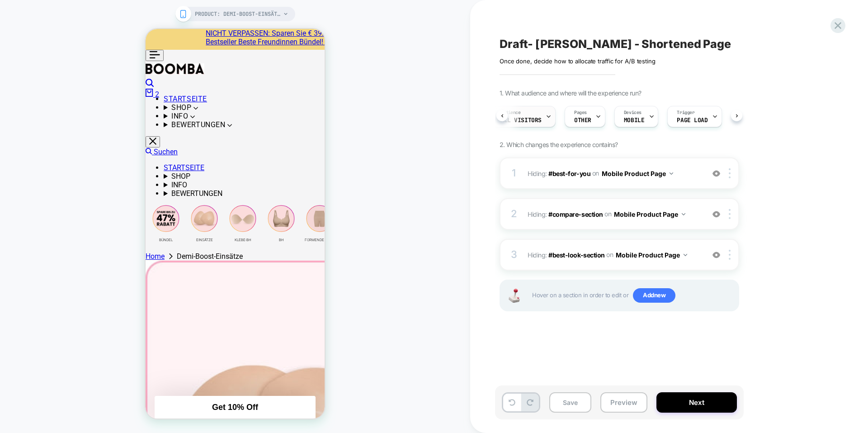
scroll to position [0, 4]
click at [504, 115] on div "Audience All Visitors" at bounding box center [525, 116] width 59 height 20
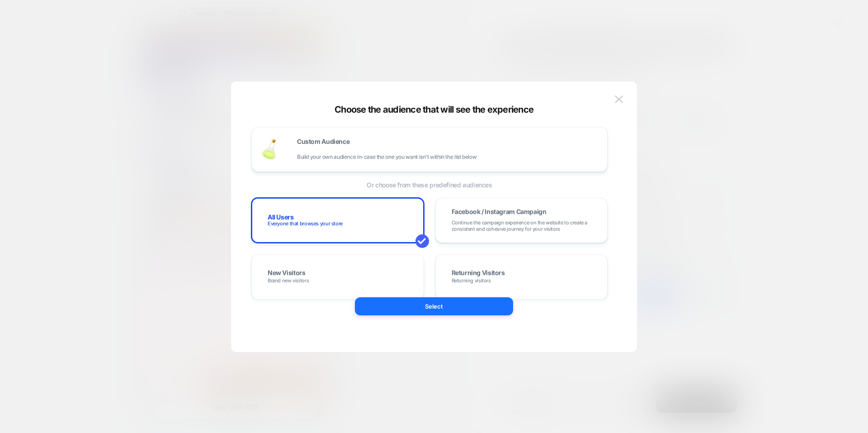
click at [679, 112] on div at bounding box center [434, 216] width 868 height 433
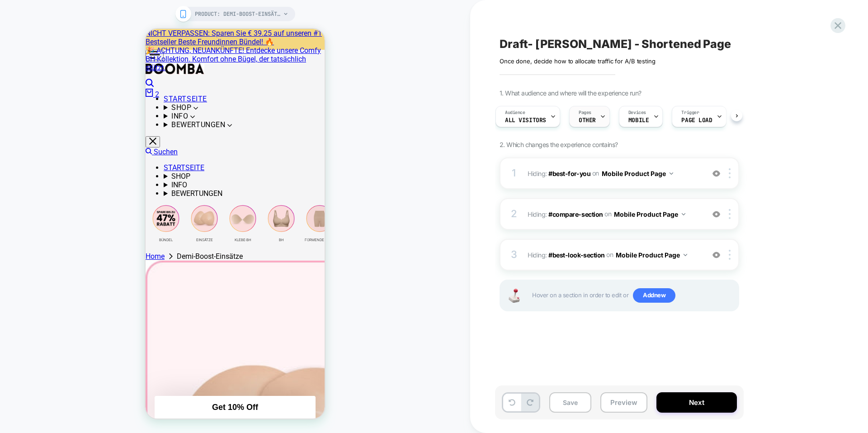
click at [596, 121] on div "Pages OTHER" at bounding box center [587, 116] width 35 height 20
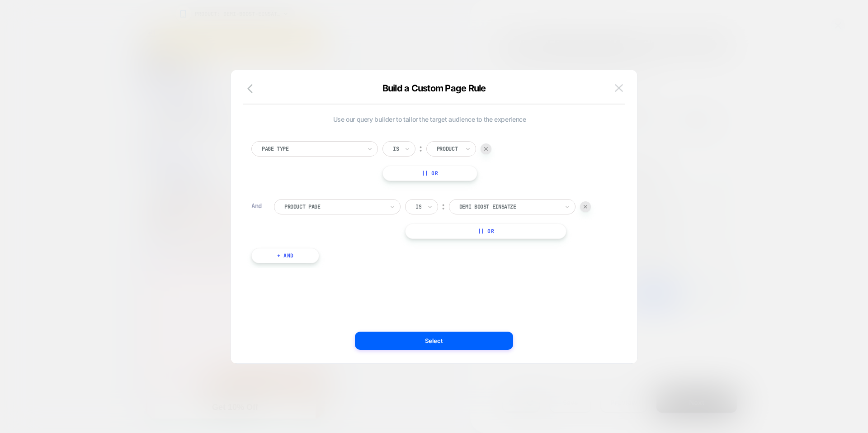
click at [621, 89] on img at bounding box center [619, 88] width 8 height 8
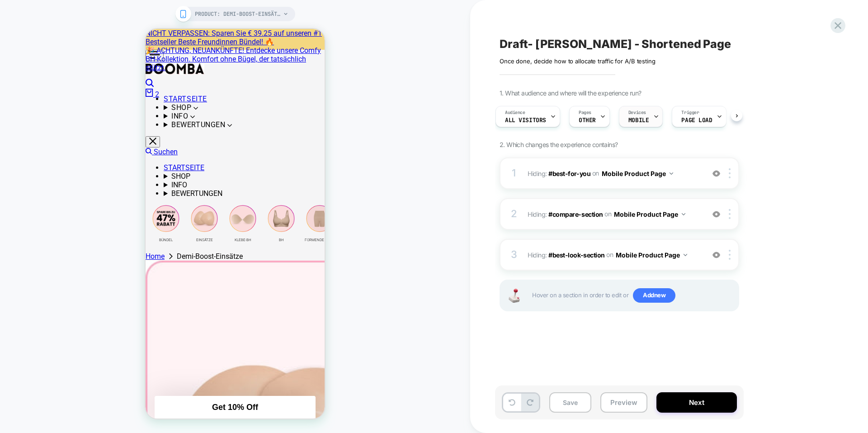
click at [653, 122] on div at bounding box center [656, 116] width 6 height 20
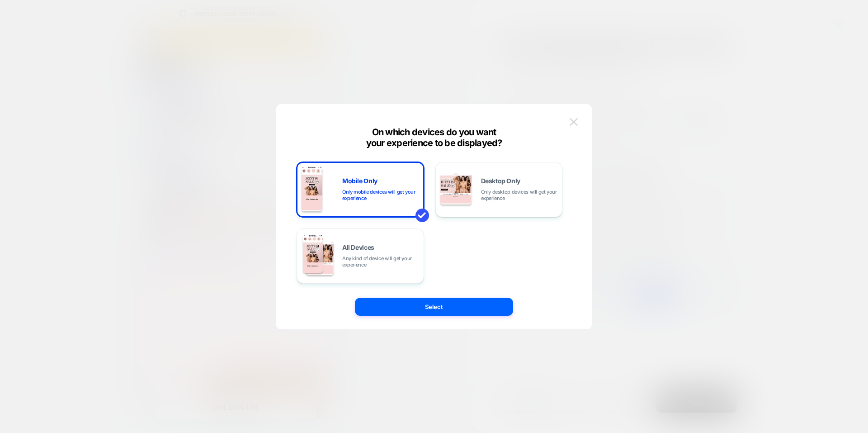
click at [577, 122] on img at bounding box center [574, 122] width 8 height 8
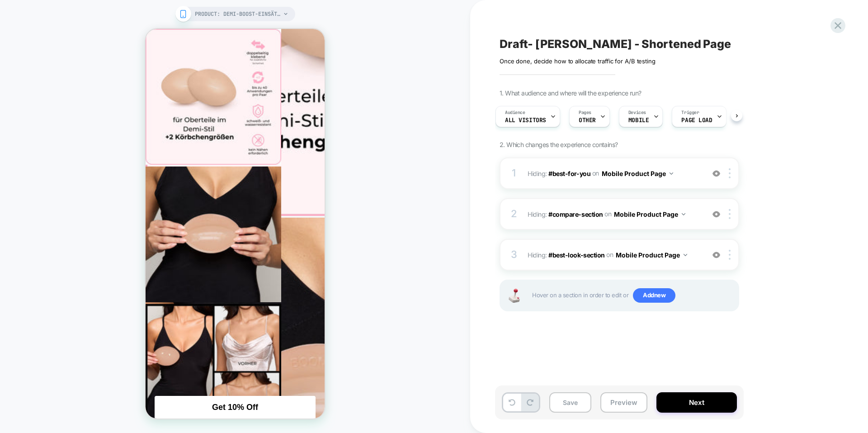
scroll to position [407, 0]
click at [698, 397] on button "Next" at bounding box center [697, 402] width 80 height 20
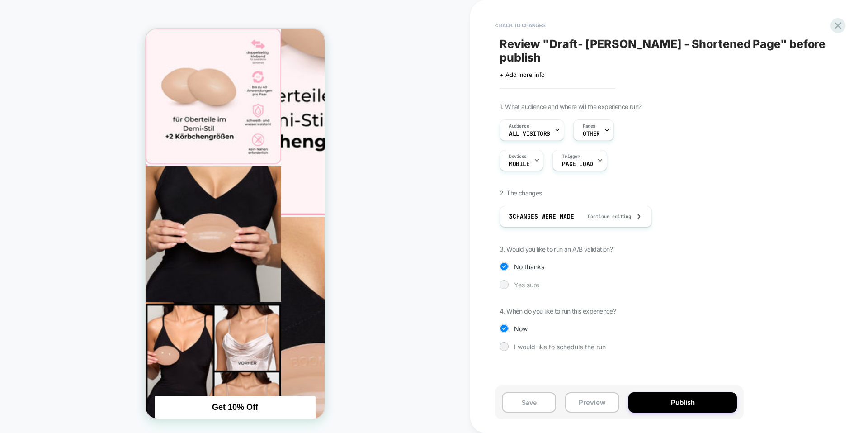
click at [505, 282] on div at bounding box center [504, 284] width 7 height 7
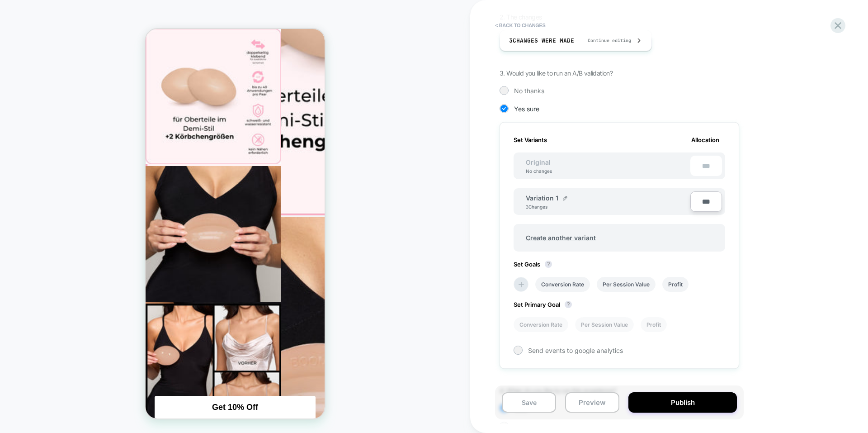
scroll to position [232, 0]
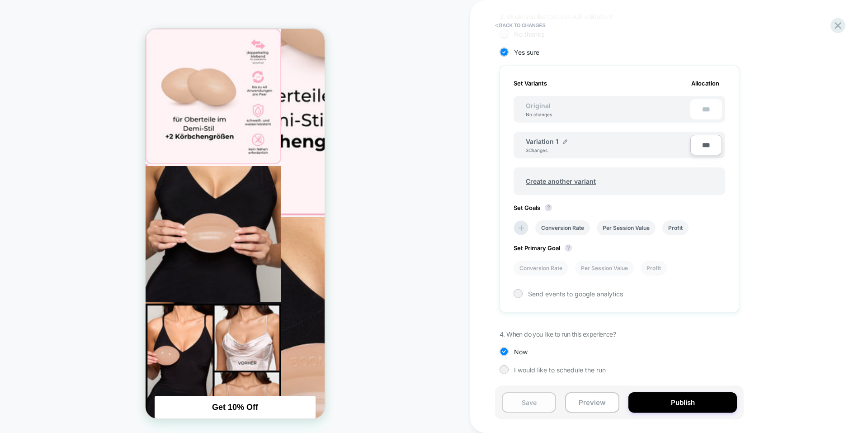
click at [524, 402] on button "Save" at bounding box center [529, 402] width 54 height 20
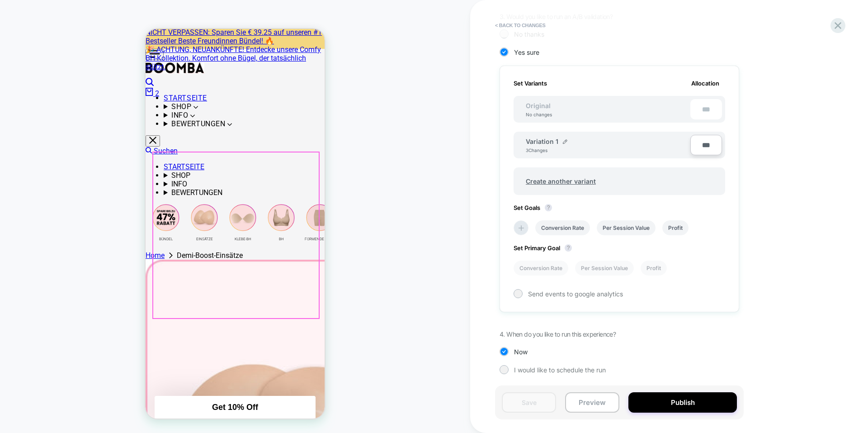
scroll to position [0, 0]
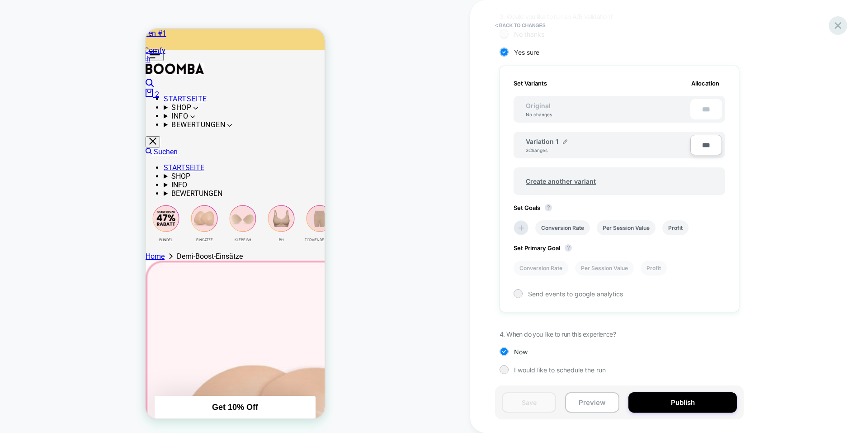
click at [840, 27] on icon at bounding box center [838, 25] width 7 height 7
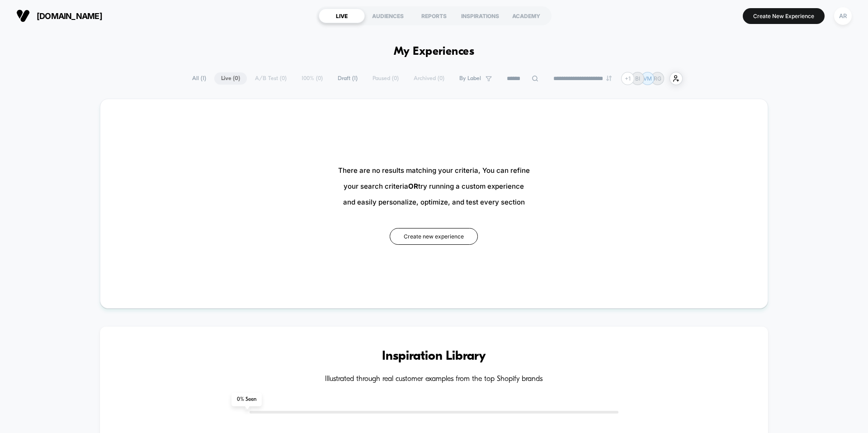
click at [342, 72] on span "Draft ( 1 )" at bounding box center [347, 78] width 33 height 12
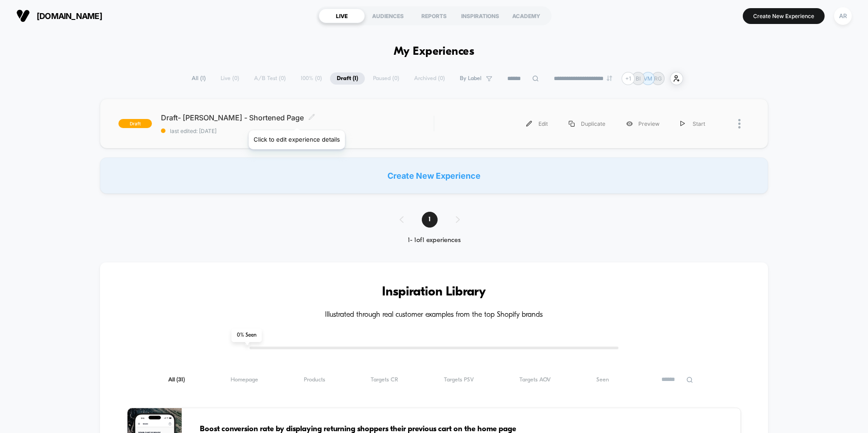
click at [308, 119] on icon at bounding box center [311, 116] width 7 height 7
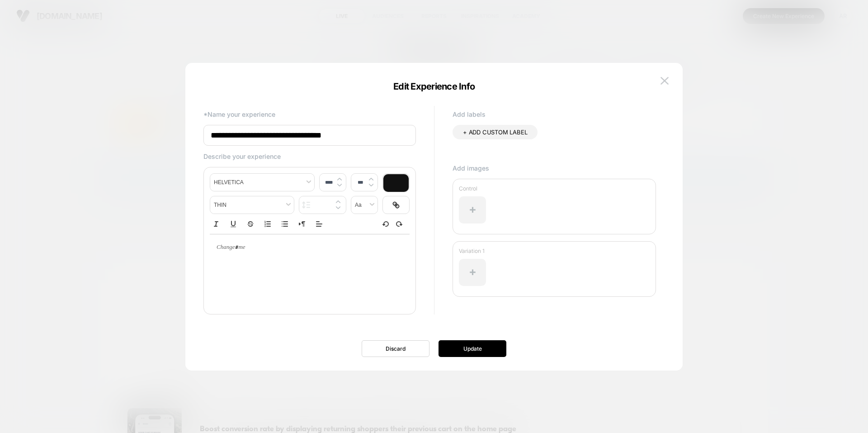
click at [728, 104] on div at bounding box center [434, 216] width 868 height 433
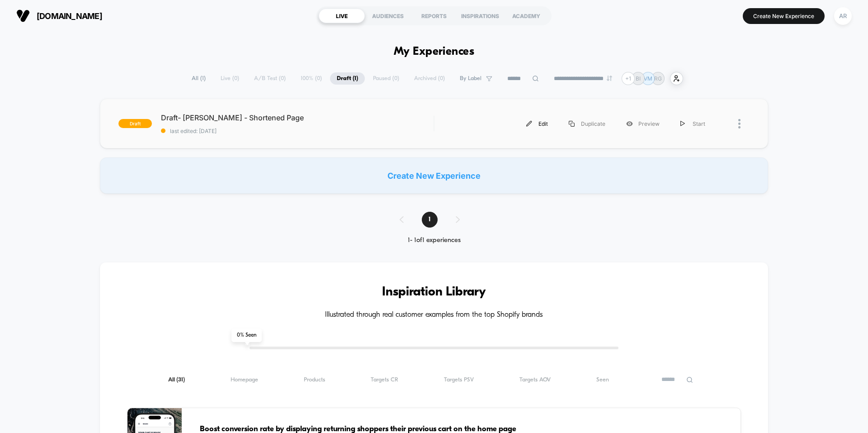
click at [545, 127] on div "Edit" at bounding box center [537, 123] width 43 height 20
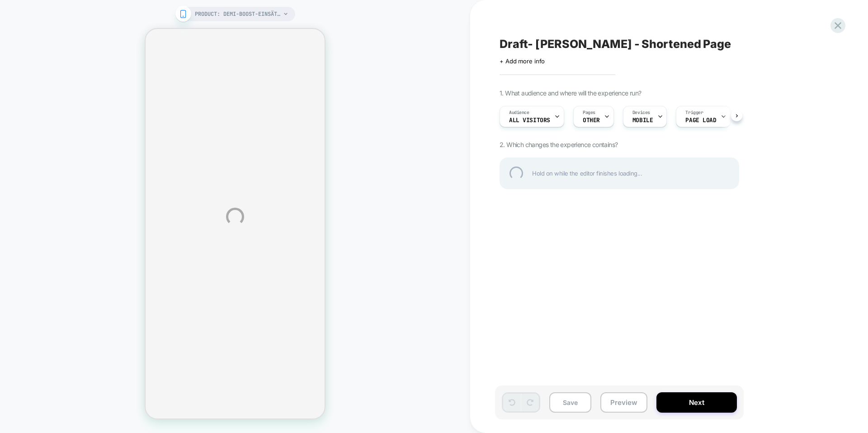
select select "**********"
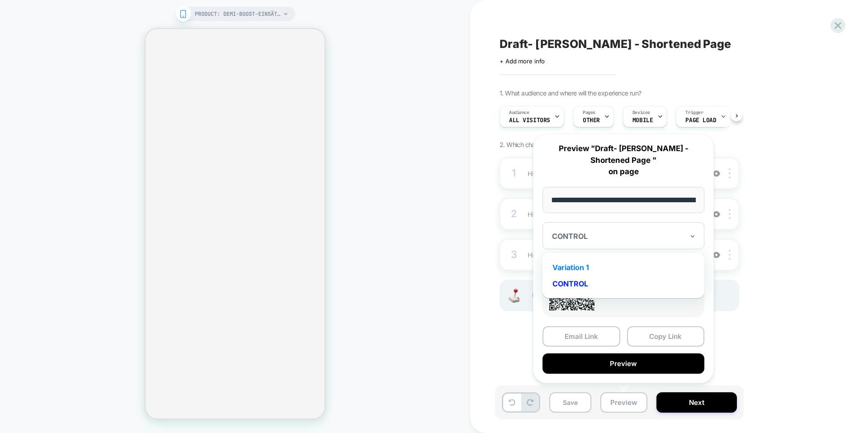
select select "**********"
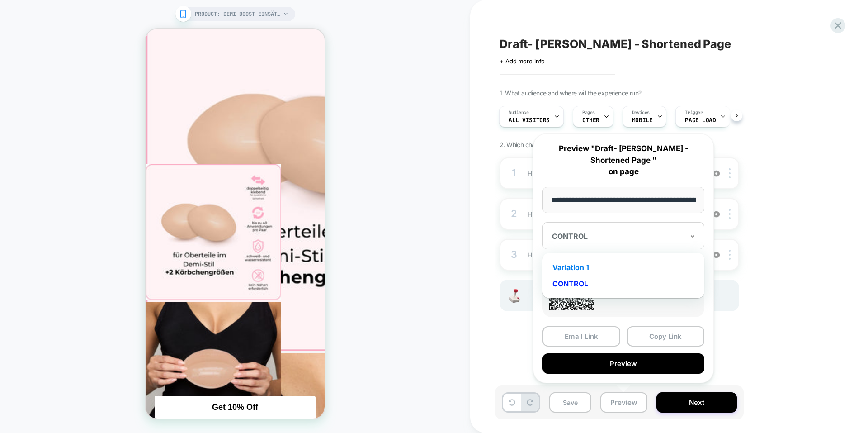
click at [611, 266] on div "Variation 1" at bounding box center [623, 267] width 153 height 16
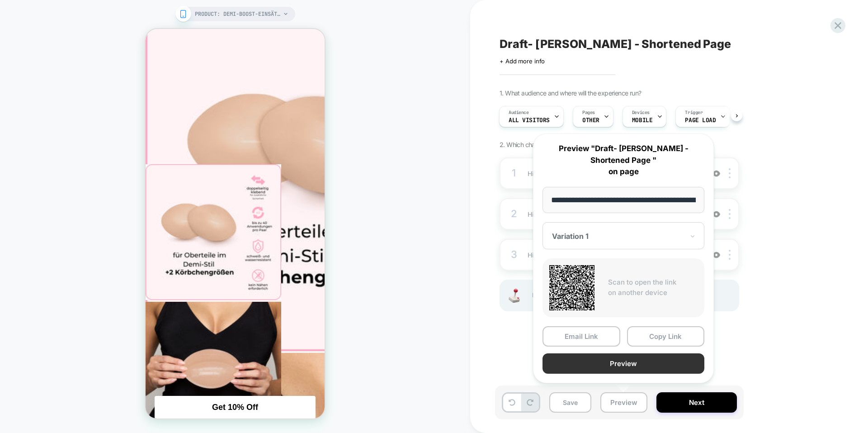
click at [605, 366] on button "Preview" at bounding box center [624, 363] width 162 height 20
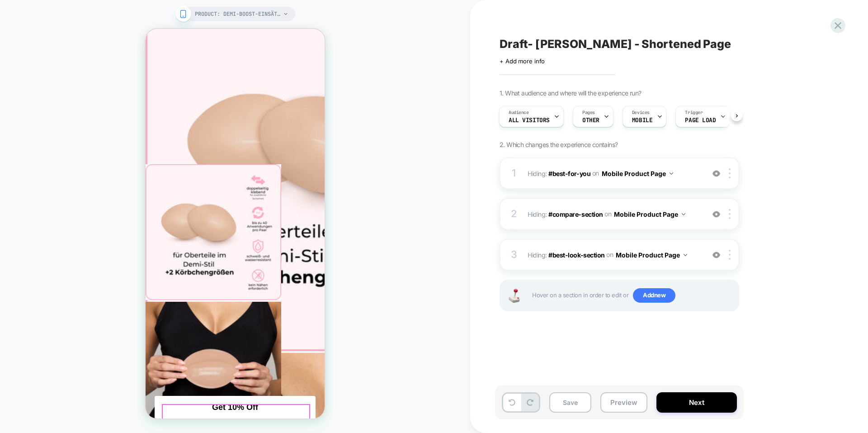
scroll to position [543, 0]
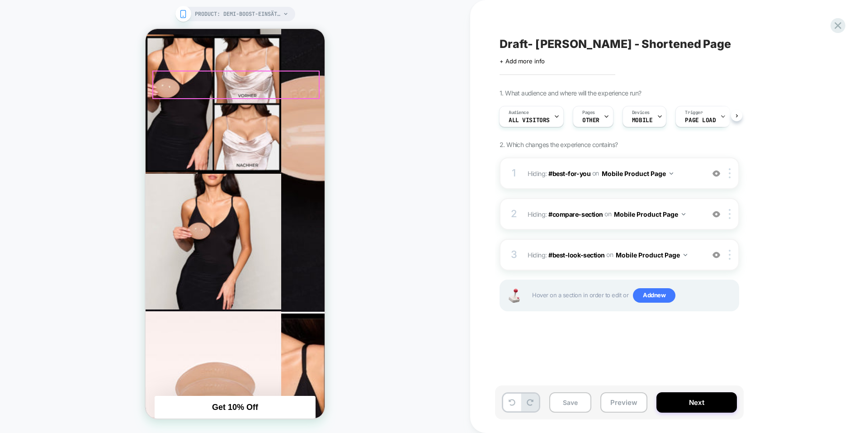
scroll to position [723, 0]
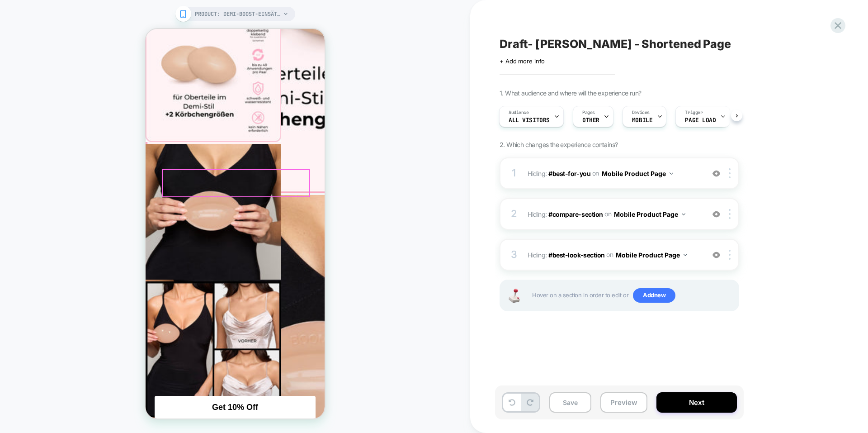
scroll to position [407, 0]
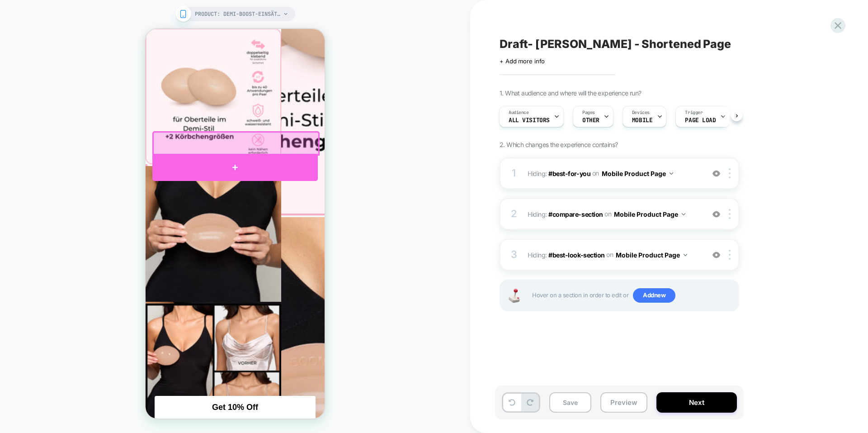
drag, startPoint x: 265, startPoint y: 161, endPoint x: 331, endPoint y: 102, distance: 88.0
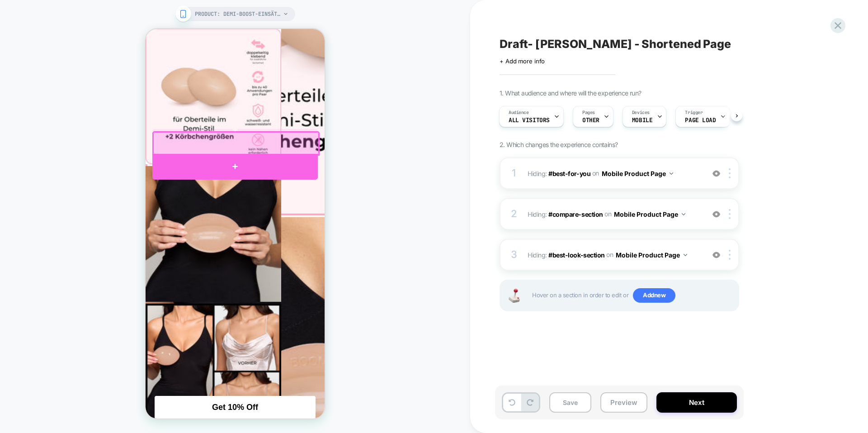
click at [245, 161] on div at bounding box center [234, 167] width 165 height 26
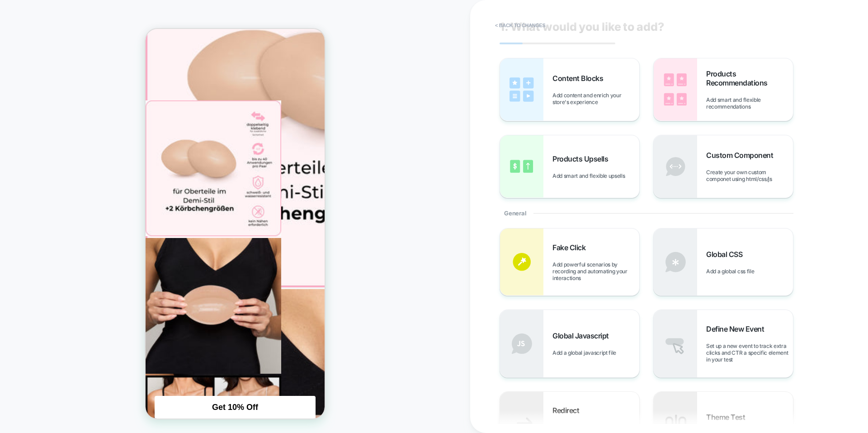
scroll to position [0, 0]
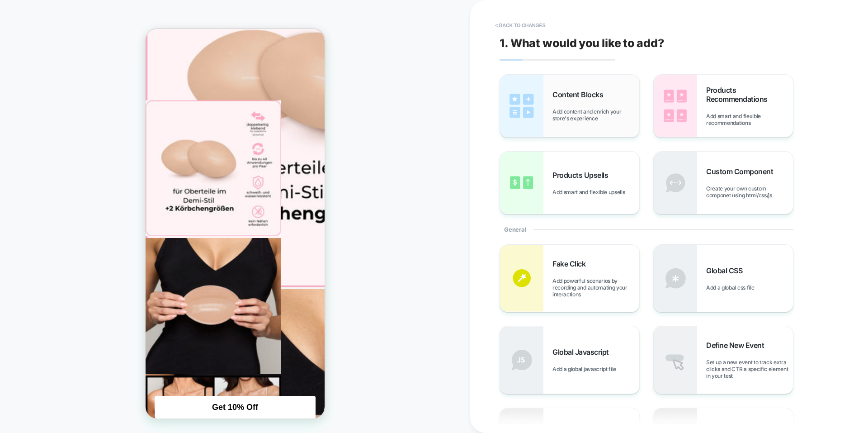
click at [557, 116] on span "Add content and enrich your store's experience" at bounding box center [596, 115] width 87 height 14
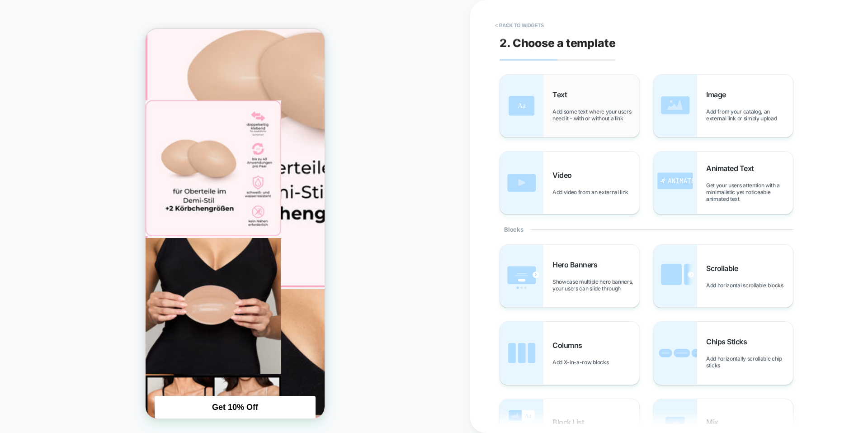
scroll to position [348, 0]
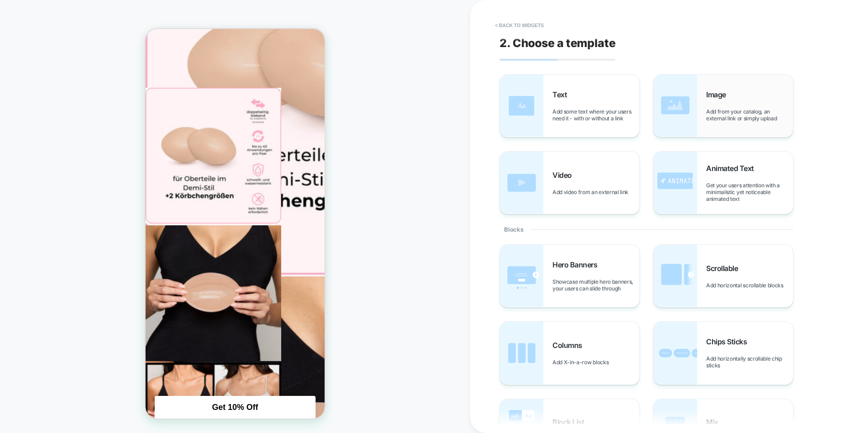
click at [709, 113] on span "Add from your catalog, an external link or simply upload" at bounding box center [749, 115] width 87 height 14
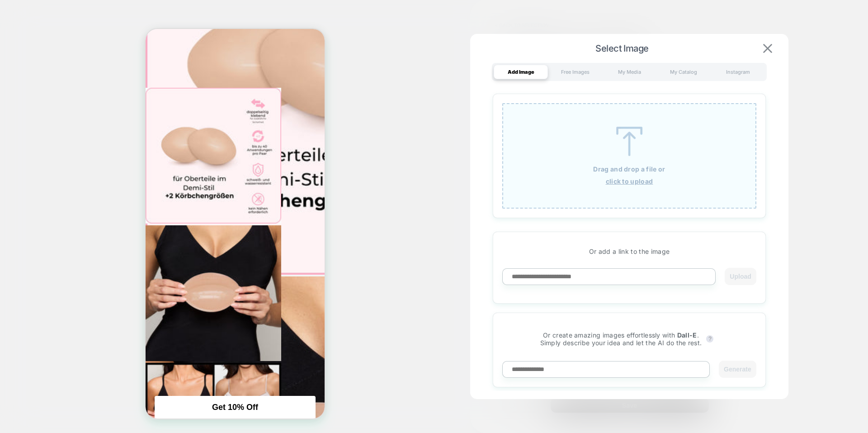
click at [766, 49] on img at bounding box center [767, 48] width 9 height 9
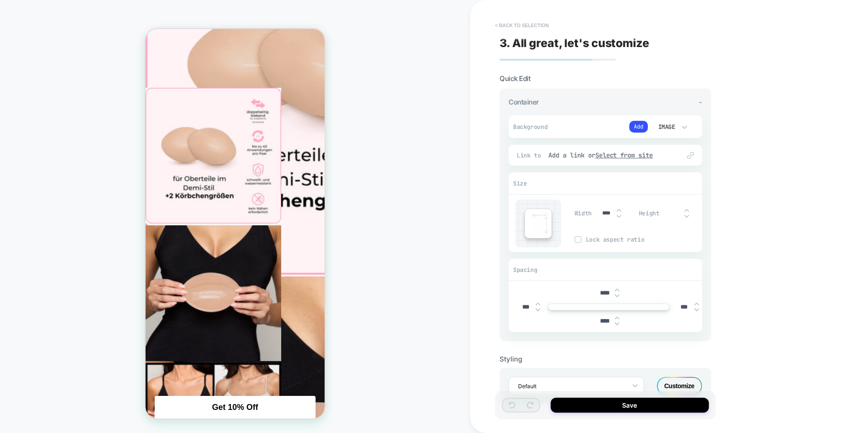
click at [511, 22] on button "< Back to selection" at bounding box center [522, 25] width 63 height 14
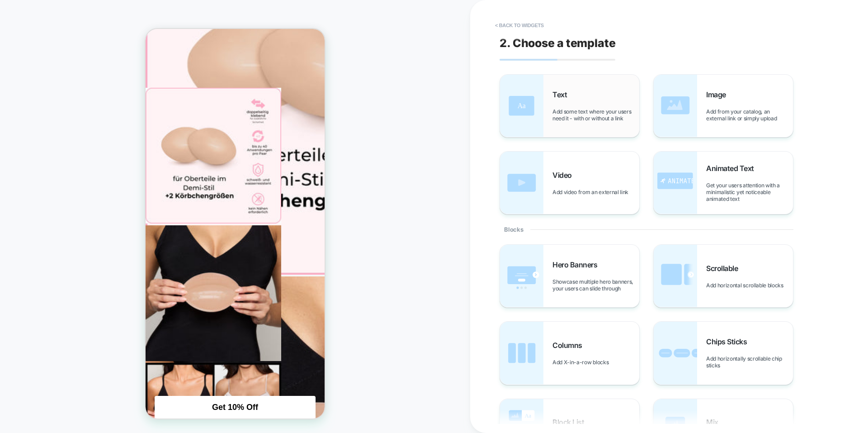
click at [584, 102] on div "Text Add some text where your users need it - with or without a link" at bounding box center [596, 106] width 87 height 32
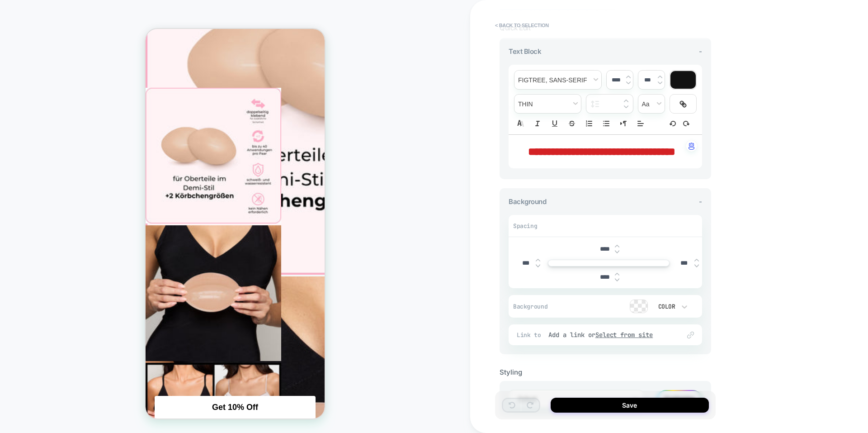
scroll to position [109, 0]
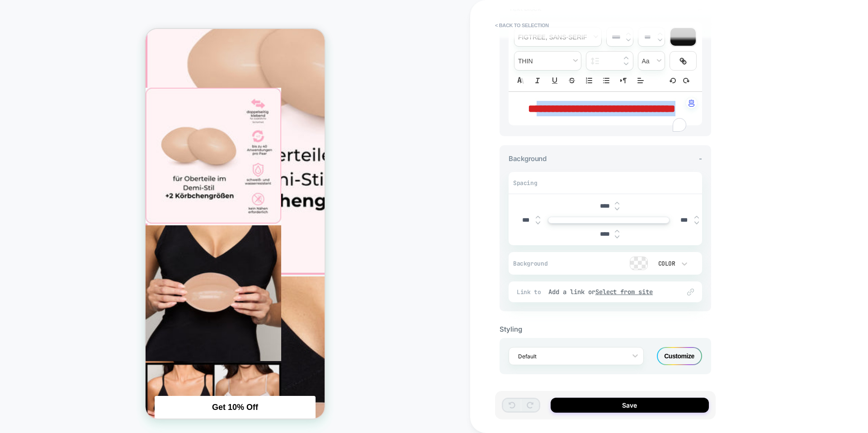
drag, startPoint x: 539, startPoint y: 92, endPoint x: 666, endPoint y: 120, distance: 129.8
click at [666, 120] on div "**********" at bounding box center [606, 108] width 194 height 33
type input "****"
click at [674, 356] on div "Customize" at bounding box center [679, 356] width 45 height 18
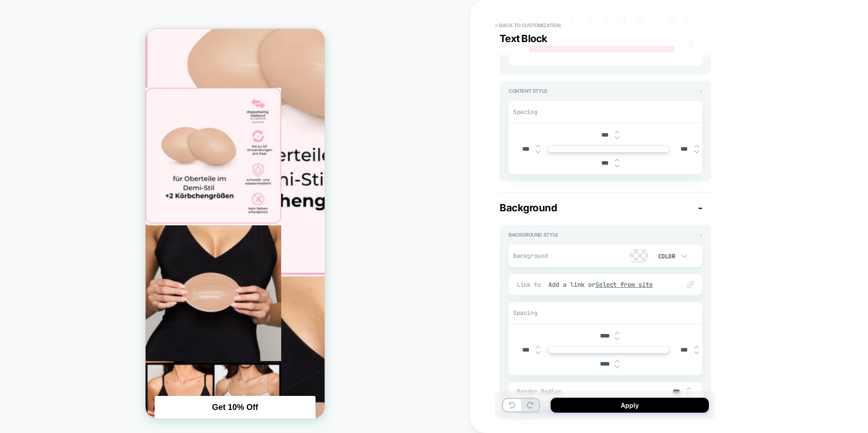
scroll to position [271, 0]
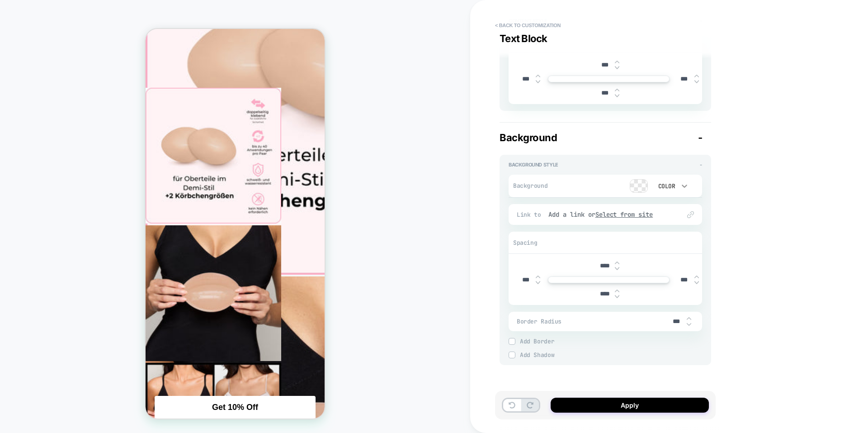
click at [686, 188] on icon at bounding box center [684, 185] width 9 height 9
click at [640, 192] on div at bounding box center [434, 216] width 868 height 433
click at [641, 189] on div at bounding box center [638, 186] width 17 height 13
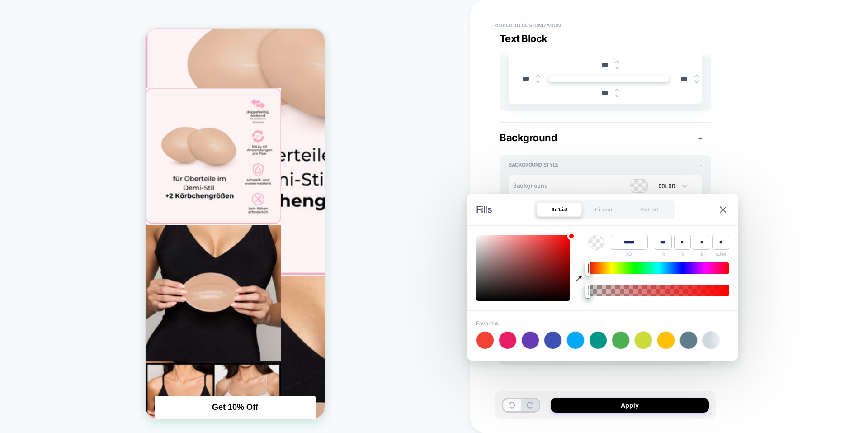
click at [574, 340] on div at bounding box center [575, 339] width 17 height 17
type input "******"
type input "*"
type input "***"
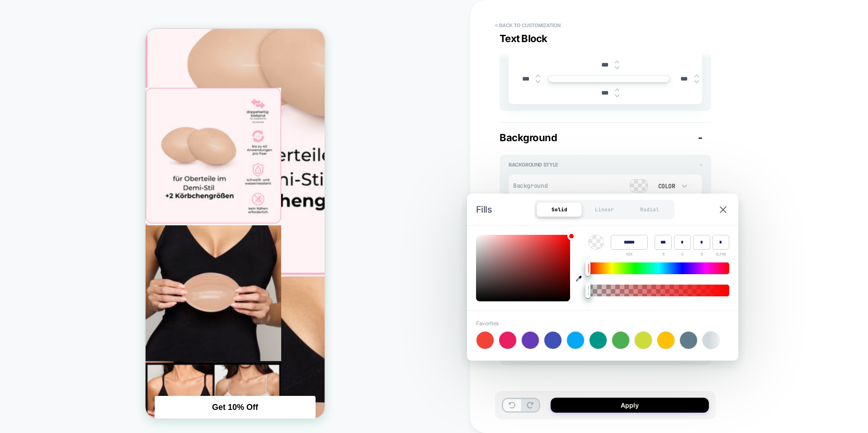
type input "*"
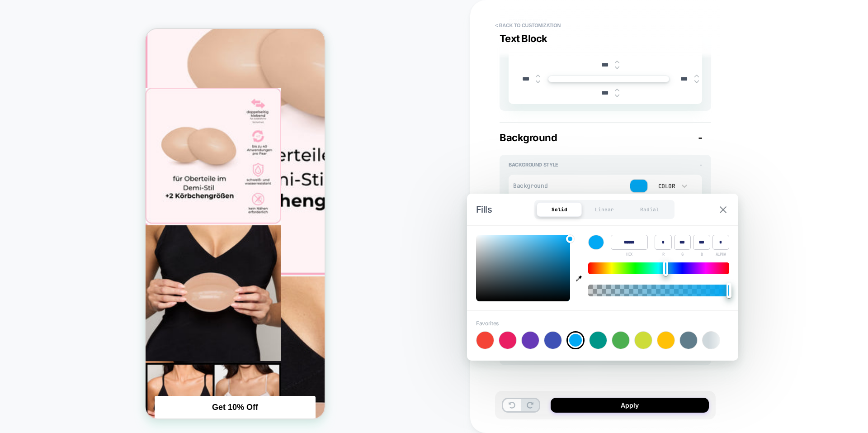
click at [719, 211] on button at bounding box center [723, 210] width 12 height 8
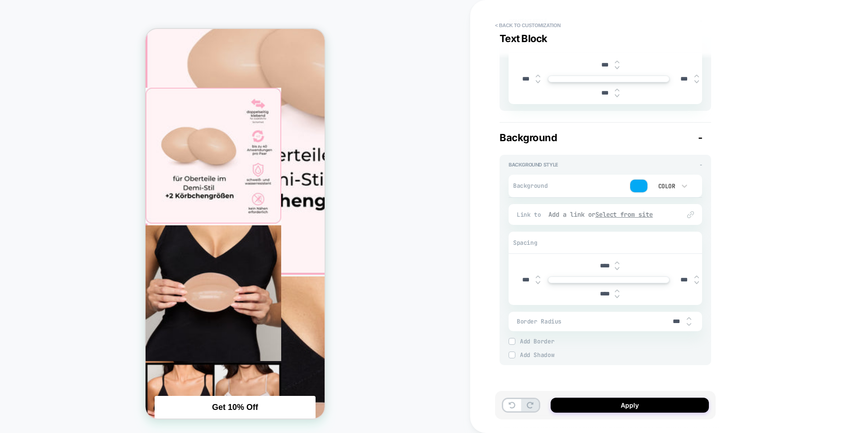
scroll to position [272, 0]
click at [639, 216] on u "Select from site" at bounding box center [625, 214] width 58 height 8
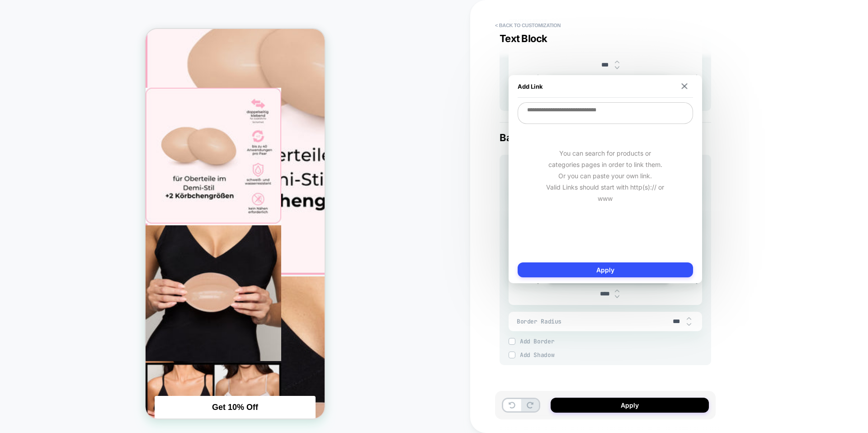
click at [576, 118] on textarea at bounding box center [605, 113] width 175 height 22
drag, startPoint x: 526, startPoint y: 110, endPoint x: 639, endPoint y: 104, distance: 113.2
click at [639, 104] on textarea "To enrich screen reader interactions, please activate Accessibility in Grammarl…" at bounding box center [605, 113] width 175 height 22
click at [683, 88] on img at bounding box center [684, 86] width 6 height 6
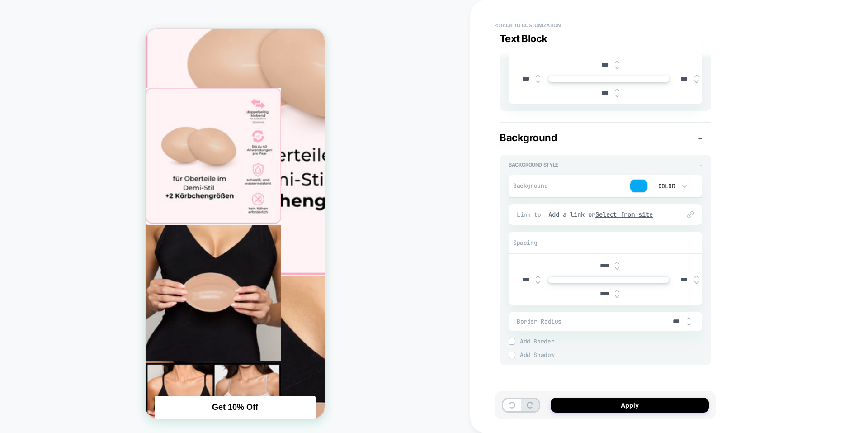
click at [511, 341] on img at bounding box center [512, 341] width 5 height 5
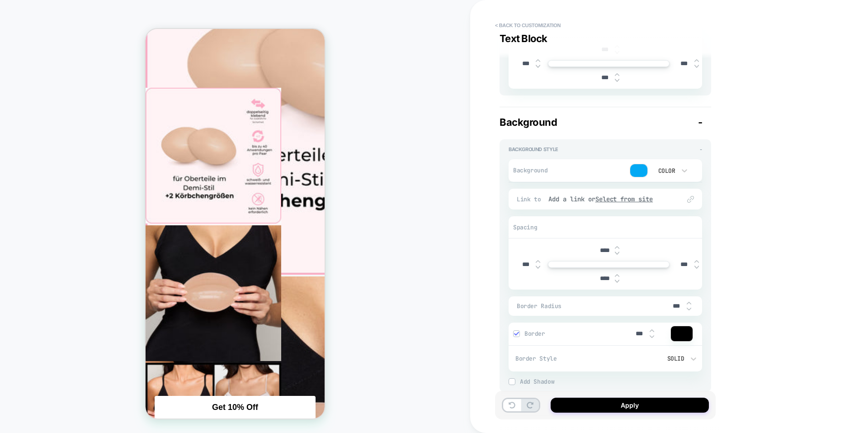
click at [517, 336] on div at bounding box center [517, 334] width 6 height 6
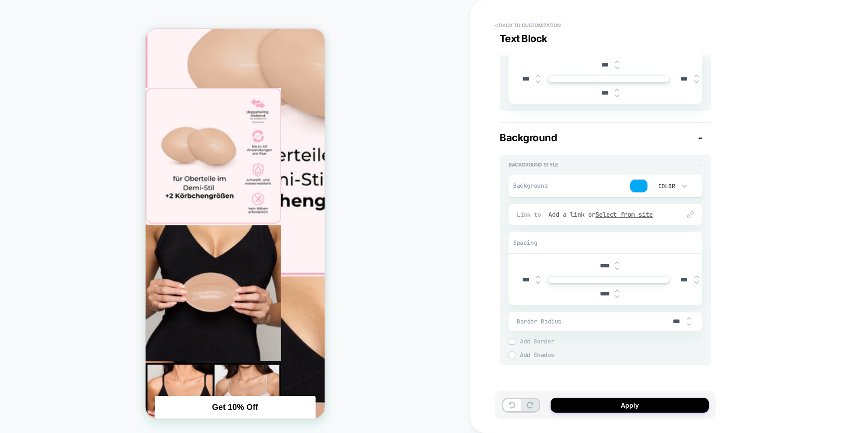
click at [511, 354] on img at bounding box center [512, 354] width 5 height 5
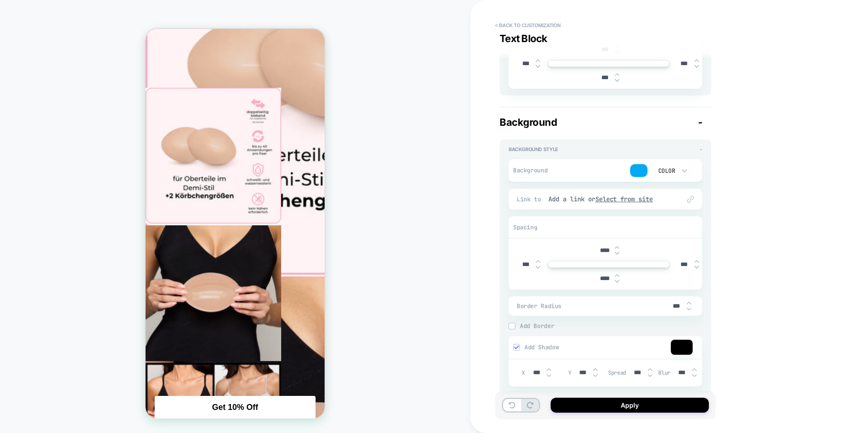
click at [516, 350] on div at bounding box center [516, 347] width 7 height 7
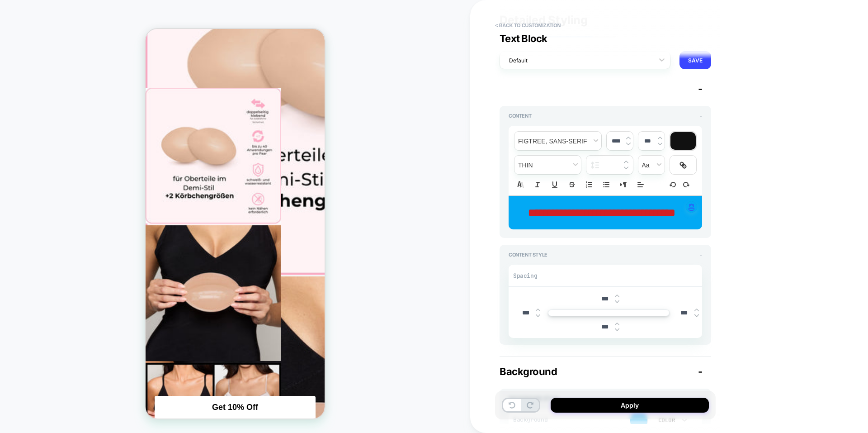
scroll to position [0, 0]
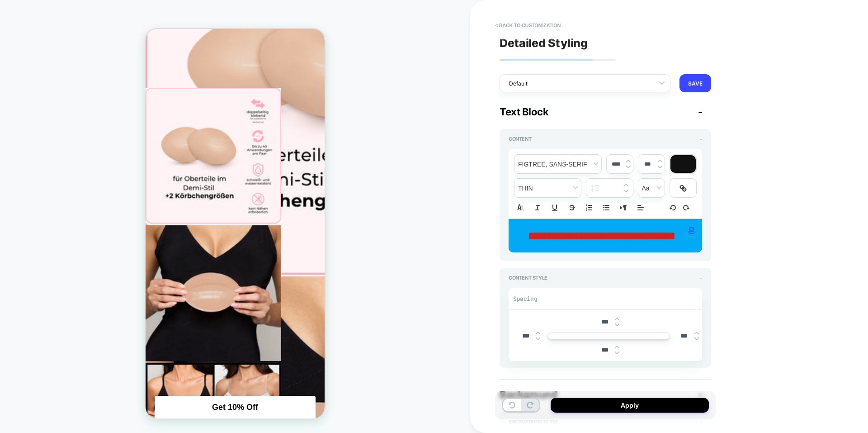
click at [535, 233] on strong "**********" at bounding box center [601, 235] width 147 height 11
type input "****"
click at [680, 171] on div at bounding box center [683, 164] width 25 height 18
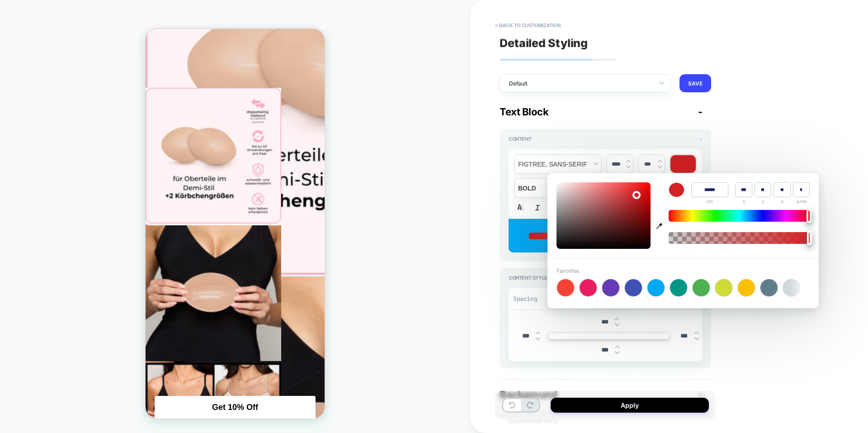
click at [659, 225] on icon "button" at bounding box center [660, 226] width 6 height 6
type input "******"
type input "***"
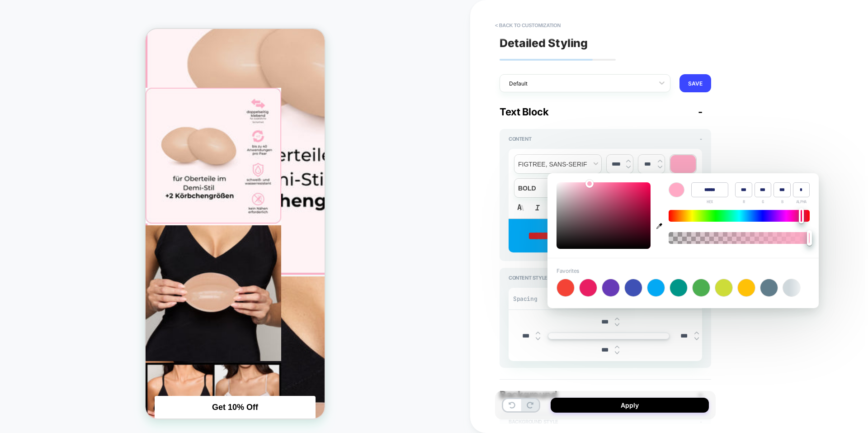
click at [743, 150] on div "**********" at bounding box center [669, 216] width 398 height 433
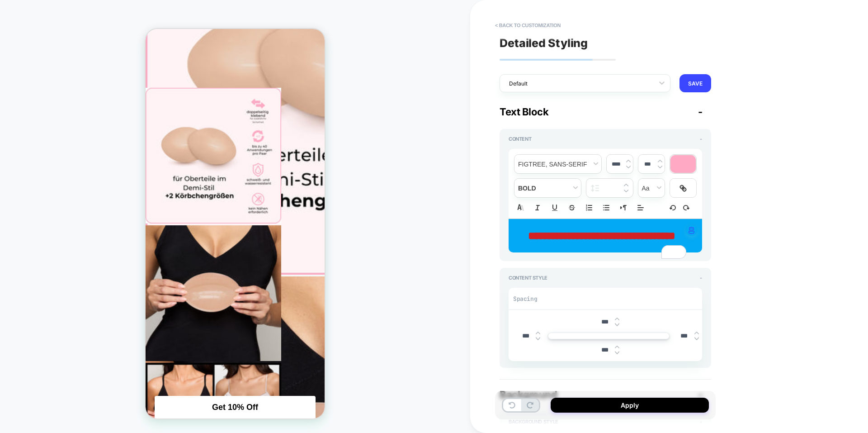
click at [701, 252] on div "**********" at bounding box center [606, 235] width 194 height 33
click at [667, 241] on p "**********" at bounding box center [602, 235] width 169 height 15
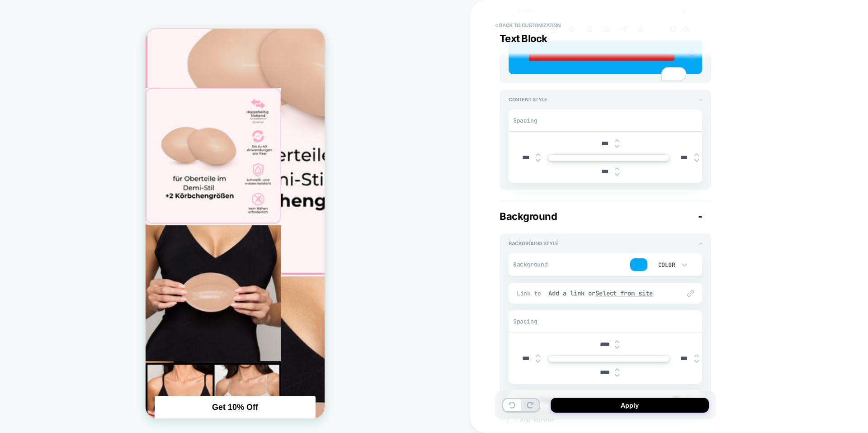
scroll to position [181, 0]
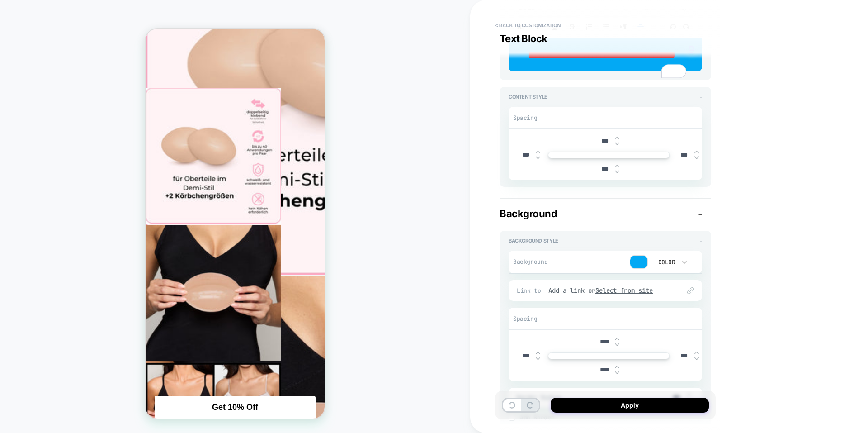
click at [659, 267] on div "Color" at bounding box center [666, 261] width 28 height 9
click at [632, 279] on div at bounding box center [434, 216] width 868 height 433
click at [640, 268] on div at bounding box center [638, 261] width 17 height 13
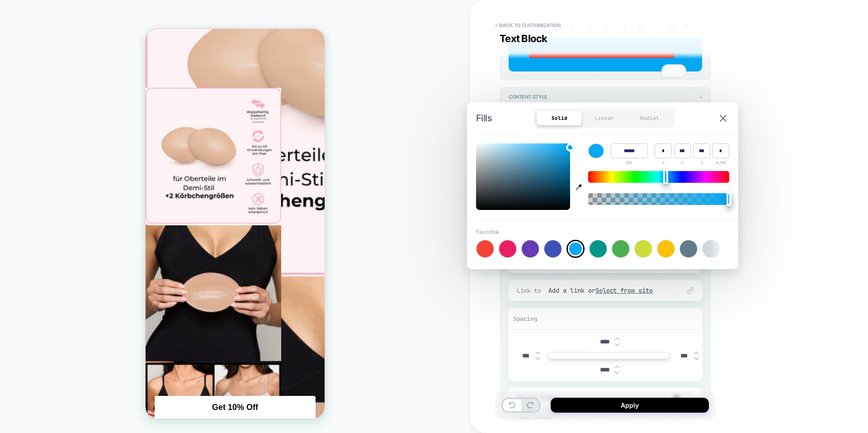
click at [581, 187] on icon "button" at bounding box center [579, 187] width 6 height 6
type input "******"
type input "***"
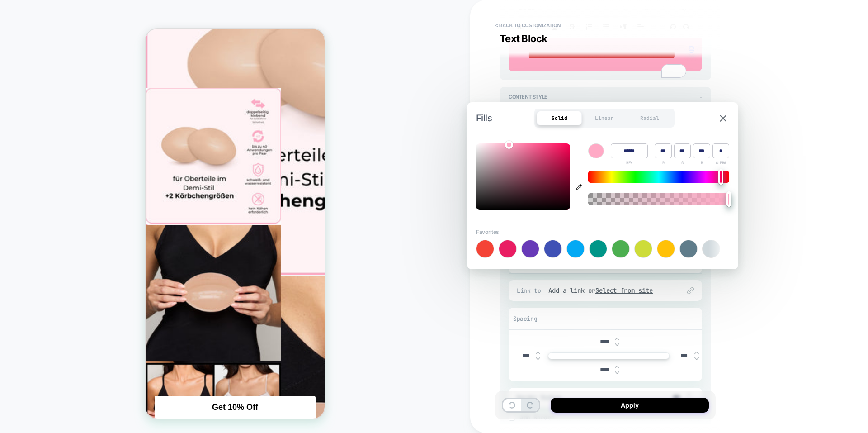
click at [807, 185] on div "**********" at bounding box center [669, 216] width 398 height 433
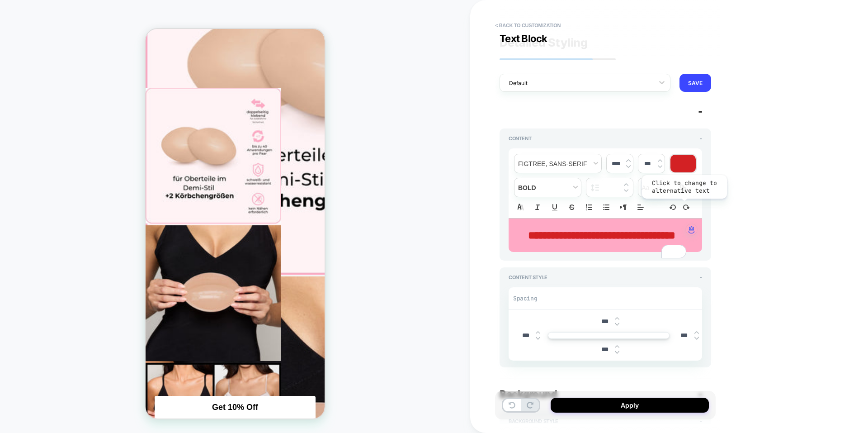
scroll to position [0, 0]
click at [614, 241] on strong "**********" at bounding box center [601, 235] width 147 height 11
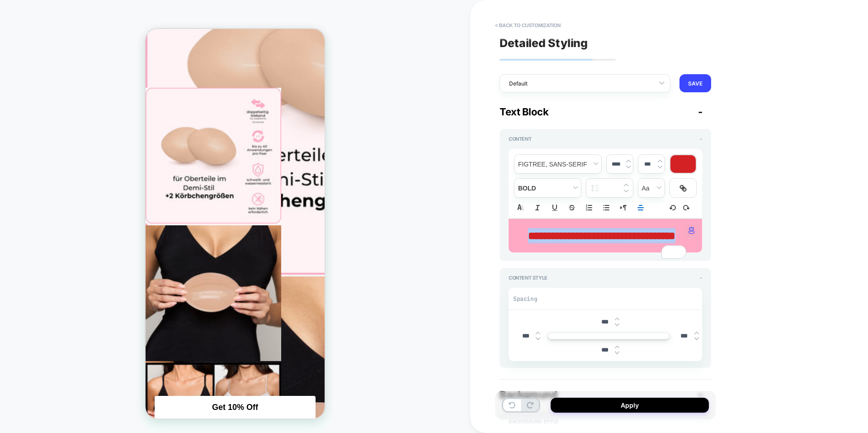
click at [614, 241] on strong "**********" at bounding box center [601, 235] width 147 height 11
click at [677, 170] on div at bounding box center [683, 164] width 25 height 18
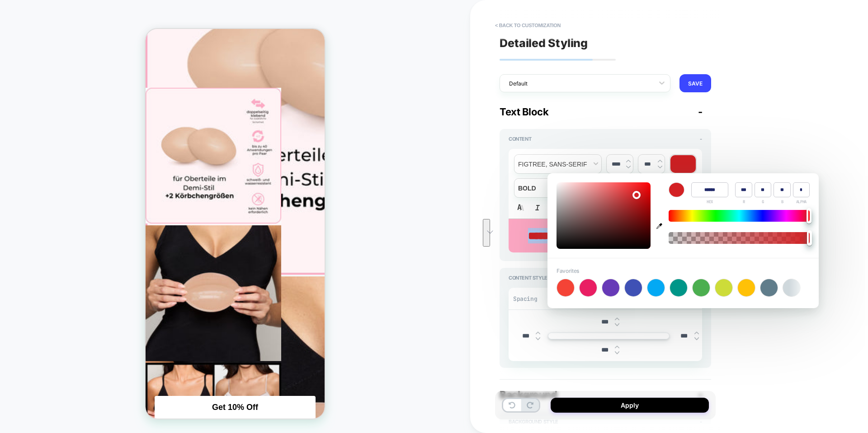
click at [662, 226] on icon "button" at bounding box center [660, 226] width 6 height 6
type input "******"
type input "***"
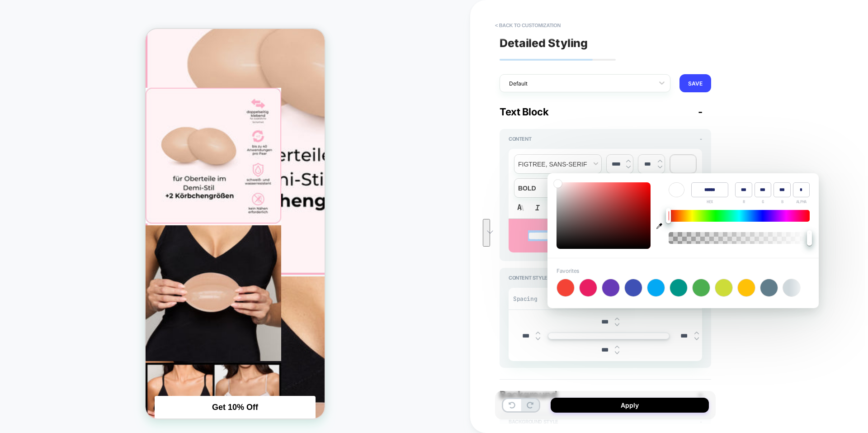
click at [803, 141] on div "**********" at bounding box center [669, 216] width 398 height 433
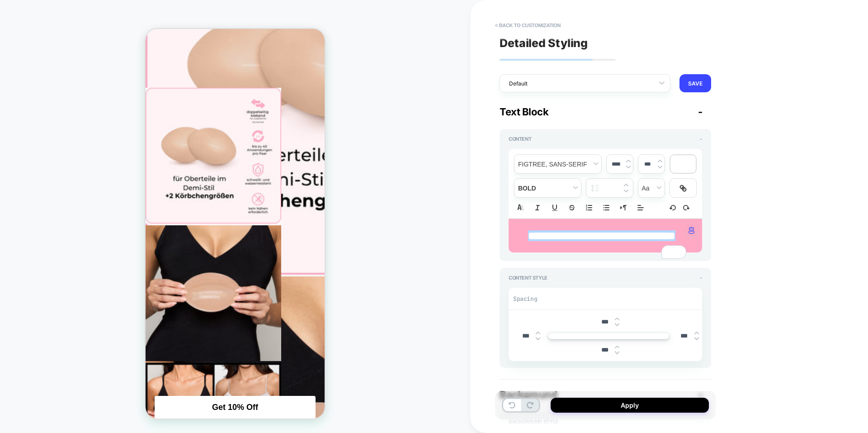
drag, startPoint x: 451, startPoint y: 261, endPoint x: 442, endPoint y: 260, distance: 8.7
click at [451, 261] on div "PRODUCT: Demi-Boost-Einsätze [einsatze] PRODUCT: Demi-Boost-Einsätze [einsatze]" at bounding box center [235, 216] width 470 height 415
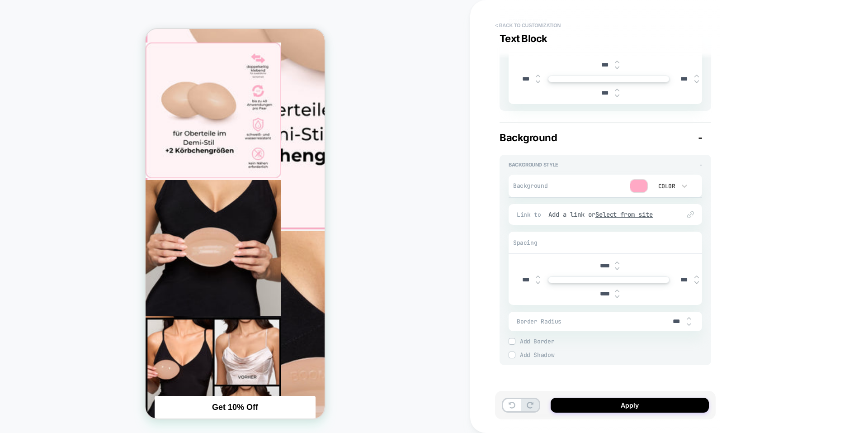
click at [498, 25] on button "< Back to customization" at bounding box center [528, 25] width 75 height 14
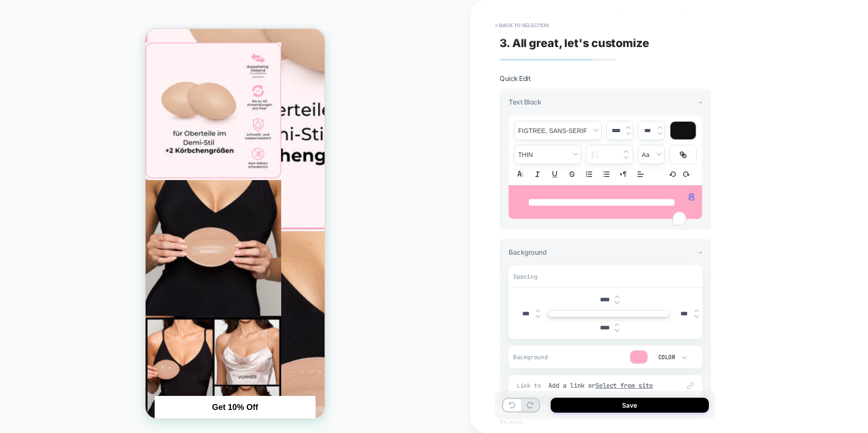
click at [568, 199] on strong "**********" at bounding box center [601, 202] width 147 height 11
type input "****"
drag, startPoint x: 550, startPoint y: 204, endPoint x: 616, endPoint y: 219, distance: 67.7
click at [616, 208] on strong "**********" at bounding box center [601, 202] width 147 height 11
drag, startPoint x: 673, startPoint y: 199, endPoint x: 542, endPoint y: 195, distance: 131.7
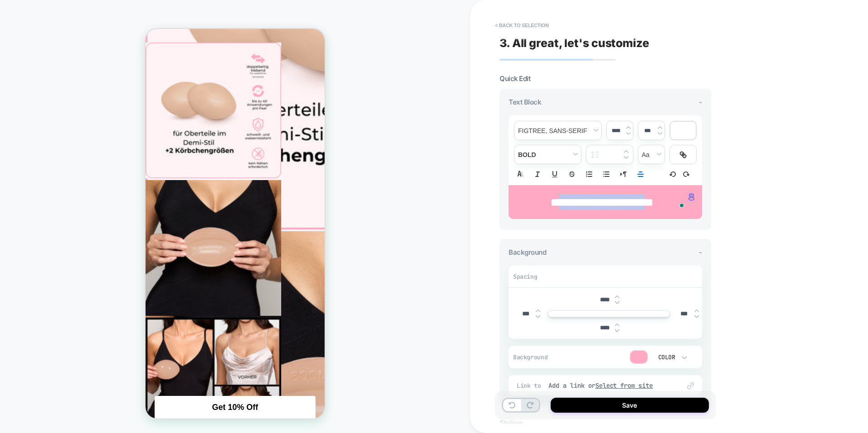
click at [542, 195] on p "**********" at bounding box center [602, 201] width 169 height 15
click at [551, 197] on strong "**" at bounding box center [555, 202] width 9 height 11
click at [649, 204] on strong "**********" at bounding box center [602, 202] width 95 height 11
click at [649, 203] on strong "**********" at bounding box center [602, 202] width 95 height 11
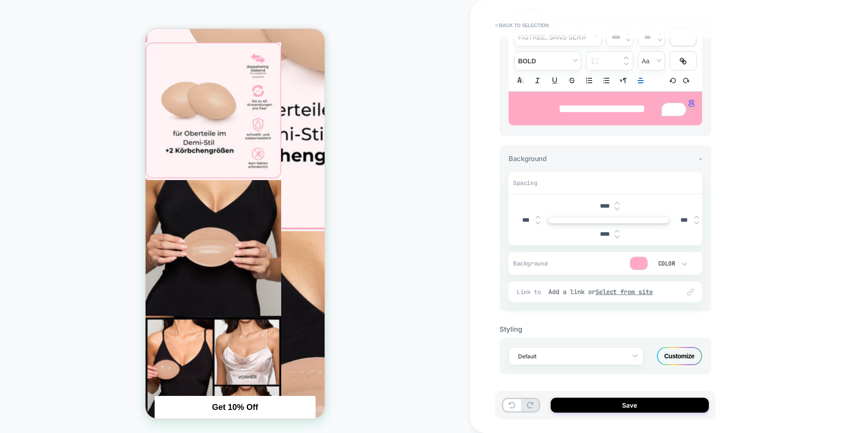
drag, startPoint x: 625, startPoint y: 399, endPoint x: 638, endPoint y: 388, distance: 17.4
click at [624, 399] on button "Save" at bounding box center [630, 404] width 158 height 15
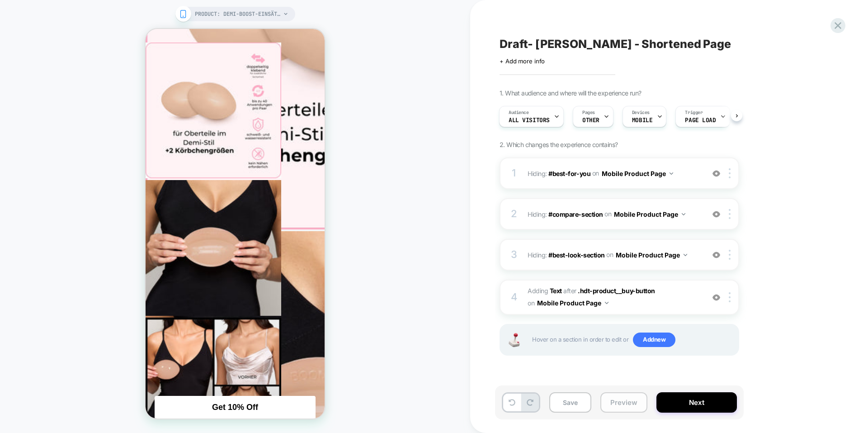
click at [618, 401] on button "Preview" at bounding box center [623, 402] width 47 height 20
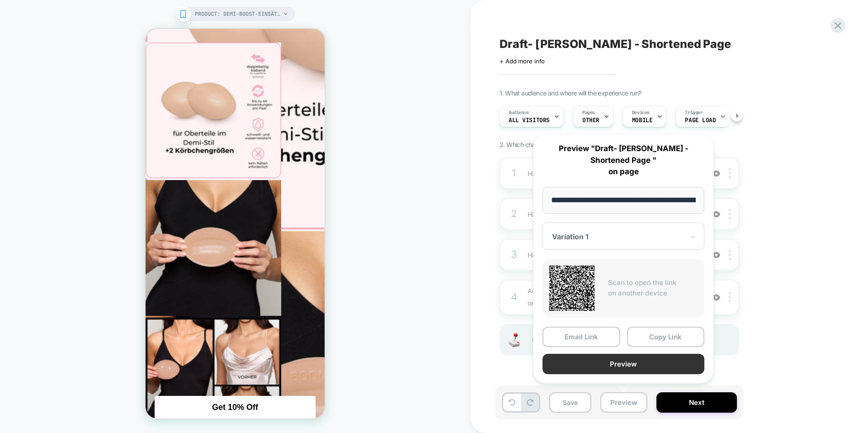
click at [598, 364] on button "Preview" at bounding box center [624, 364] width 162 height 20
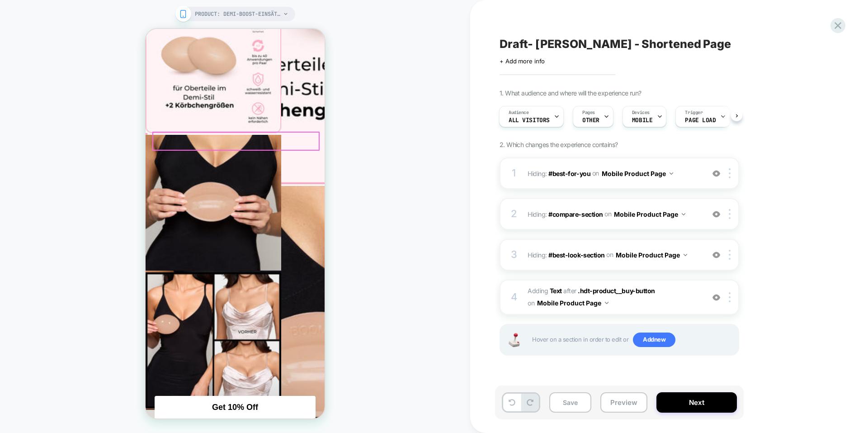
click at [511, 399] on icon at bounding box center [512, 402] width 7 height 7
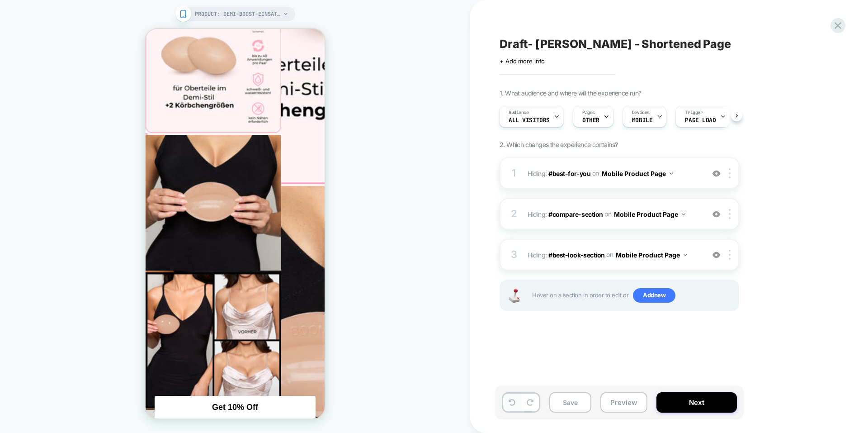
click at [511, 399] on icon at bounding box center [512, 402] width 7 height 7
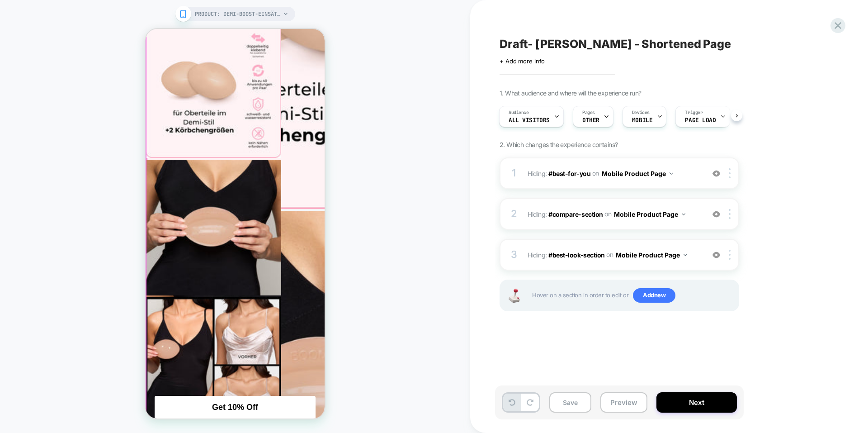
scroll to position [393, 0]
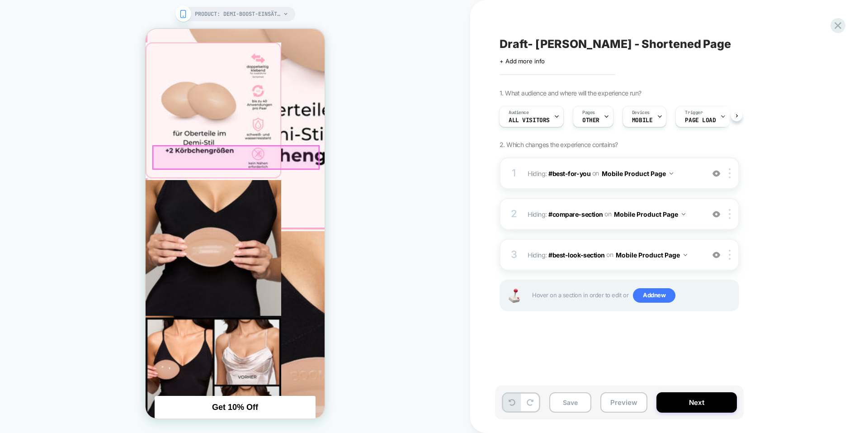
drag, startPoint x: 305, startPoint y: 153, endPoint x: 253, endPoint y: 174, distance: 55.8
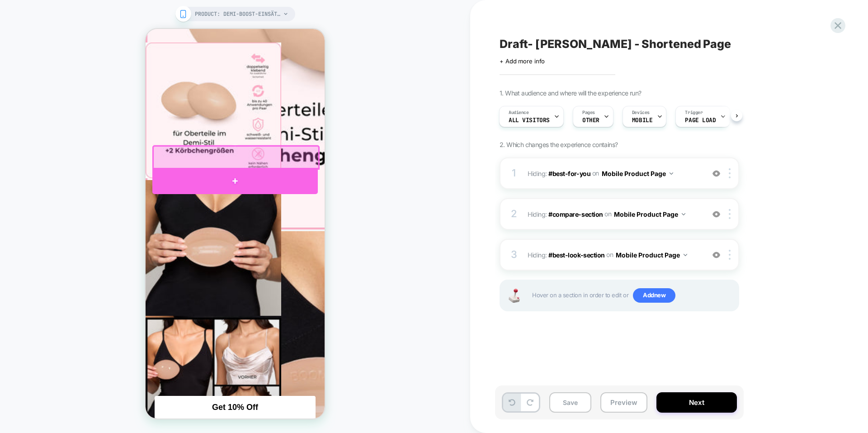
drag, startPoint x: 251, startPoint y: 165, endPoint x: 248, endPoint y: 175, distance: 10.3
click at [248, 145] on div at bounding box center [234, 145] width 165 height 0
click at [247, 176] on div at bounding box center [234, 181] width 165 height 27
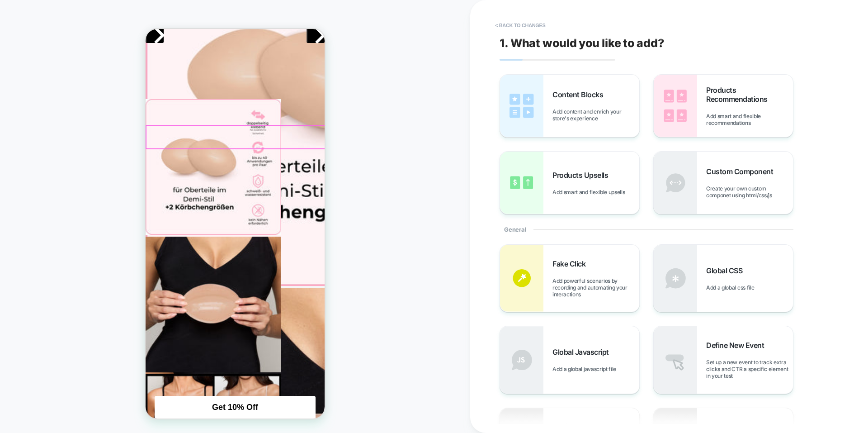
scroll to position [336, 0]
click at [626, 74] on div "1. What would you like to add? Content Blocks Add content and enrich your store…" at bounding box center [664, 216] width 339 height 415
click at [530, 99] on img at bounding box center [521, 106] width 43 height 62
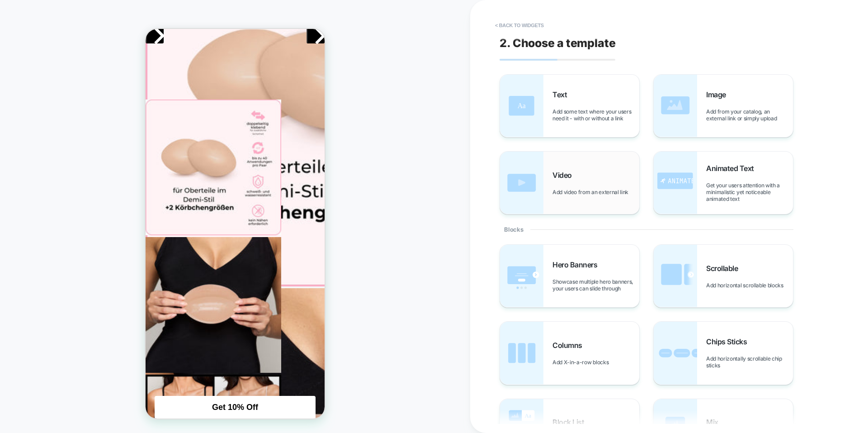
click at [533, 176] on img at bounding box center [521, 182] width 43 height 62
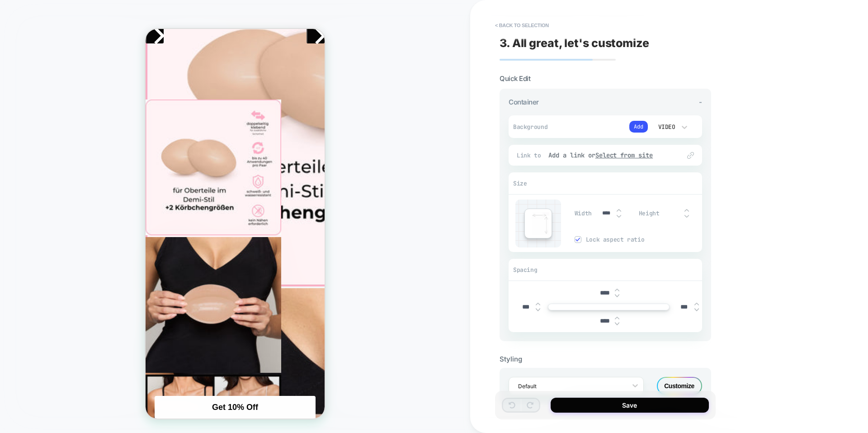
scroll to position [371, 0]
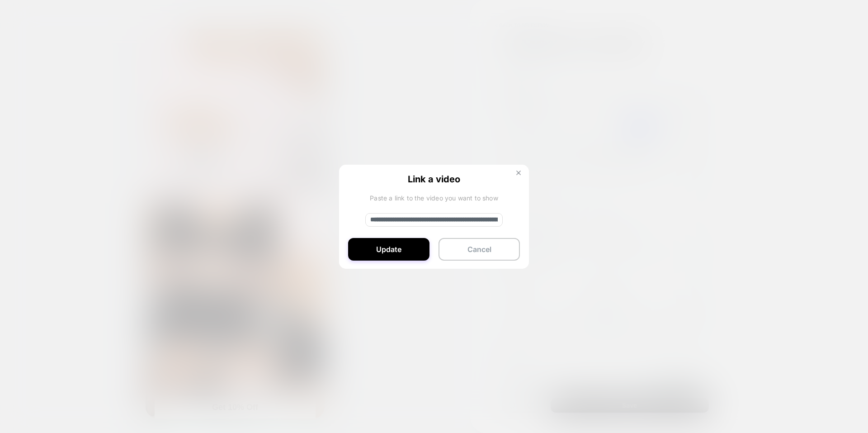
click at [516, 174] on button at bounding box center [519, 174] width 10 height 8
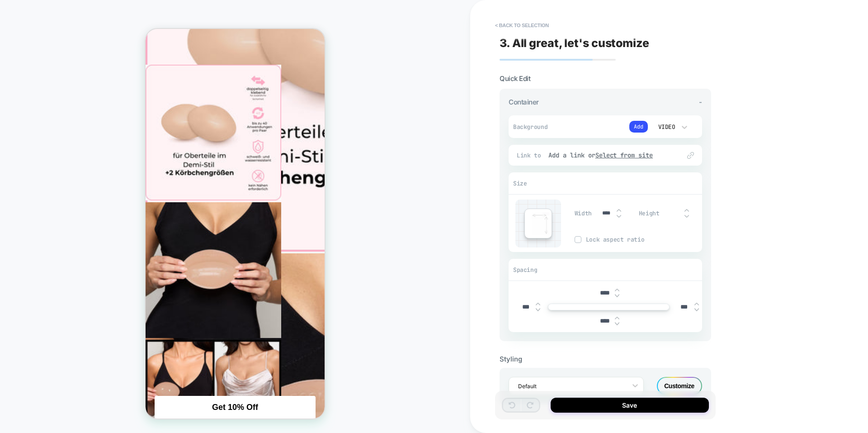
click at [664, 125] on div "Video" at bounding box center [666, 127] width 19 height 8
click at [645, 129] on div at bounding box center [434, 216] width 868 height 433
click at [644, 129] on button "Add" at bounding box center [638, 127] width 19 height 12
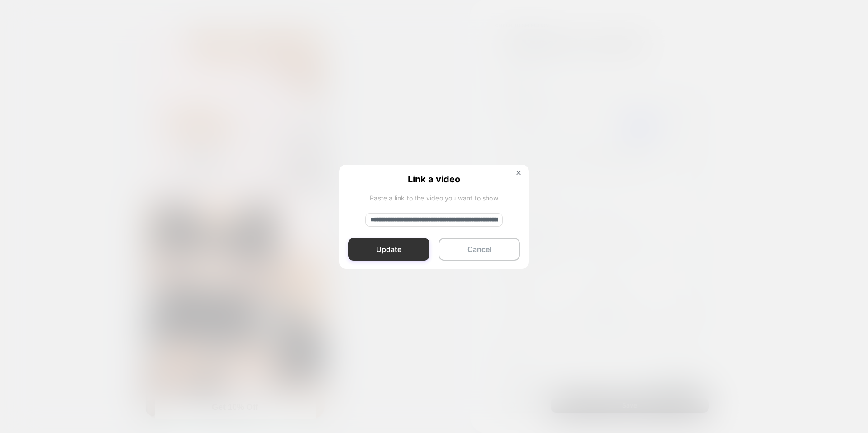
click at [395, 246] on button "Update" at bounding box center [388, 249] width 81 height 23
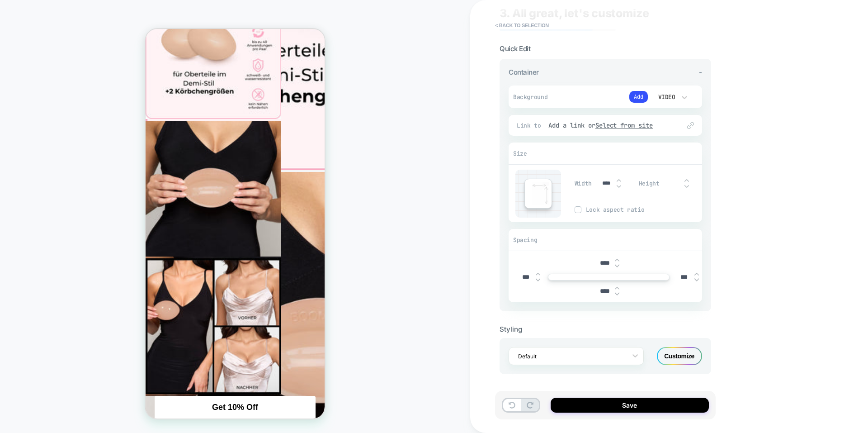
scroll to position [461, 0]
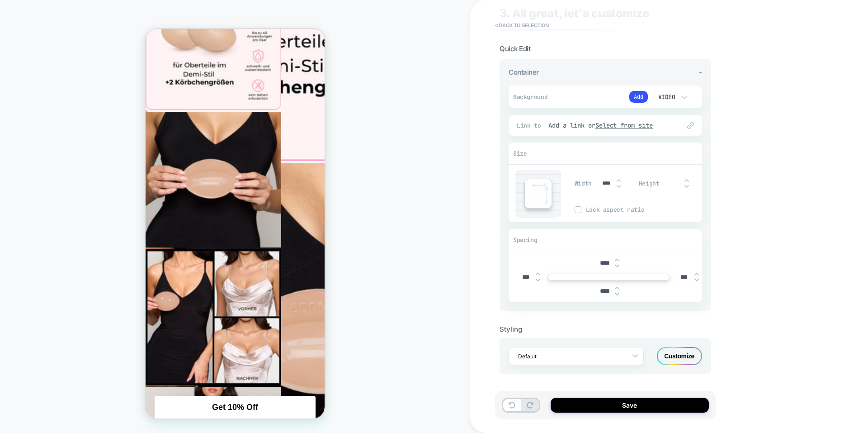
click at [618, 293] on img at bounding box center [617, 294] width 5 height 4
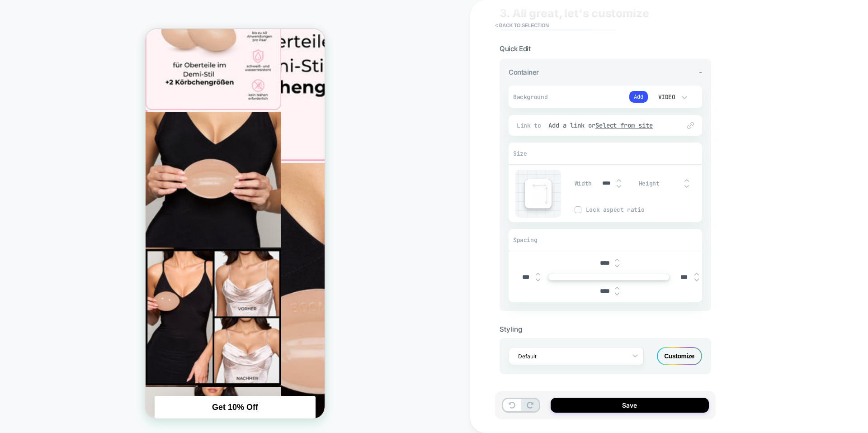
click at [618, 293] on img at bounding box center [617, 294] width 5 height 4
click at [618, 288] on img at bounding box center [617, 288] width 5 height 4
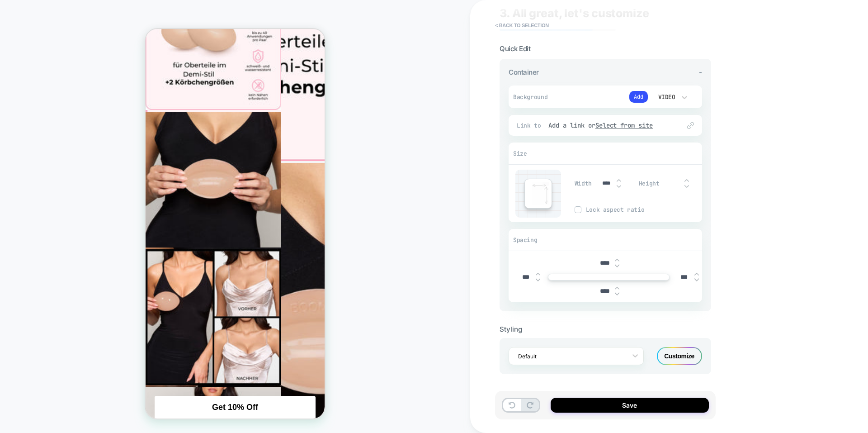
type input "****"
click at [618, 267] on img at bounding box center [617, 266] width 5 height 4
type input "****"
click at [674, 353] on div "Customize" at bounding box center [679, 356] width 45 height 18
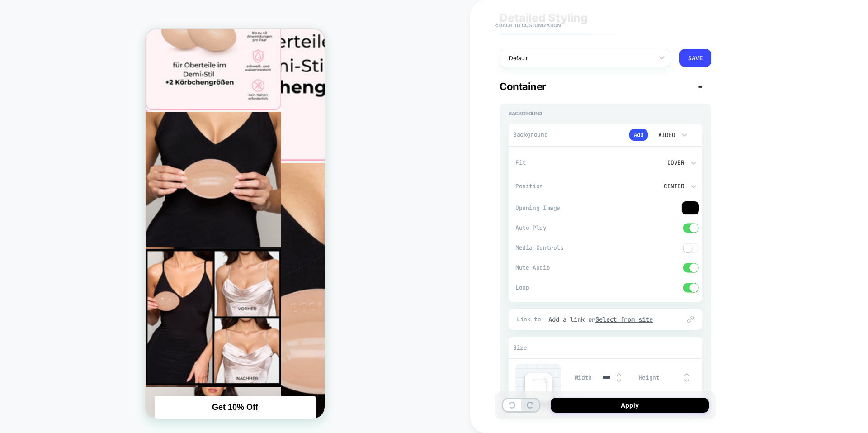
scroll to position [45, 0]
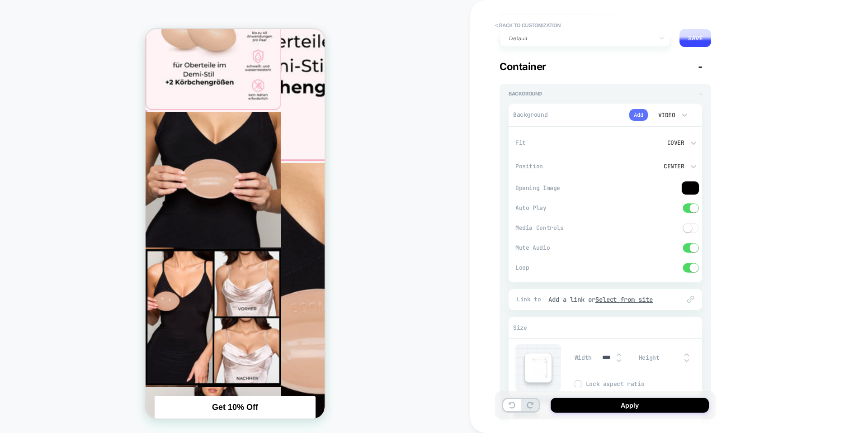
click at [636, 113] on button "Add" at bounding box center [638, 115] width 19 height 12
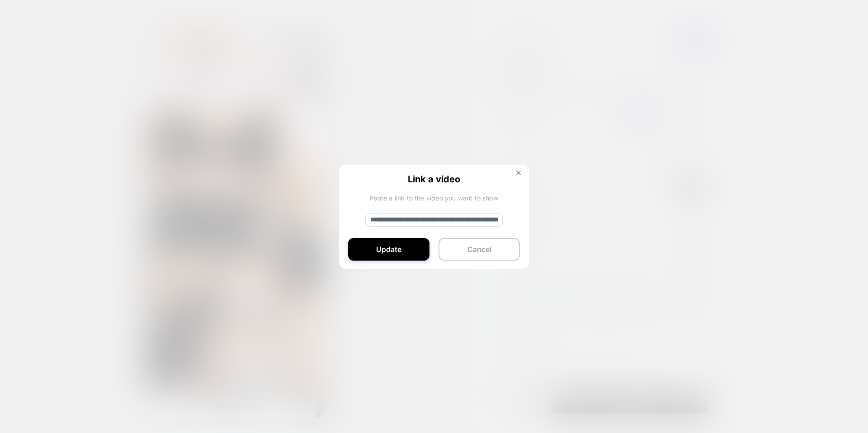
click at [438, 226] on input "**********" at bounding box center [433, 220] width 137 height 14
click at [520, 173] on img at bounding box center [518, 172] width 5 height 5
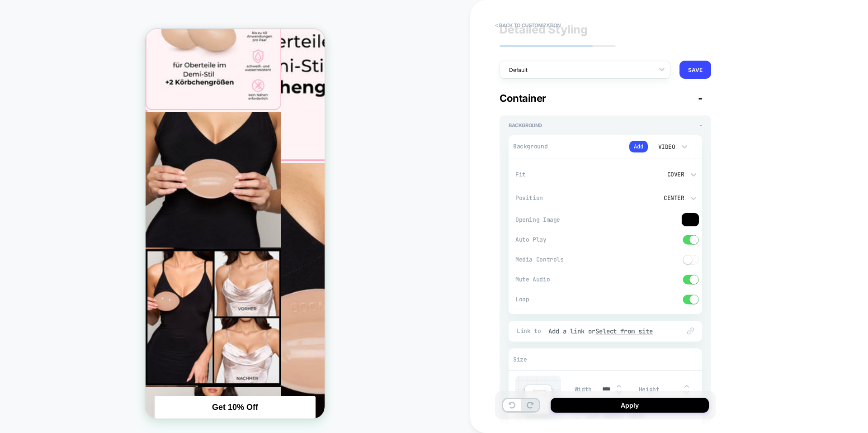
scroll to position [0, 0]
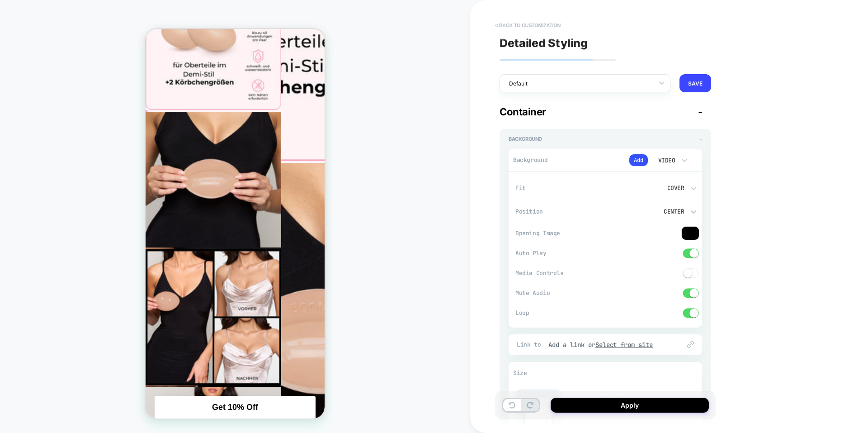
click at [506, 26] on button "< Back to customization" at bounding box center [528, 25] width 75 height 14
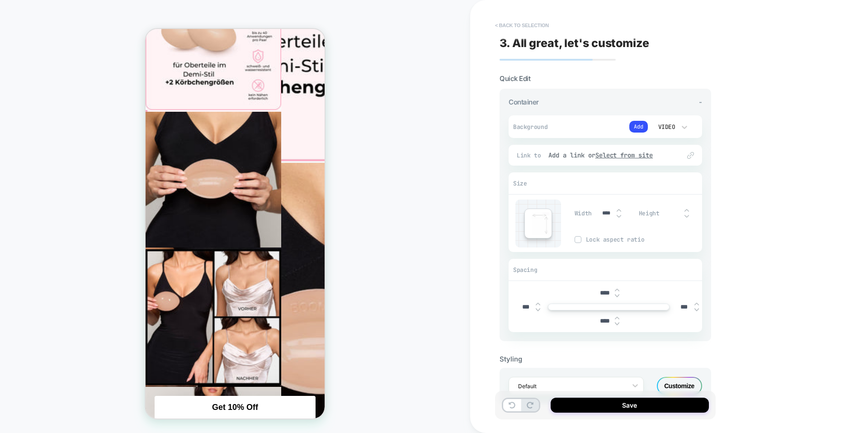
click at [500, 24] on button "< Back to selection" at bounding box center [522, 25] width 63 height 14
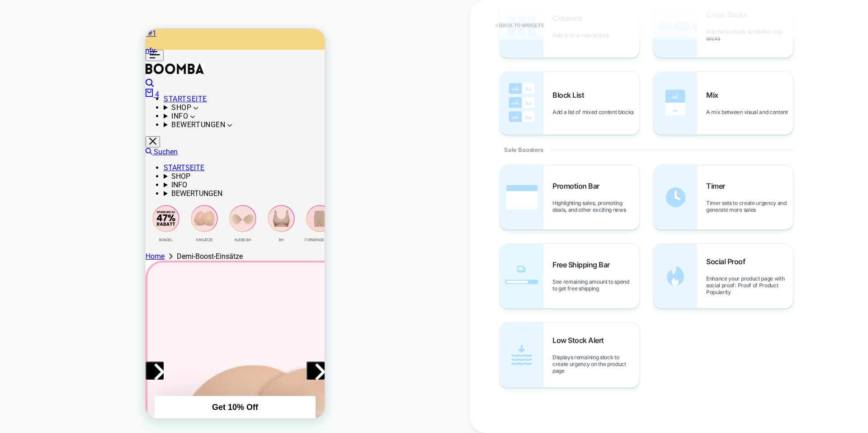
scroll to position [146, 0]
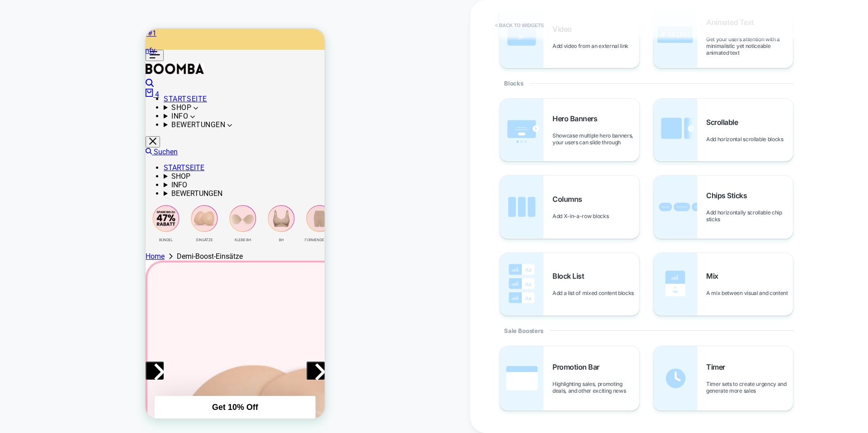
click at [504, 23] on button "< Back to widgets" at bounding box center [520, 25] width 58 height 14
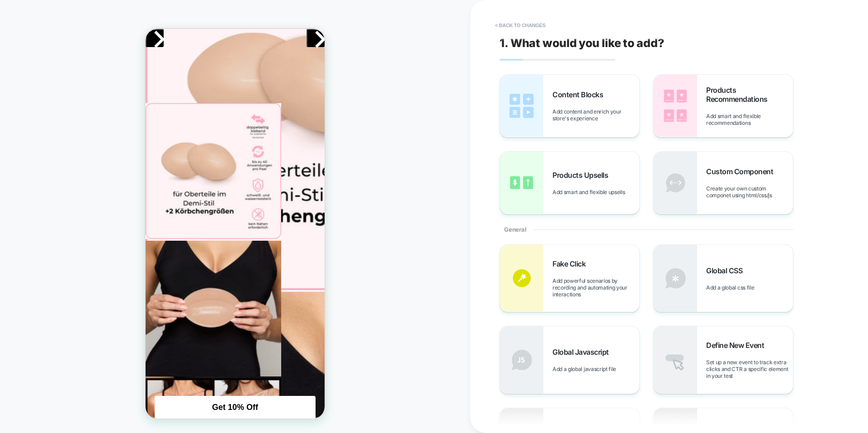
scroll to position [290, 0]
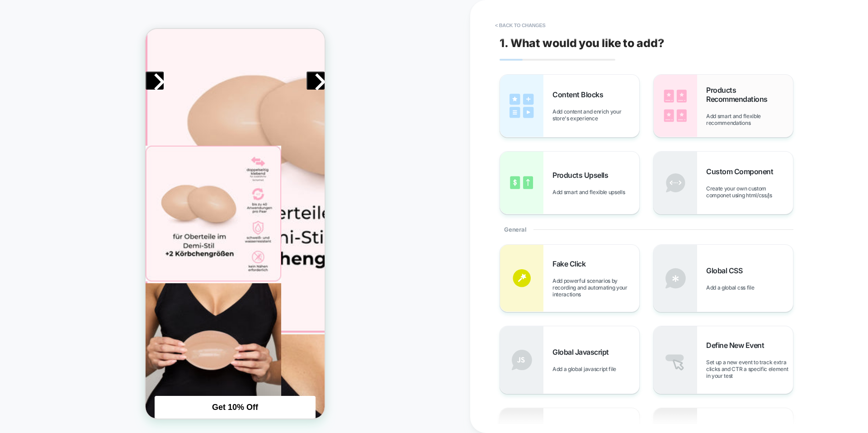
click at [697, 112] on img at bounding box center [675, 106] width 43 height 62
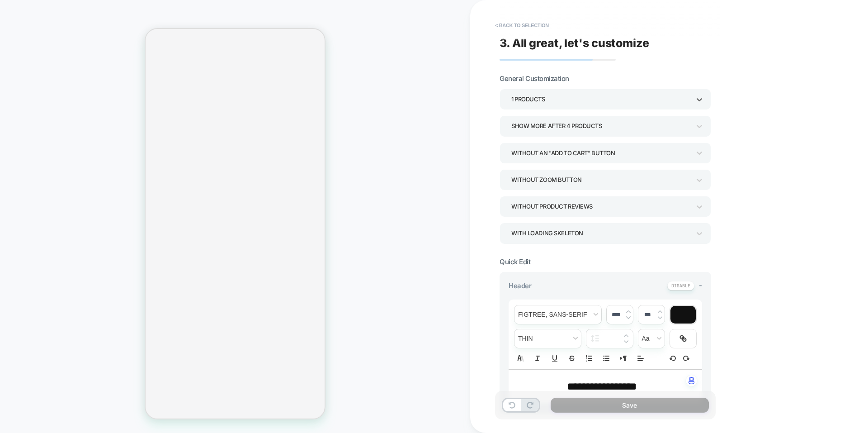
select select "**********"
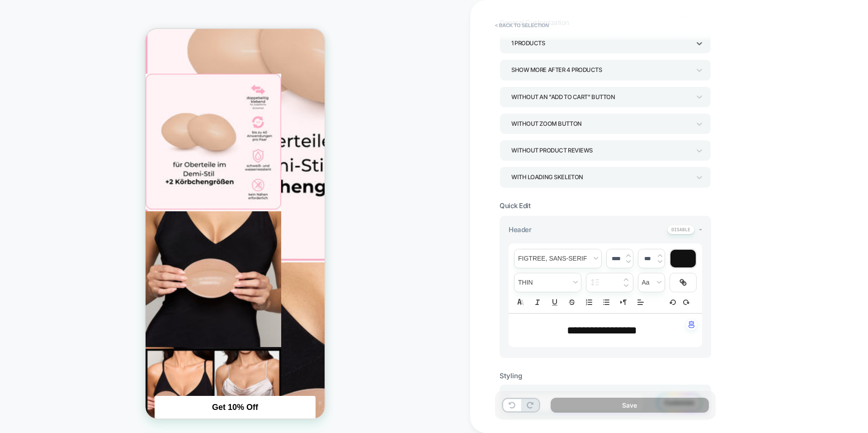
scroll to position [181, 0]
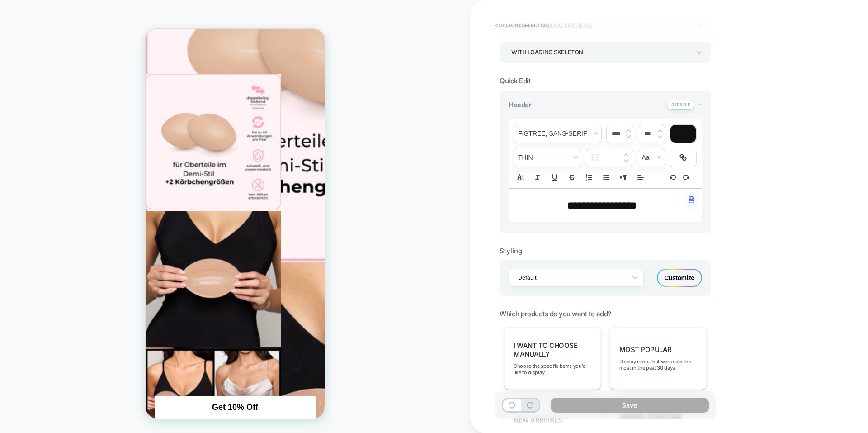
click at [606, 205] on span "**********" at bounding box center [602, 205] width 70 height 11
type input "****"
click at [606, 205] on span "**********" at bounding box center [602, 205] width 70 height 11
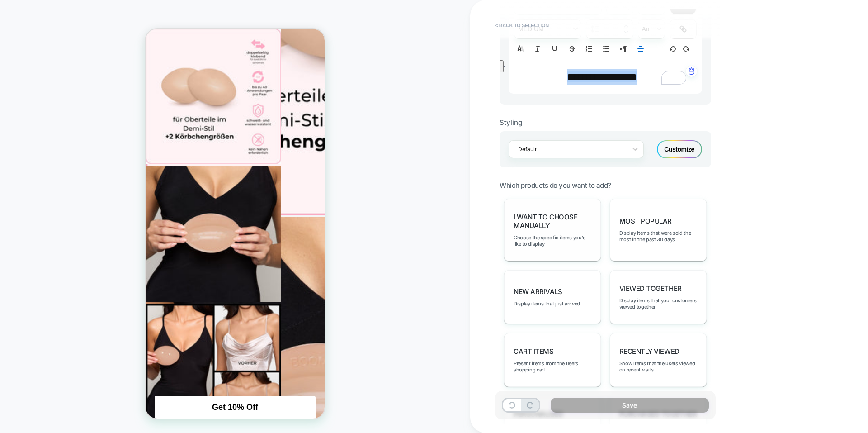
scroll to position [317, 0]
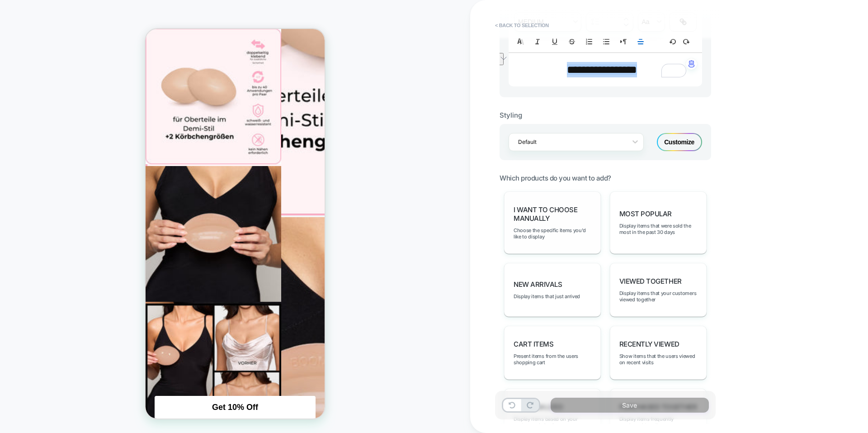
click at [581, 218] on span "I want to choose manually" at bounding box center [553, 213] width 78 height 17
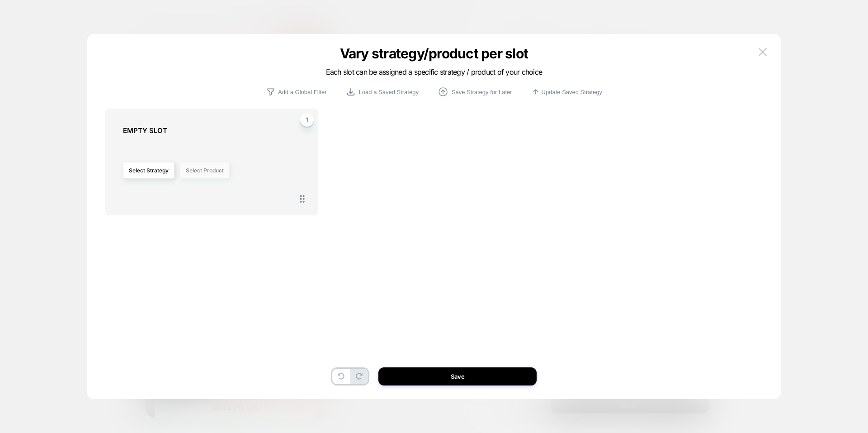
click at [196, 173] on button "Select Product" at bounding box center [205, 170] width 50 height 17
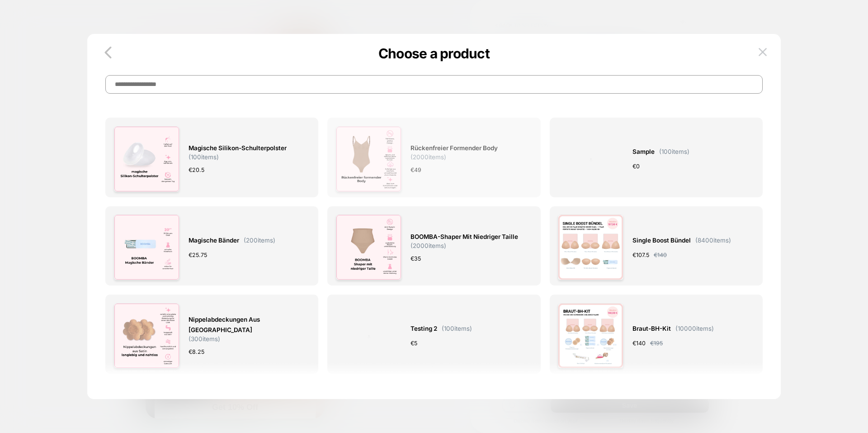
click at [405, 153] on div "Rückenfreier formender Body ( 2000 items) € 49" at bounding box center [434, 159] width 196 height 66
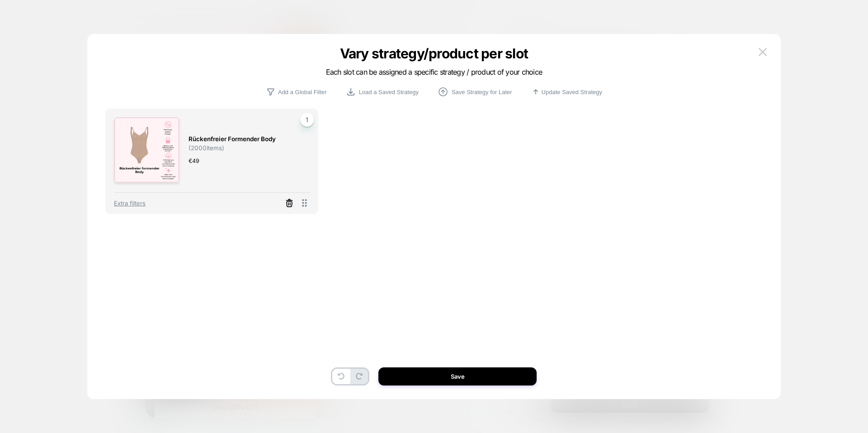
click at [291, 202] on icon at bounding box center [289, 204] width 5 height 5
click at [131, 170] on button "Select Strategy" at bounding box center [149, 170] width 52 height 17
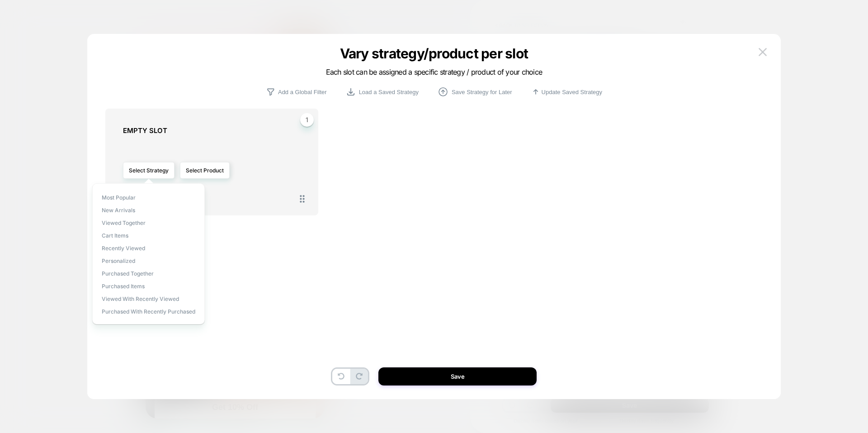
click at [299, 261] on div "1 EMPTY SLOT Select Strategy Select Product To pick up a draggable item, press …" at bounding box center [433, 230] width 657 height 320
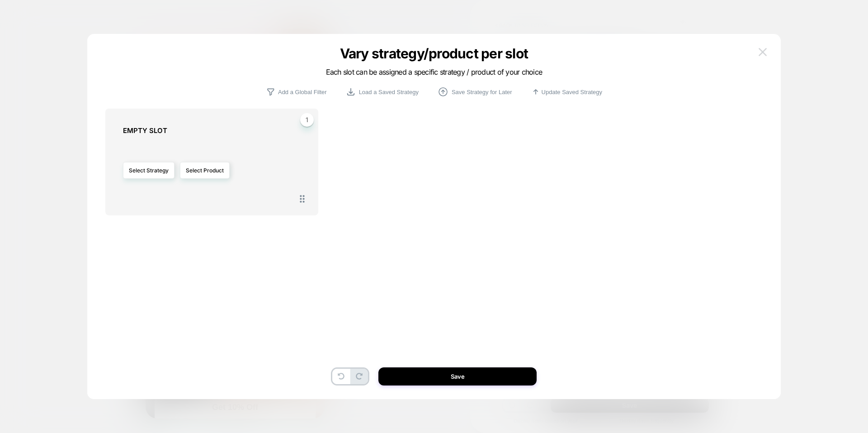
click at [758, 52] on button at bounding box center [763, 52] width 14 height 14
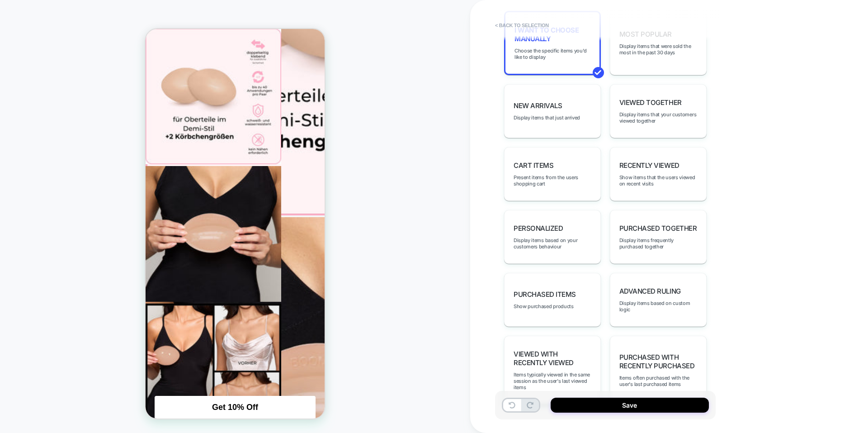
scroll to position [527, 0]
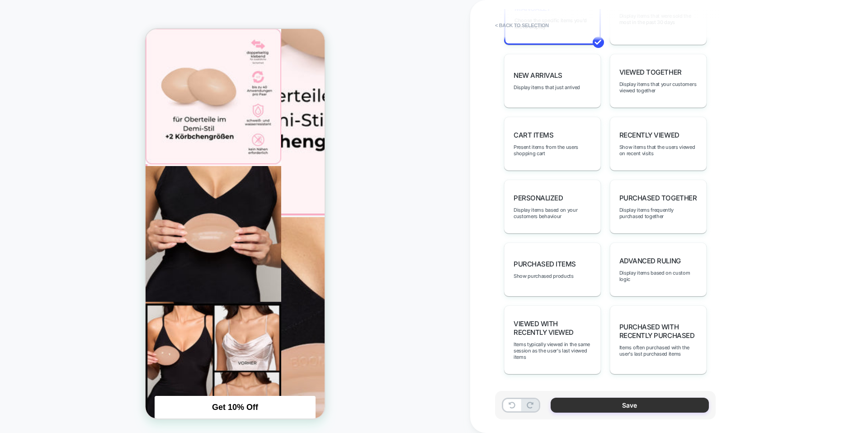
click at [609, 402] on button "Save" at bounding box center [630, 404] width 158 height 15
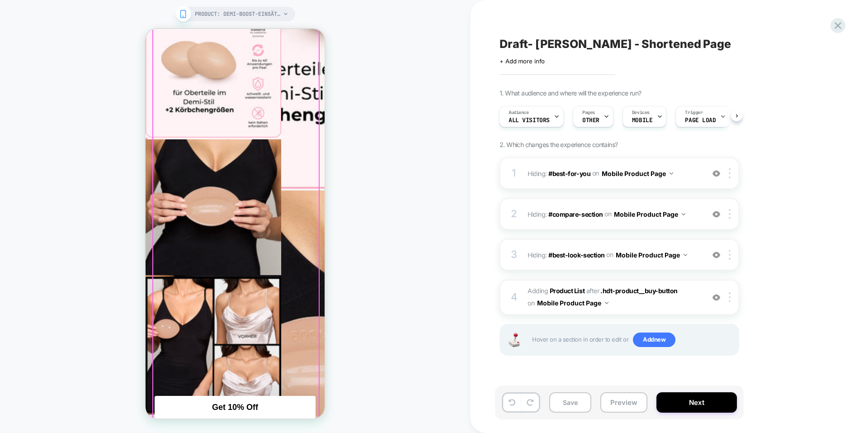
scroll to position [452, 0]
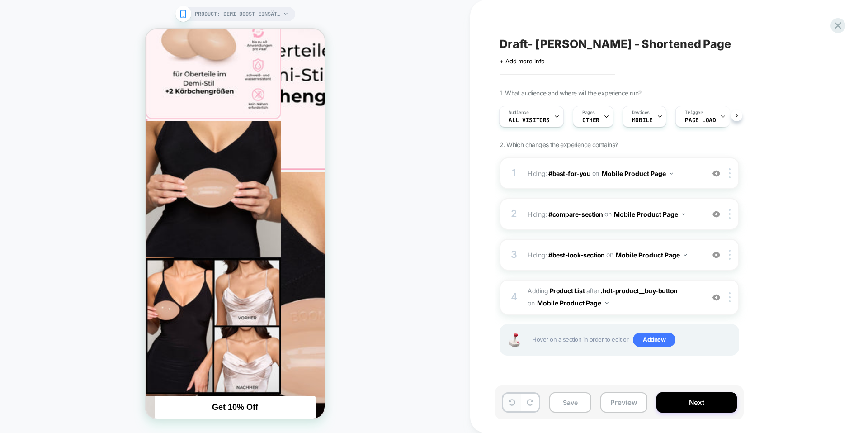
click at [511, 404] on icon at bounding box center [512, 402] width 7 height 7
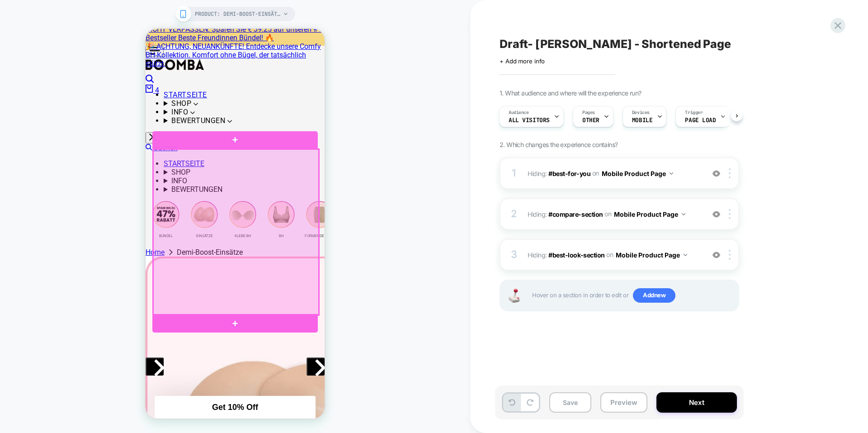
scroll to position [0, 0]
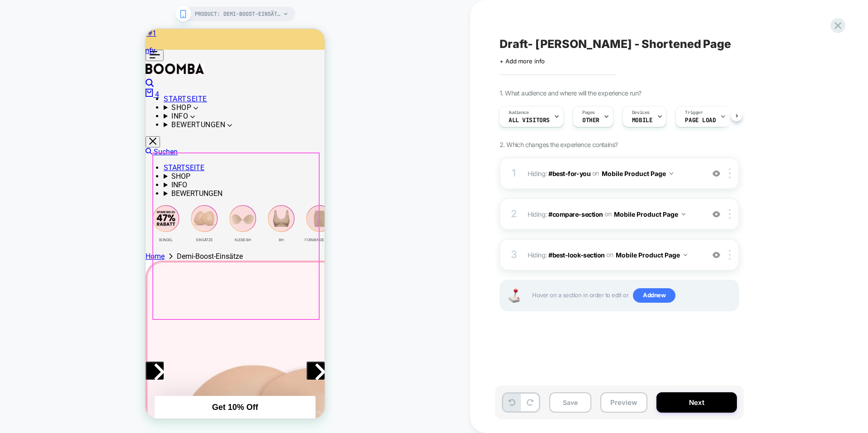
click at [307, 281] on img at bounding box center [327, 441] width 362 height 362
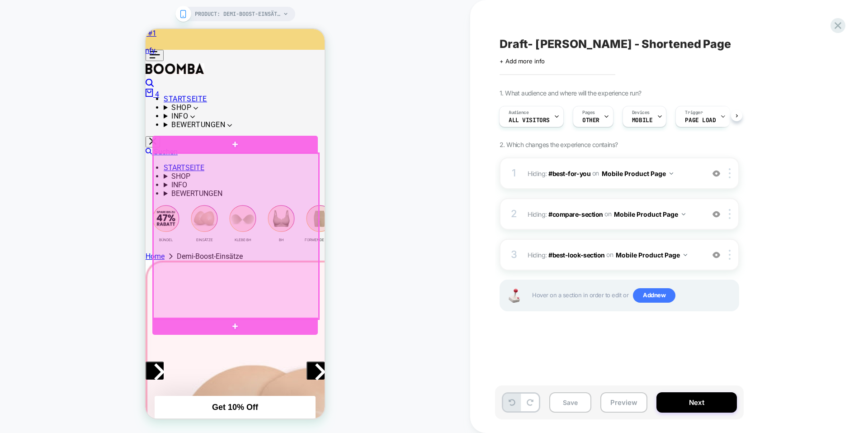
click at [247, 226] on div at bounding box center [235, 235] width 165 height 165
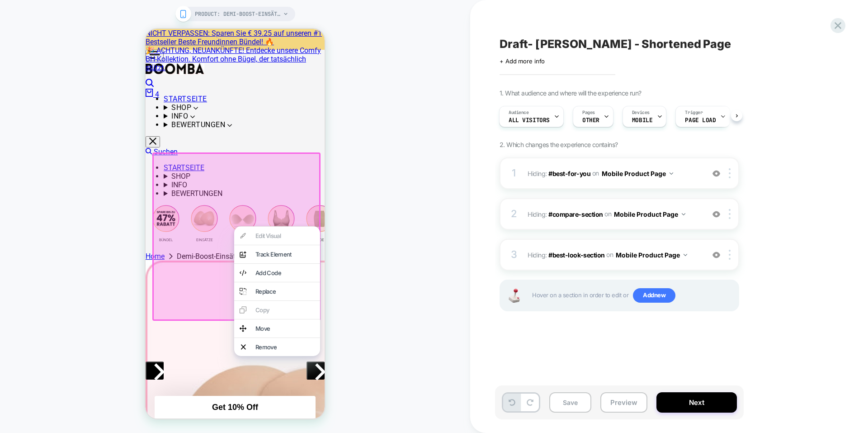
click at [351, 229] on div "PRODUCT: Demi-Boost-Einsätze [einsatze] PRODUCT: Demi-Boost-Einsätze [einsatze]" at bounding box center [235, 216] width 470 height 415
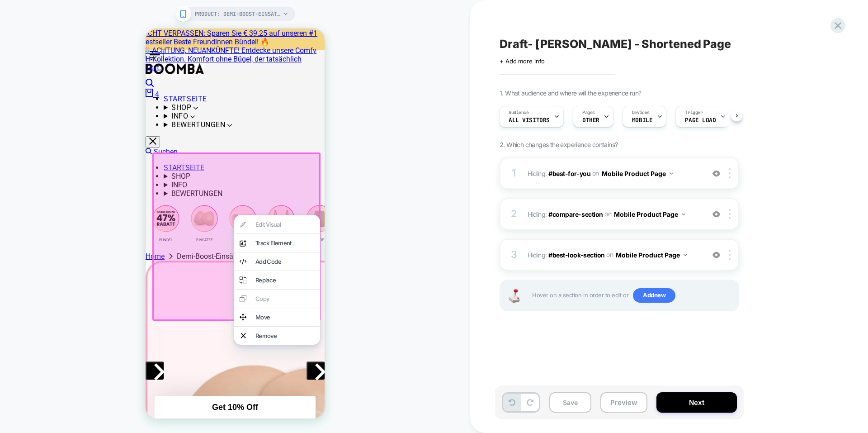
scroll to position [90, 0]
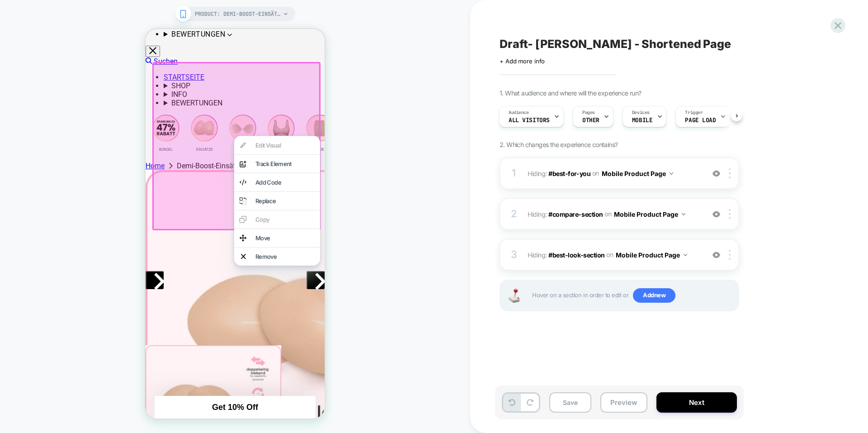
click at [124, 247] on div "PRODUCT: Demi-Boost-Einsätze [einsatze] PRODUCT: Demi-Boost-Einsätze [einsatze]" at bounding box center [235, 216] width 470 height 415
click at [141, 262] on div "PRODUCT: Demi-Boost-Einsätze [einsatze] PRODUCT: Demi-Boost-Einsätze [einsatze]" at bounding box center [235, 216] width 470 height 415
click at [271, 145] on div "Edit Visual analytics-plus-line-svgrepo-com Track Element Add Code Replace Copy…" at bounding box center [277, 201] width 86 height 130
click at [248, 163] on div "analytics-plus-line-svgrepo-com Track Element" at bounding box center [277, 164] width 86 height 18
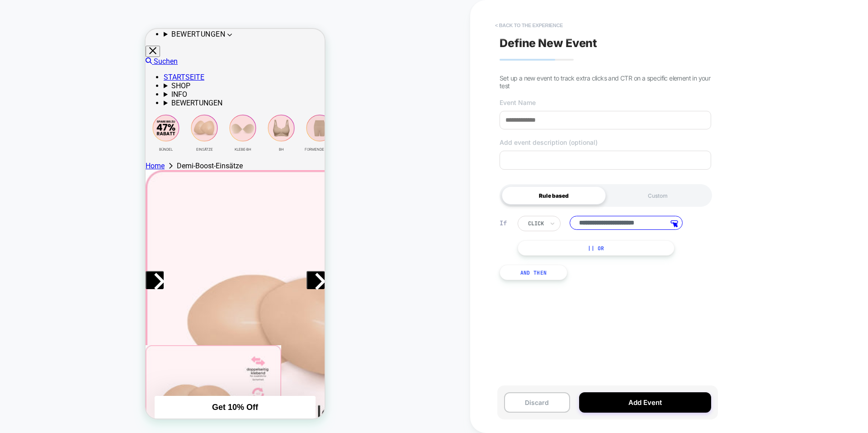
scroll to position [0, 0]
click at [506, 28] on button "< back to the experience" at bounding box center [529, 25] width 77 height 14
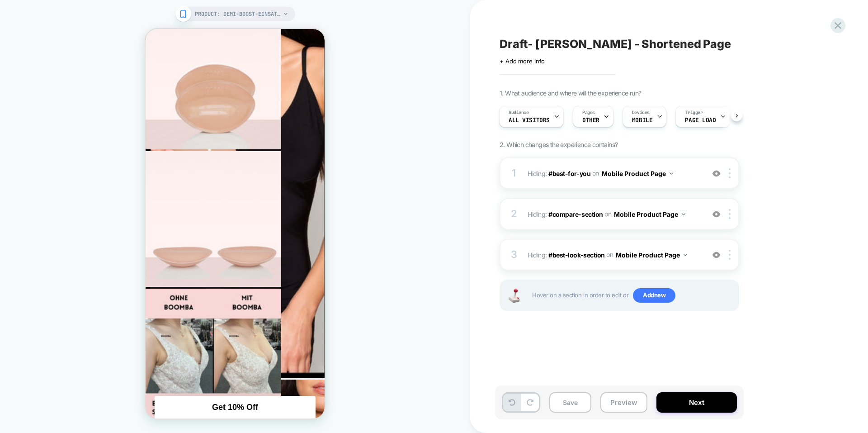
scroll to position [1040, 0]
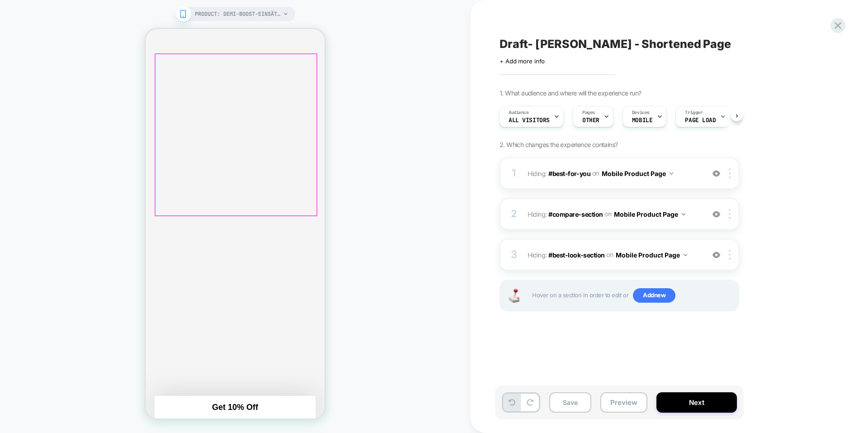
scroll to position [1944, 0]
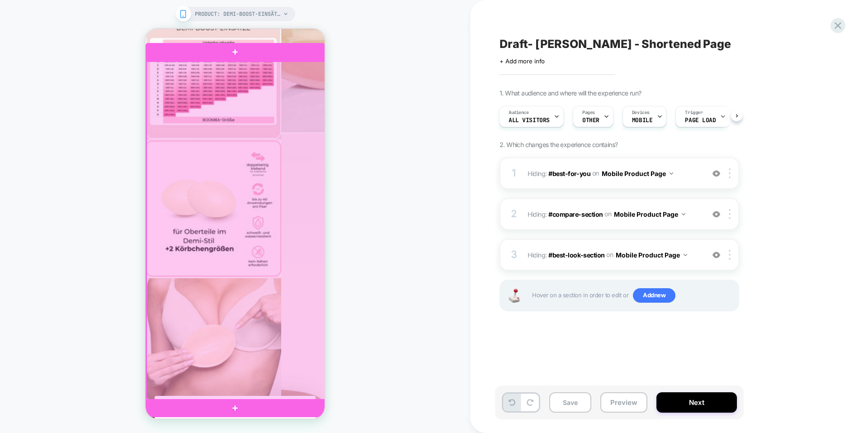
click at [314, 73] on div at bounding box center [236, 230] width 179 height 339
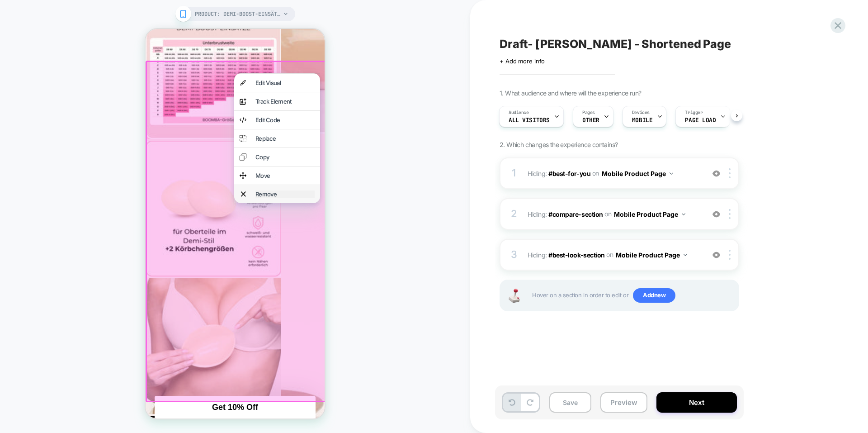
click at [287, 198] on div "Remove" at bounding box center [284, 193] width 59 height 7
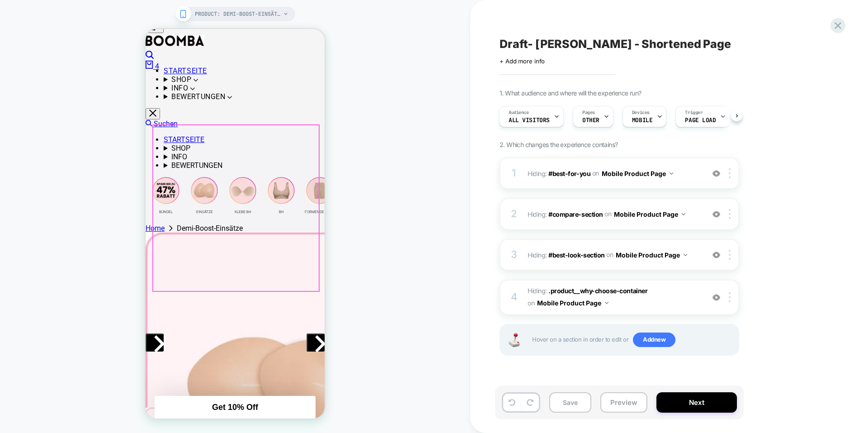
scroll to position [28, 0]
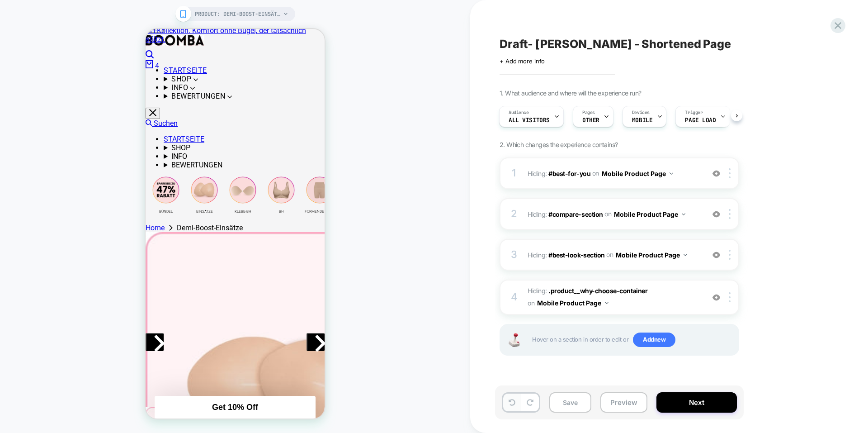
click at [511, 401] on icon at bounding box center [512, 402] width 7 height 7
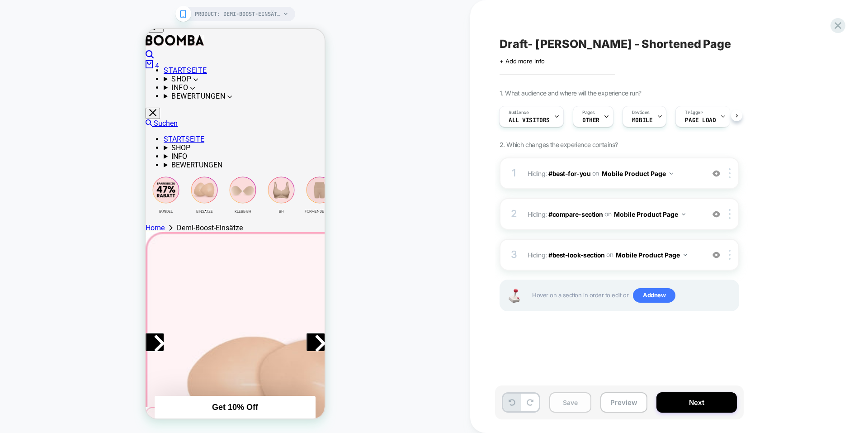
click at [565, 404] on button "Save" at bounding box center [570, 402] width 42 height 20
drag, startPoint x: 841, startPoint y: 25, endPoint x: 824, endPoint y: 37, distance: 20.4
click at [841, 25] on icon at bounding box center [838, 25] width 12 height 12
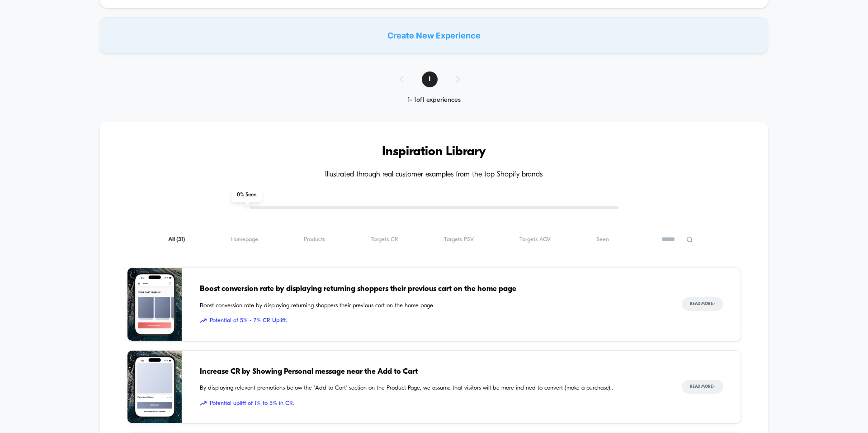
scroll to position [136, 0]
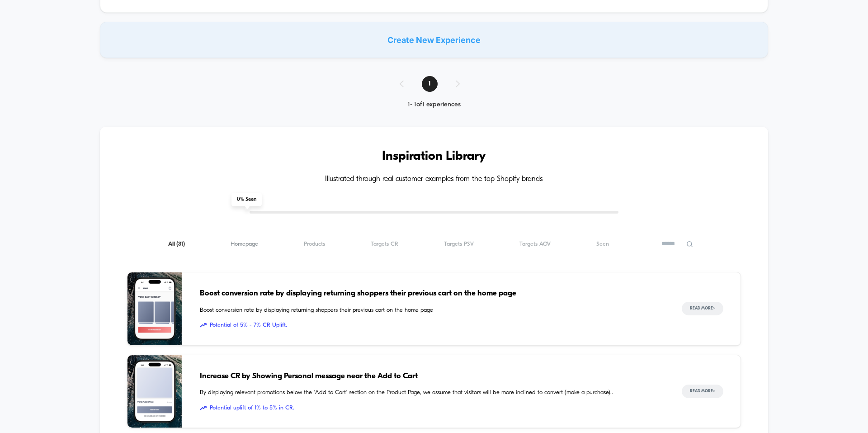
click at [255, 246] on span "Homepage ( 31 )" at bounding box center [245, 244] width 28 height 7
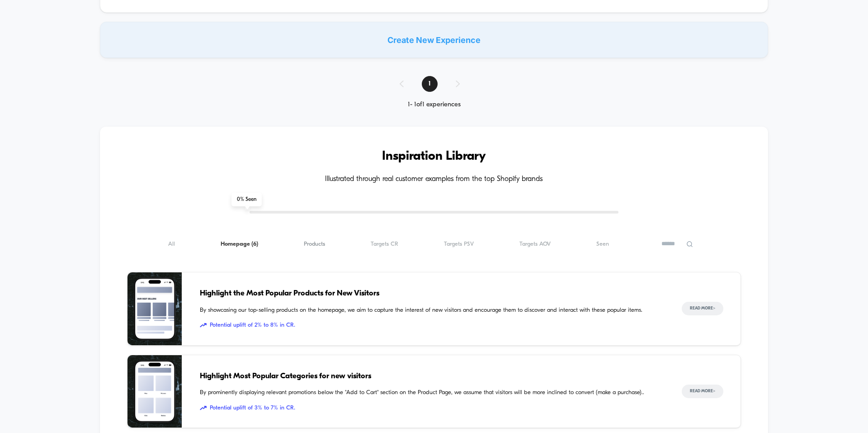
click at [308, 246] on span "Products ( 6 )" at bounding box center [314, 244] width 21 height 7
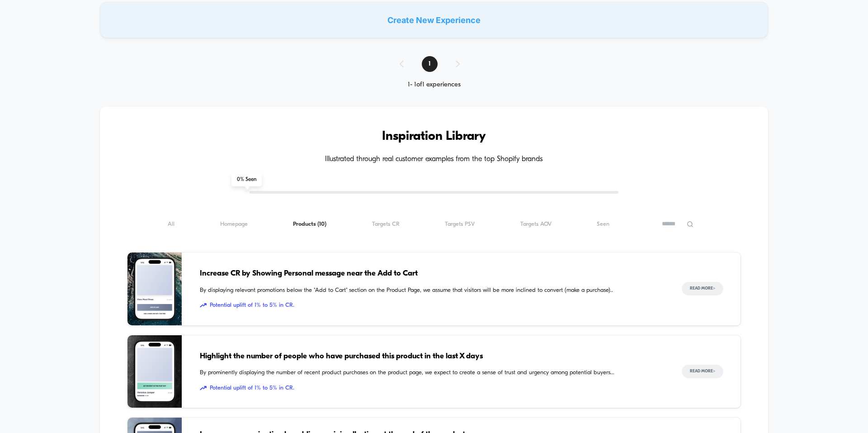
scroll to position [0, 0]
